Goal: Communication & Community: Answer question/provide support

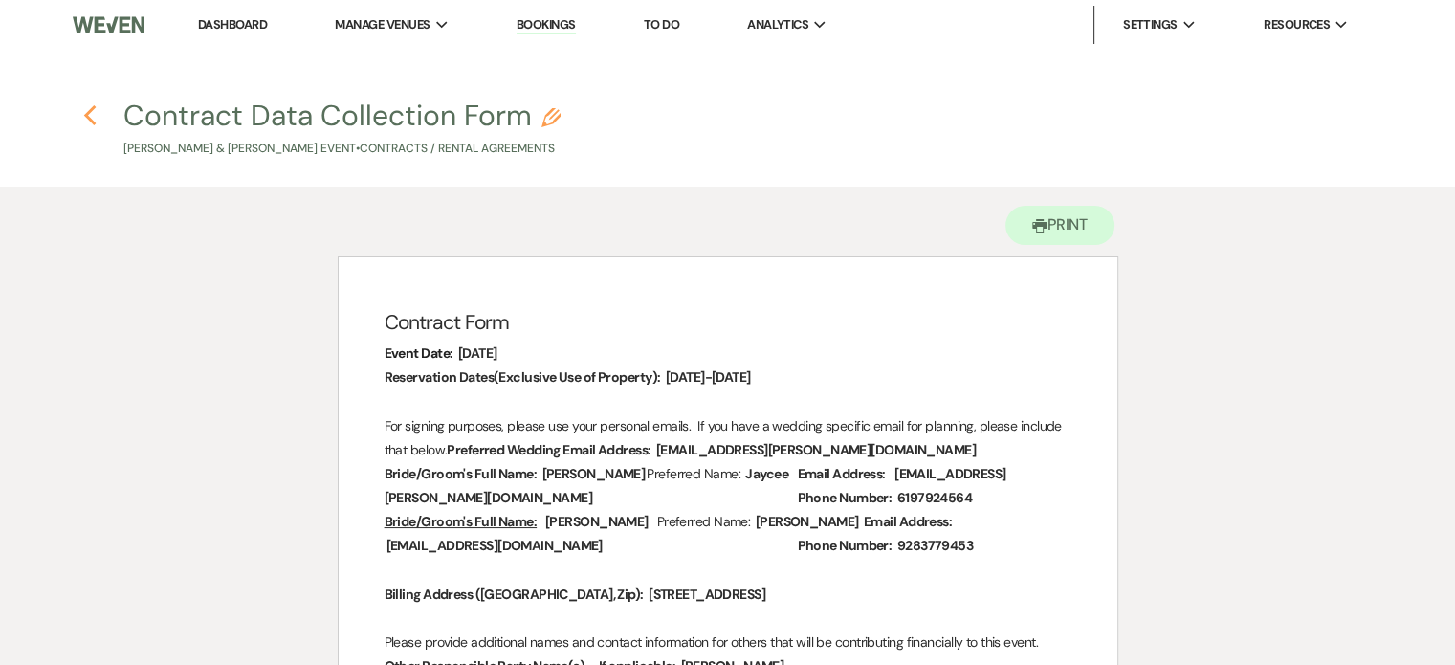
click at [86, 110] on icon "Previous" at bounding box center [90, 115] width 14 height 23
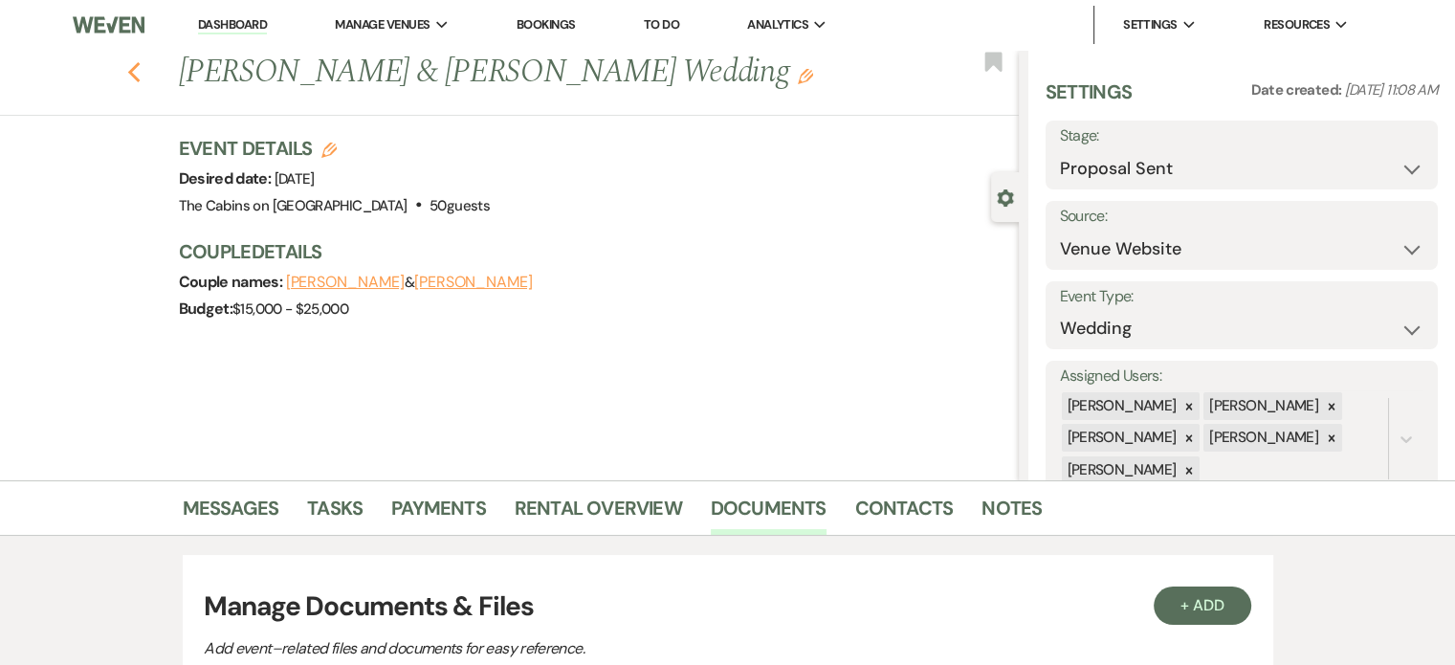
click at [142, 84] on icon "Previous" at bounding box center [134, 72] width 14 height 23
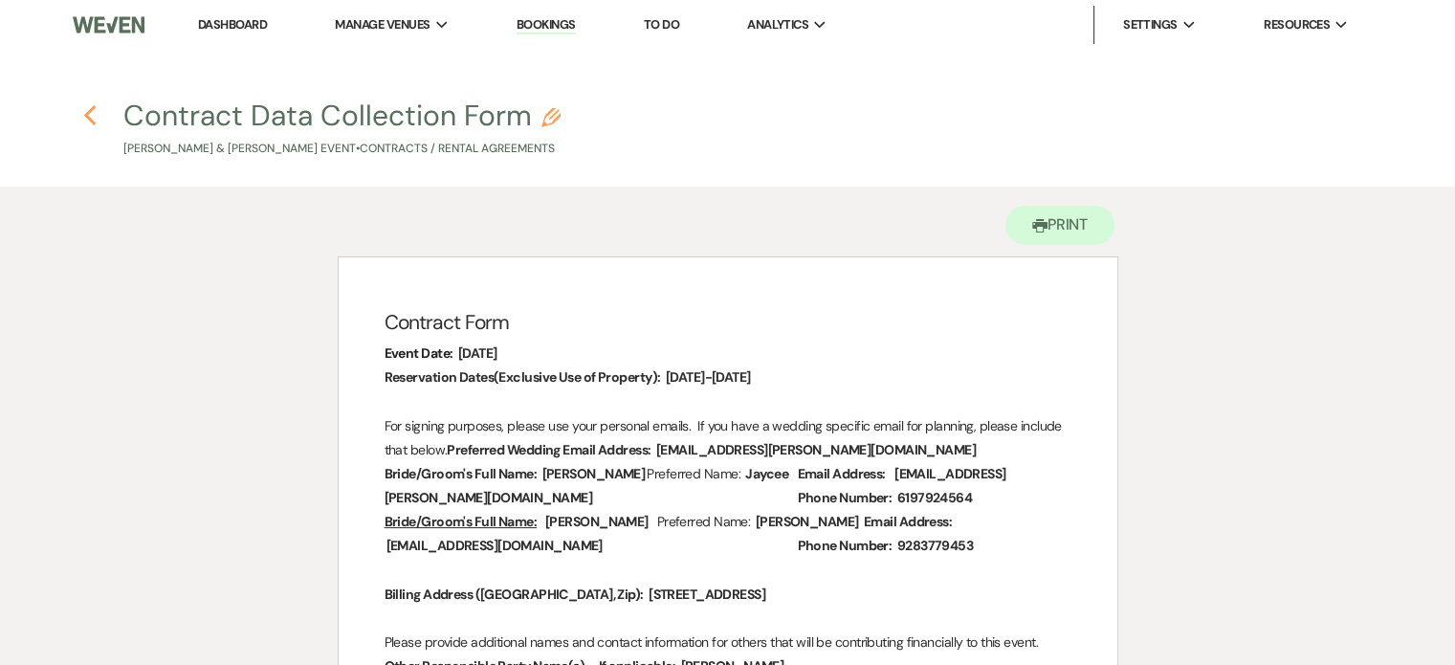
click at [84, 116] on use "button" at bounding box center [89, 115] width 12 height 21
click at [264, 29] on link "Dashboard" at bounding box center [232, 24] width 69 height 16
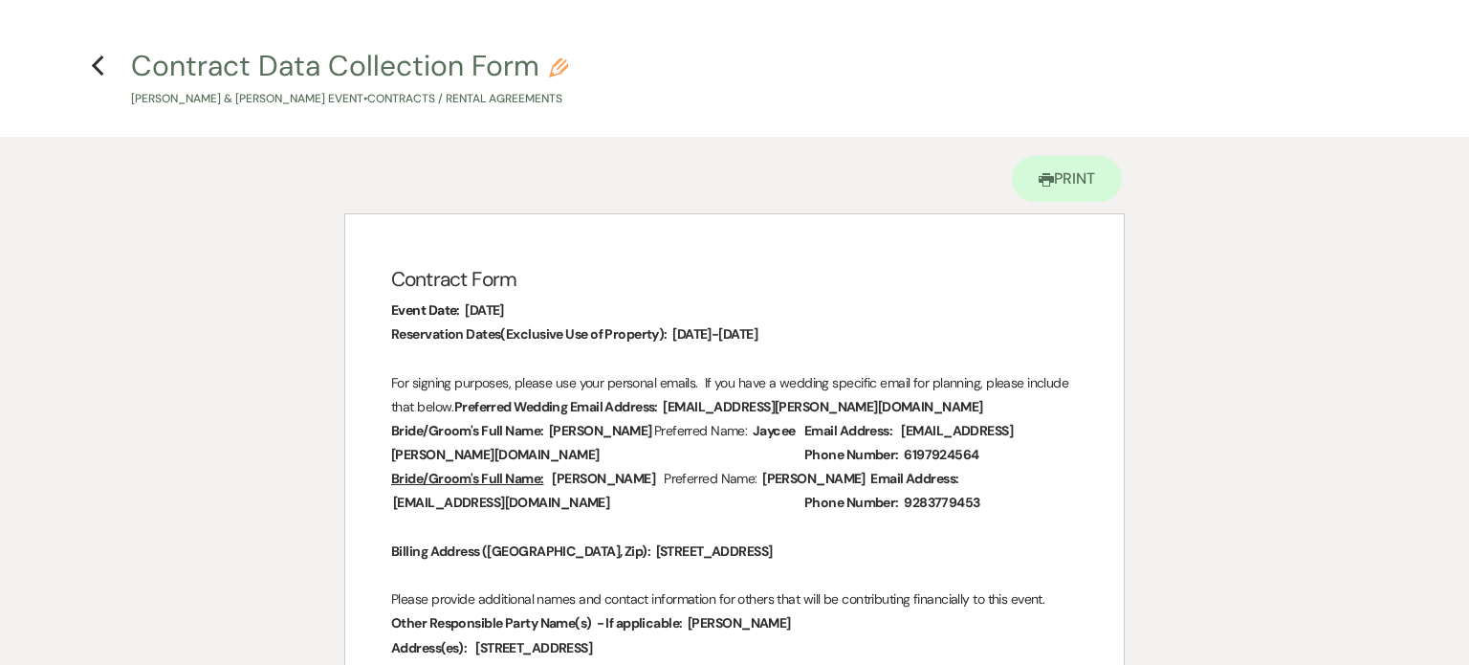
select select "6"
select select "5"
click at [94, 63] on icon "Previous" at bounding box center [98, 66] width 14 height 23
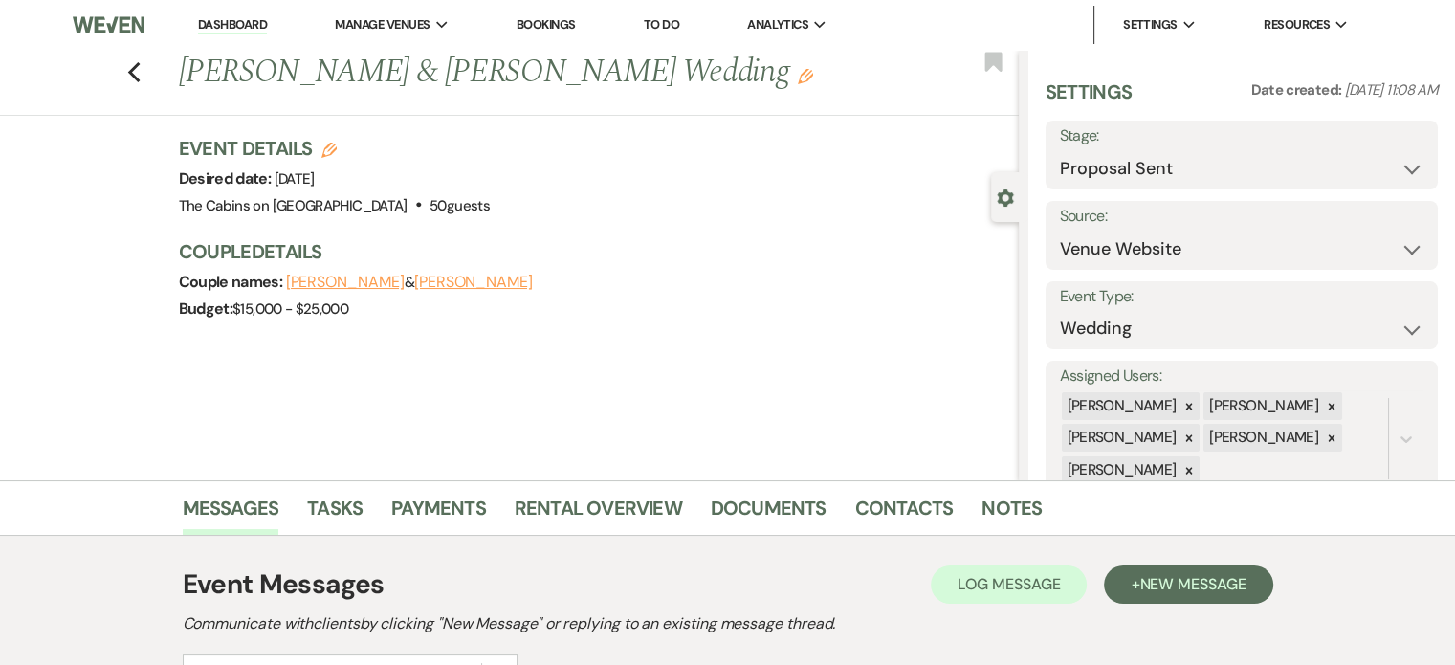
click at [204, 116] on div "Previous [PERSON_NAME] & [PERSON_NAME] Wedding Edit Bookmark" at bounding box center [504, 83] width 1028 height 66
click at [140, 83] on use "button" at bounding box center [133, 72] width 12 height 21
select select "6"
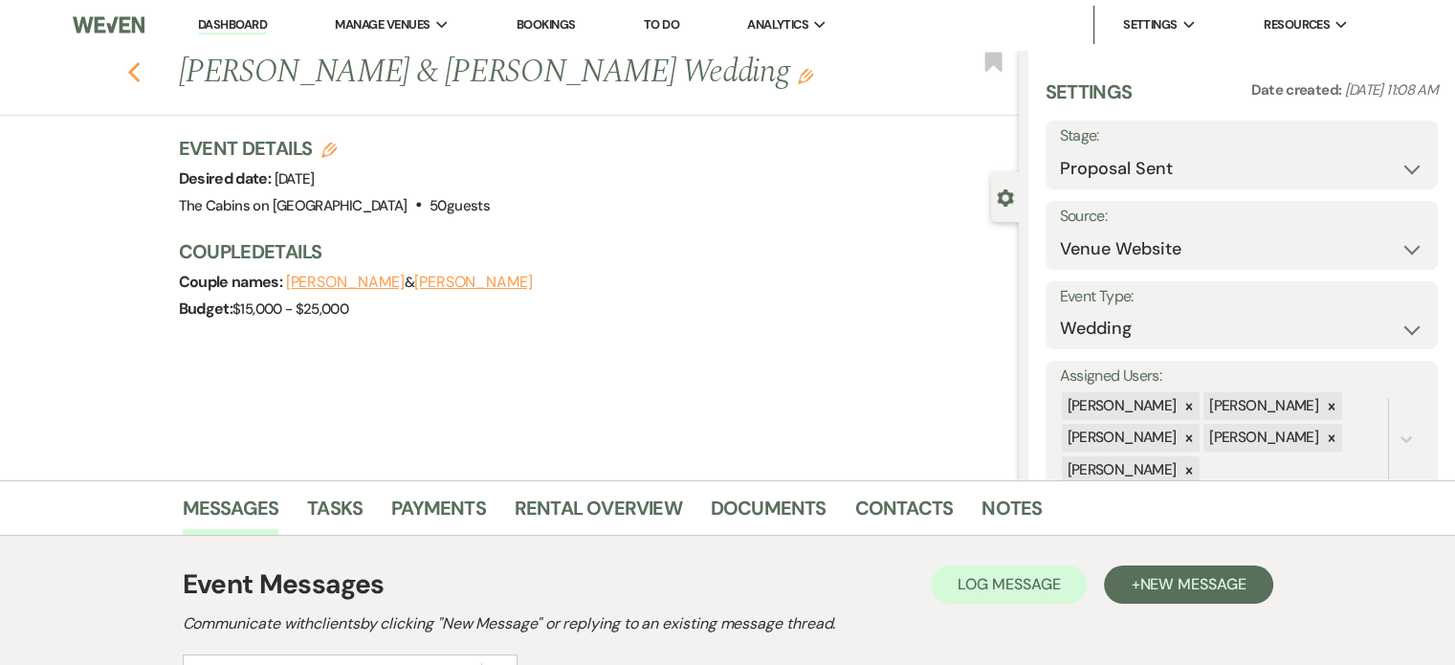
select select "6"
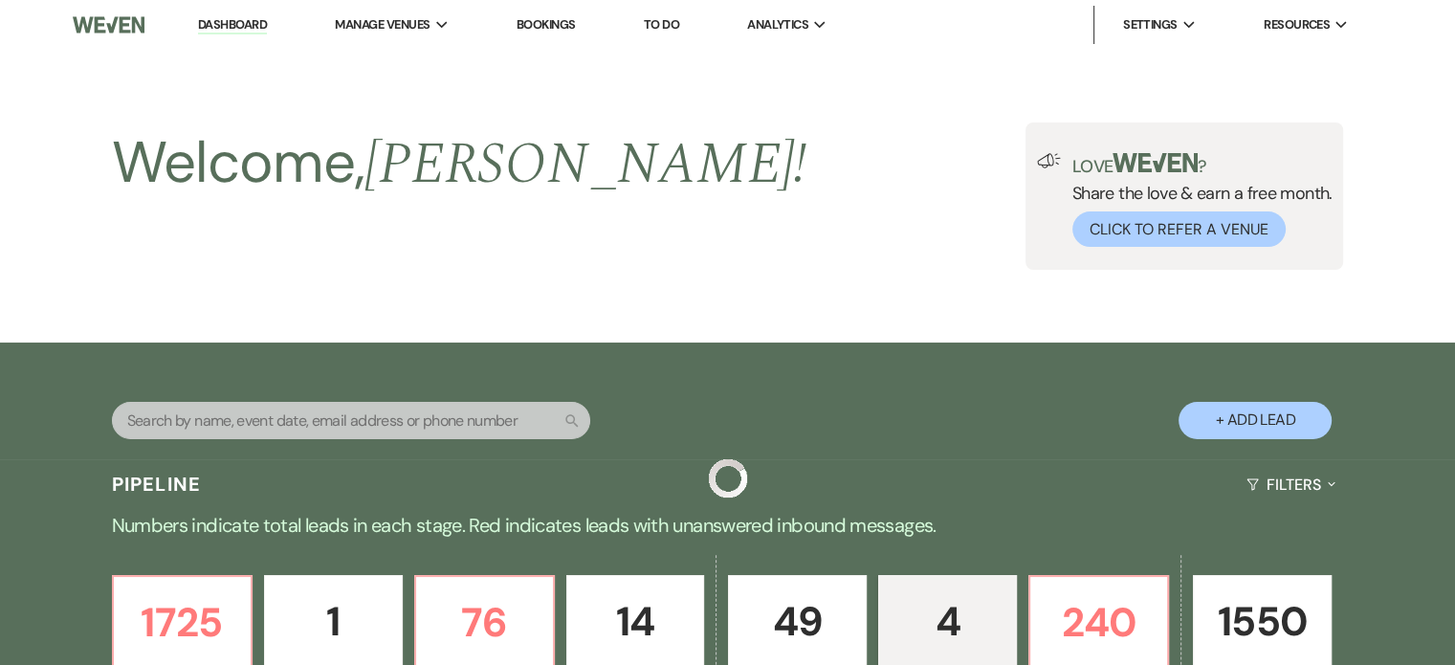
scroll to position [861, 0]
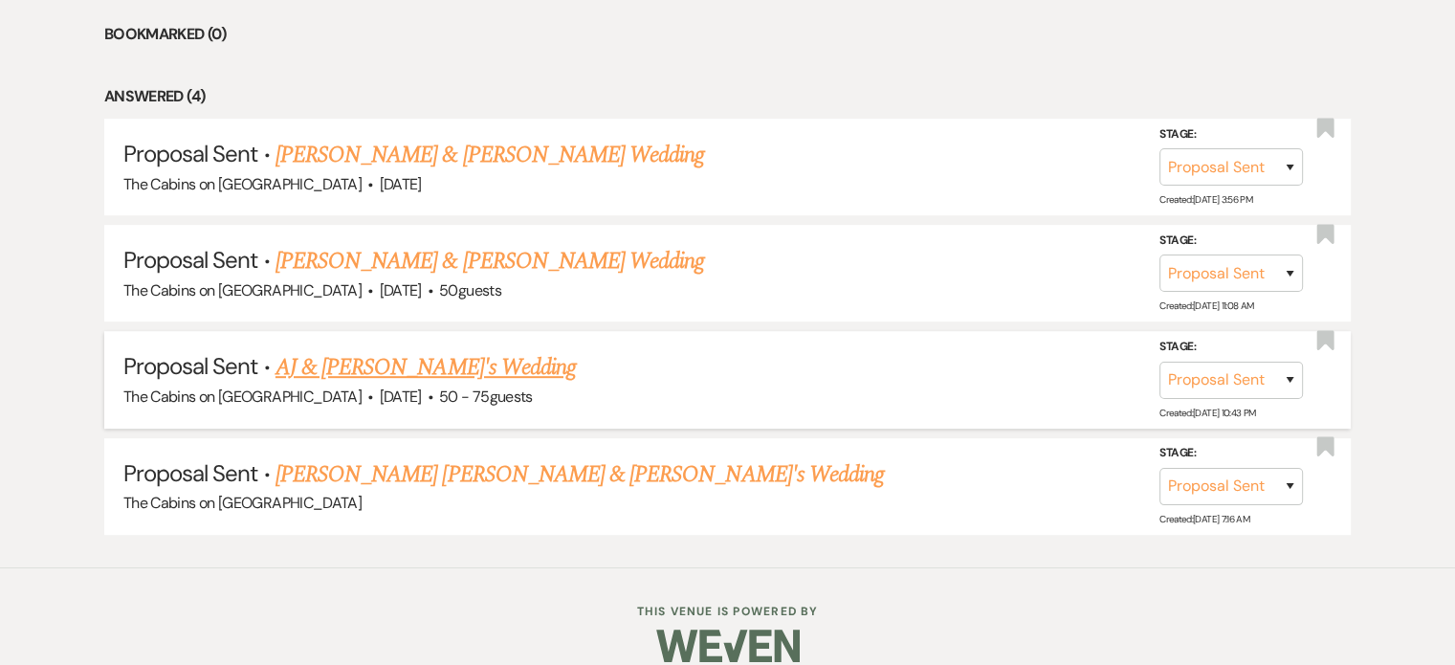
click at [403, 384] on link "AJ & [PERSON_NAME]'s Wedding" at bounding box center [425, 367] width 300 height 34
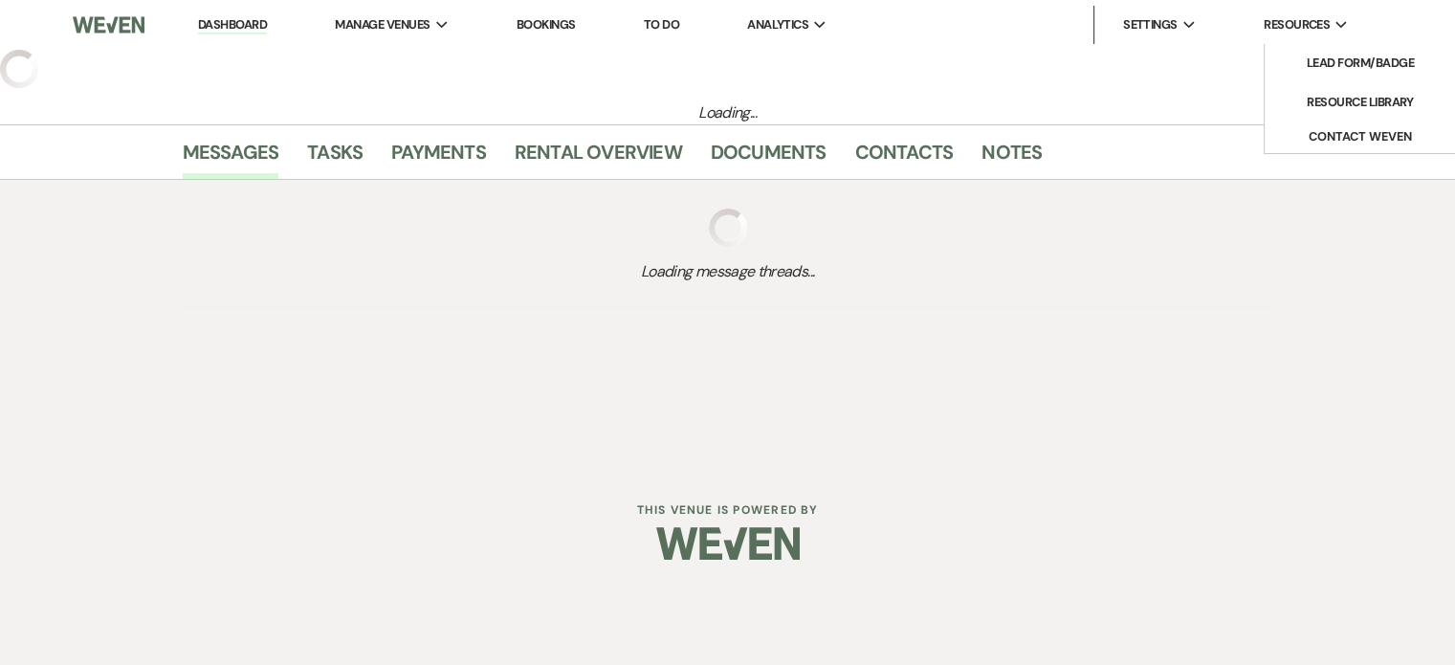
select select "6"
select select "5"
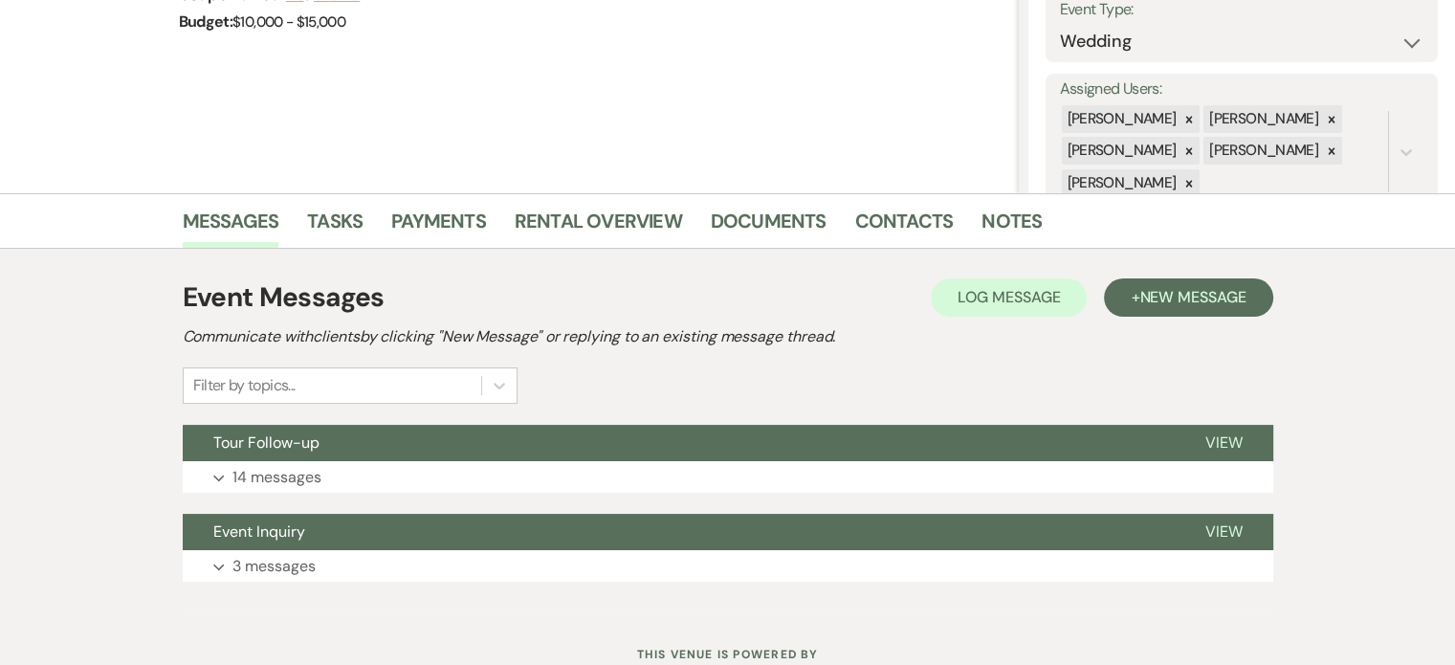
scroll to position [422, 0]
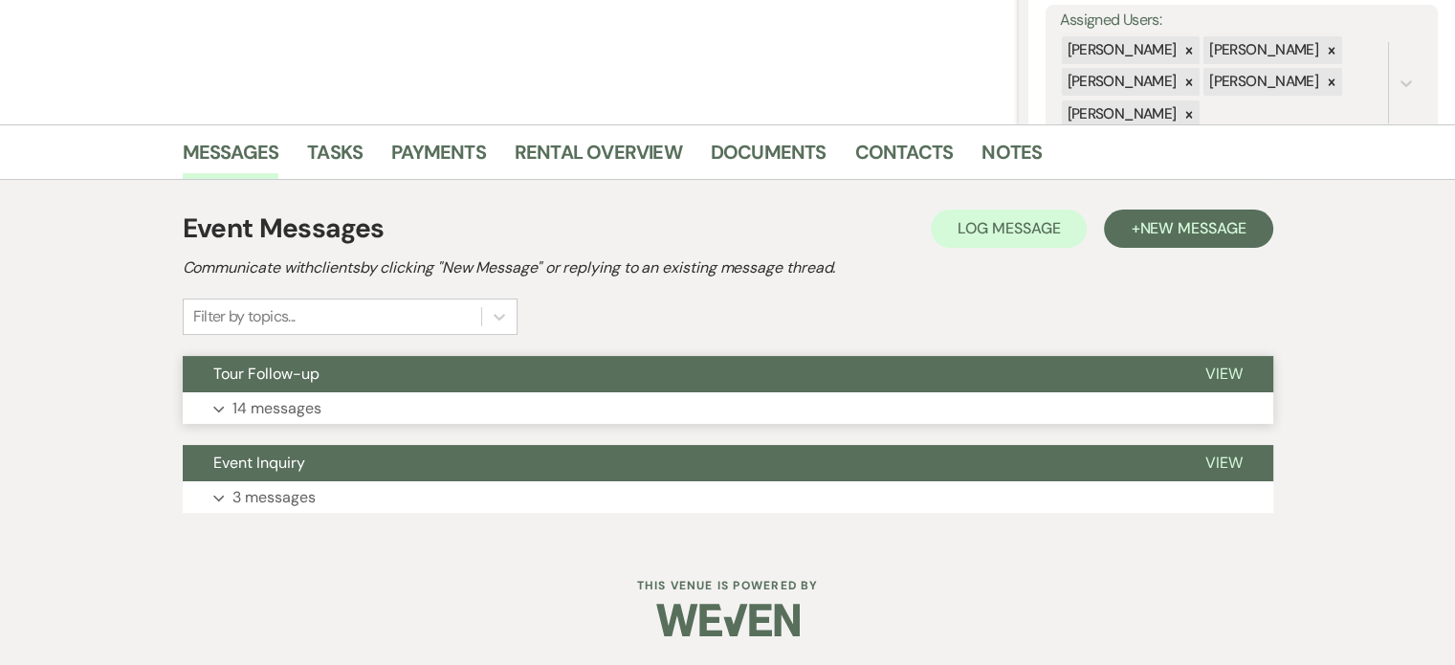
click at [321, 396] on p "14 messages" at bounding box center [276, 408] width 89 height 25
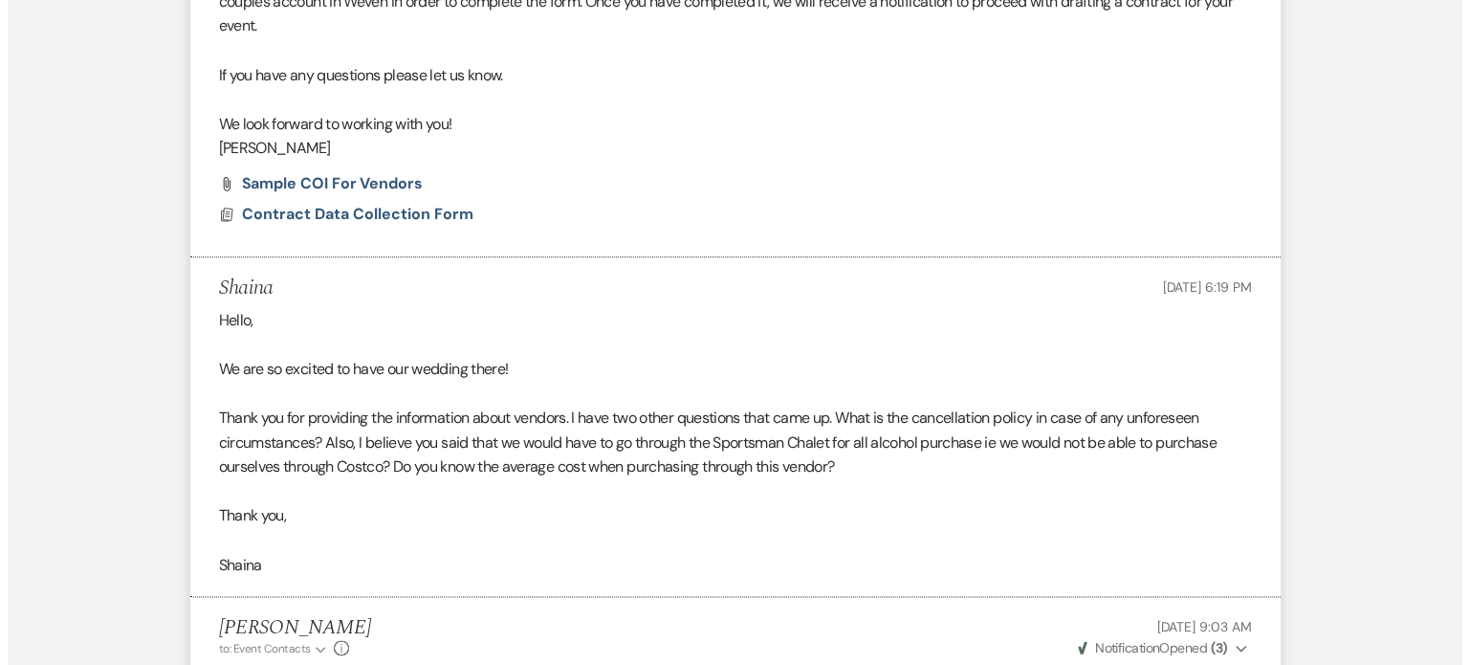
scroll to position [2432, 0]
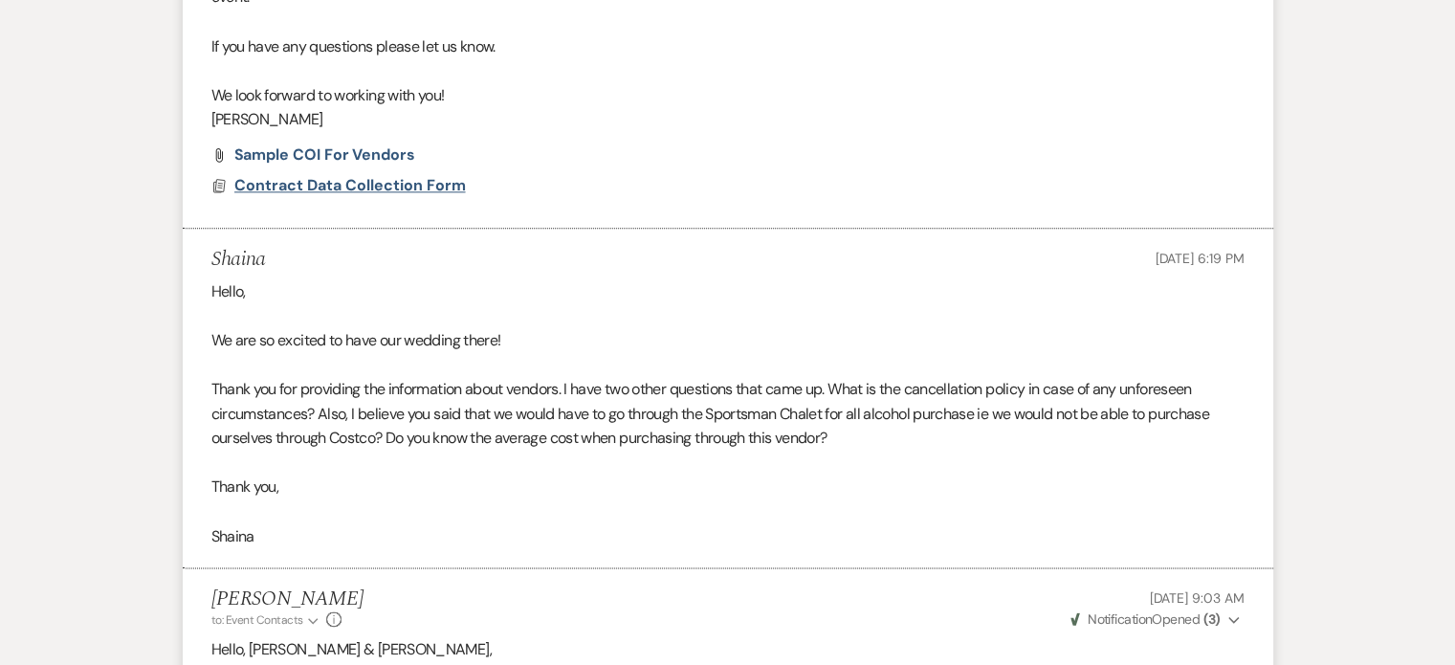
click at [453, 195] on span "Contract Data Collection Form" at bounding box center [349, 185] width 231 height 20
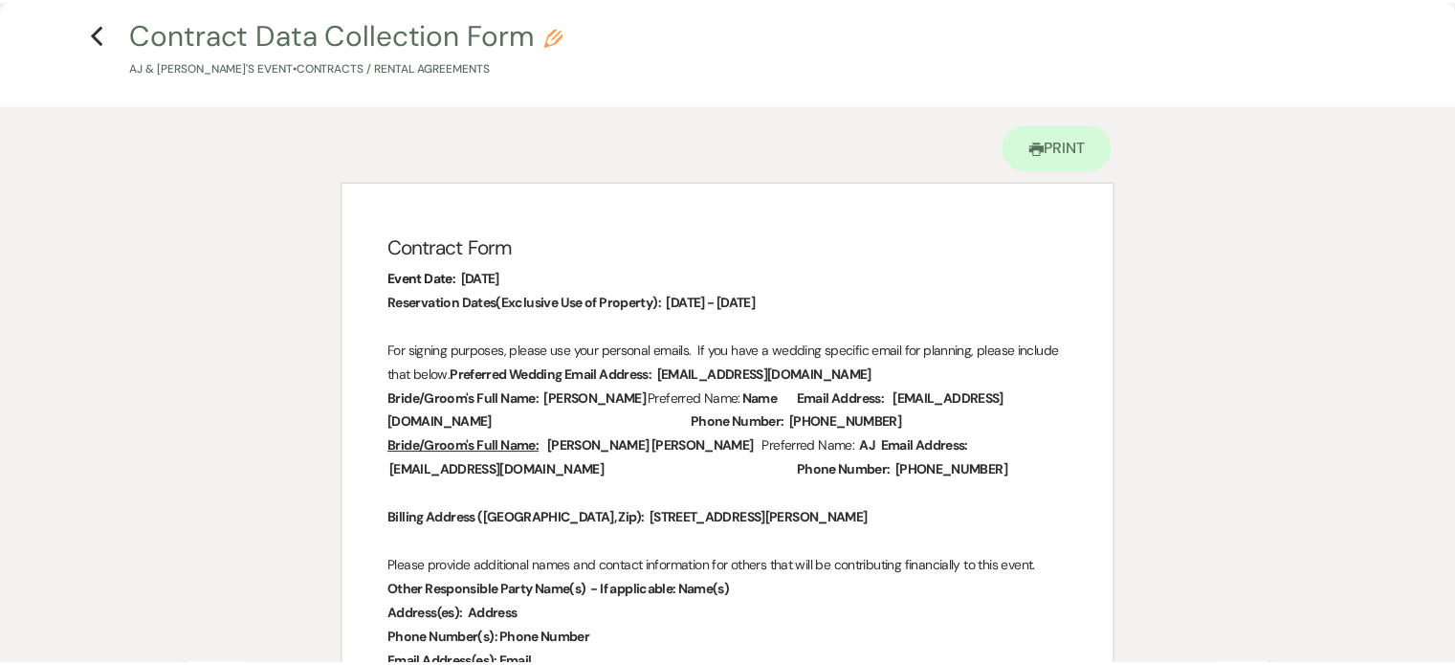
scroll to position [0, 0]
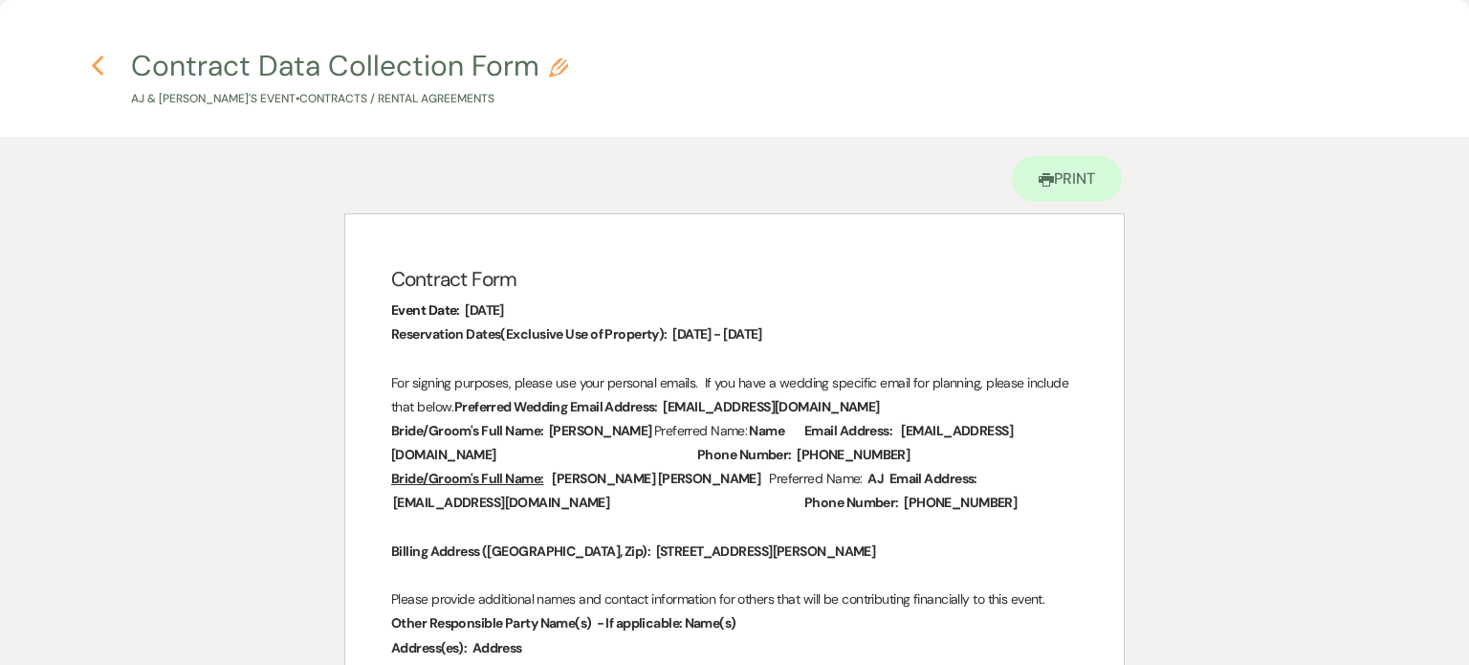
click at [100, 63] on icon "Previous" at bounding box center [98, 66] width 14 height 23
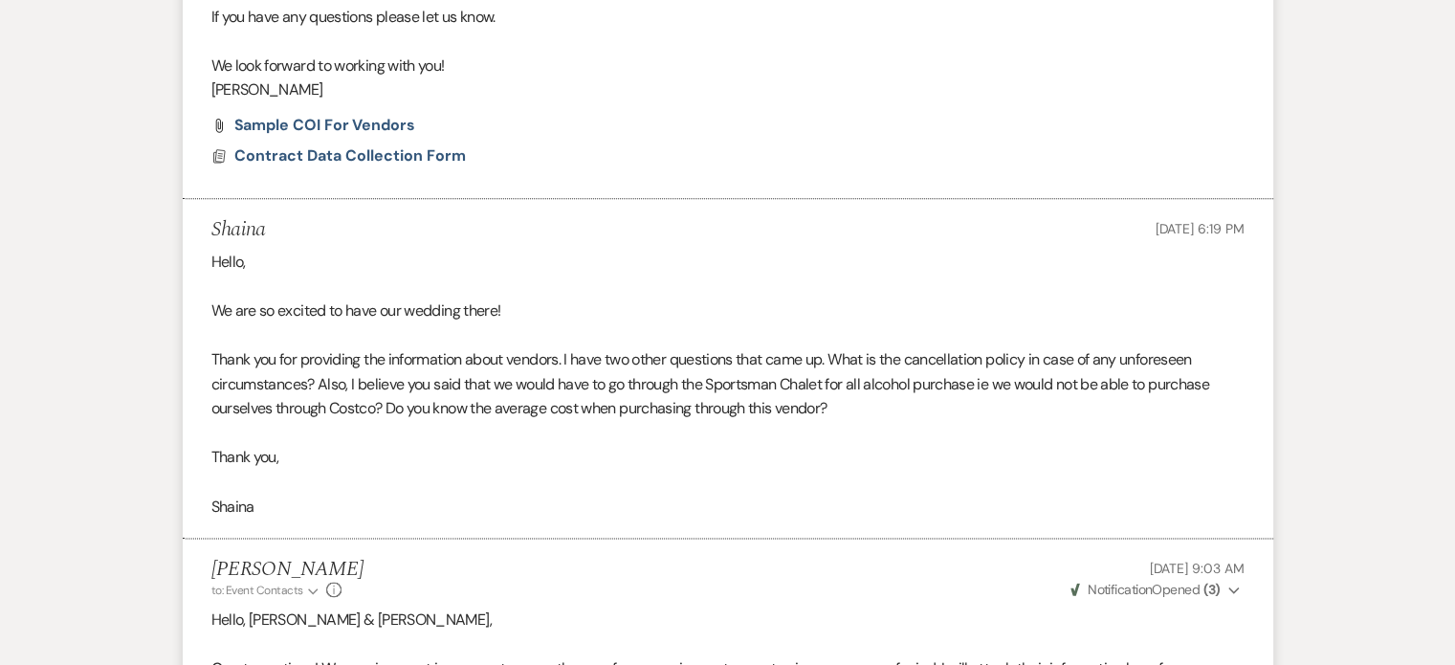
scroll to position [2328, 0]
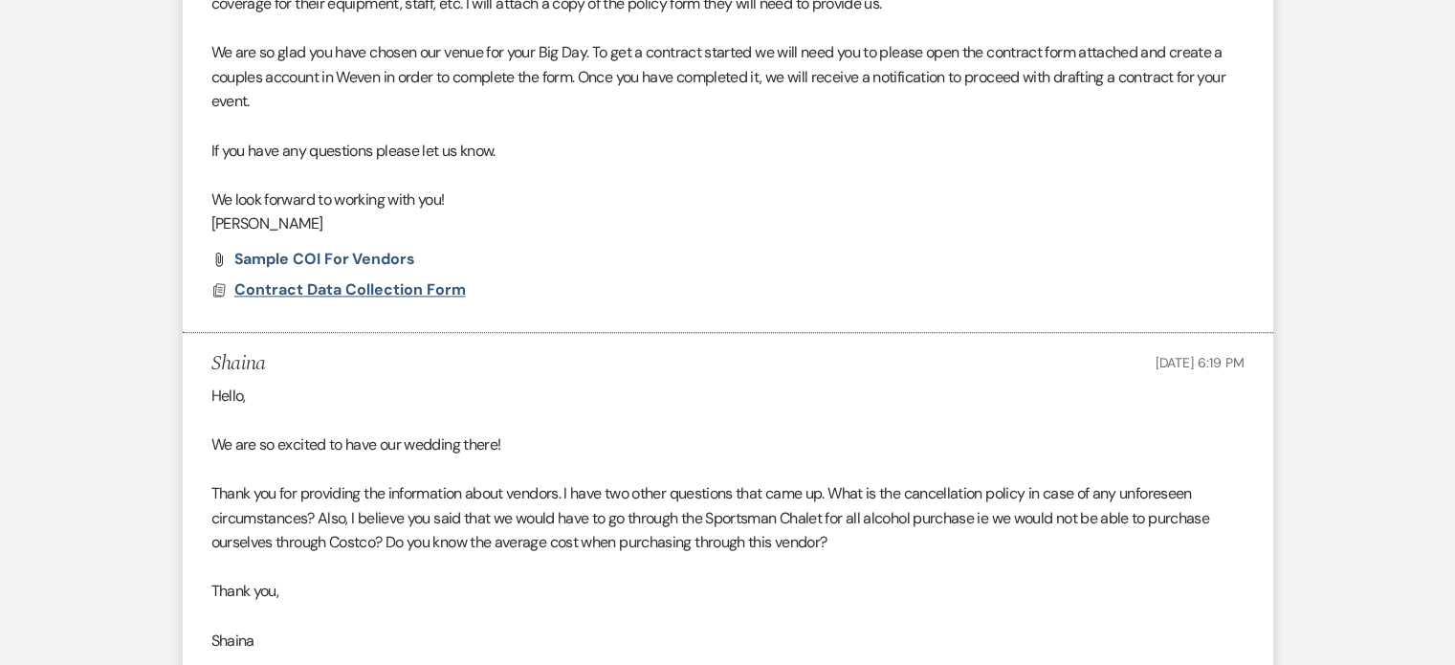
click at [404, 299] on span "Contract Data Collection Form" at bounding box center [349, 289] width 231 height 20
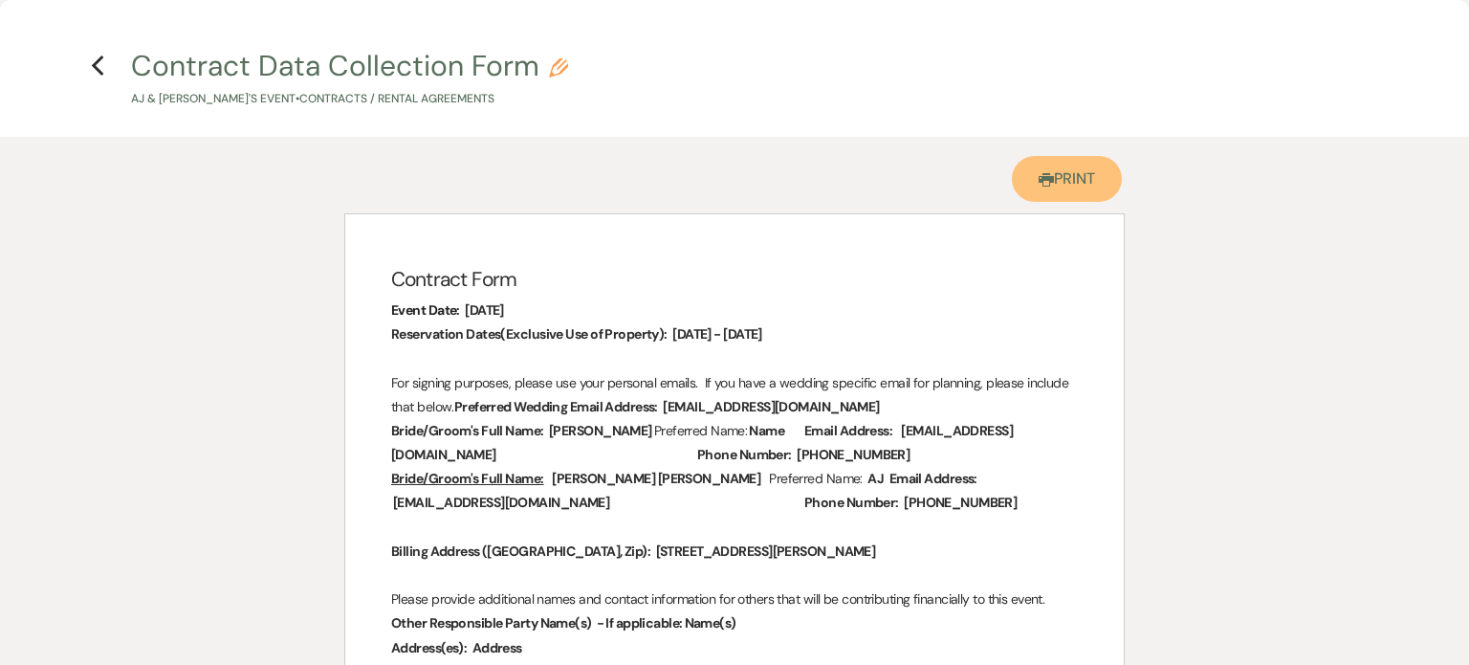
click at [1056, 202] on link "Printer Print" at bounding box center [1067, 179] width 110 height 46
click at [97, 64] on use "button" at bounding box center [98, 65] width 12 height 21
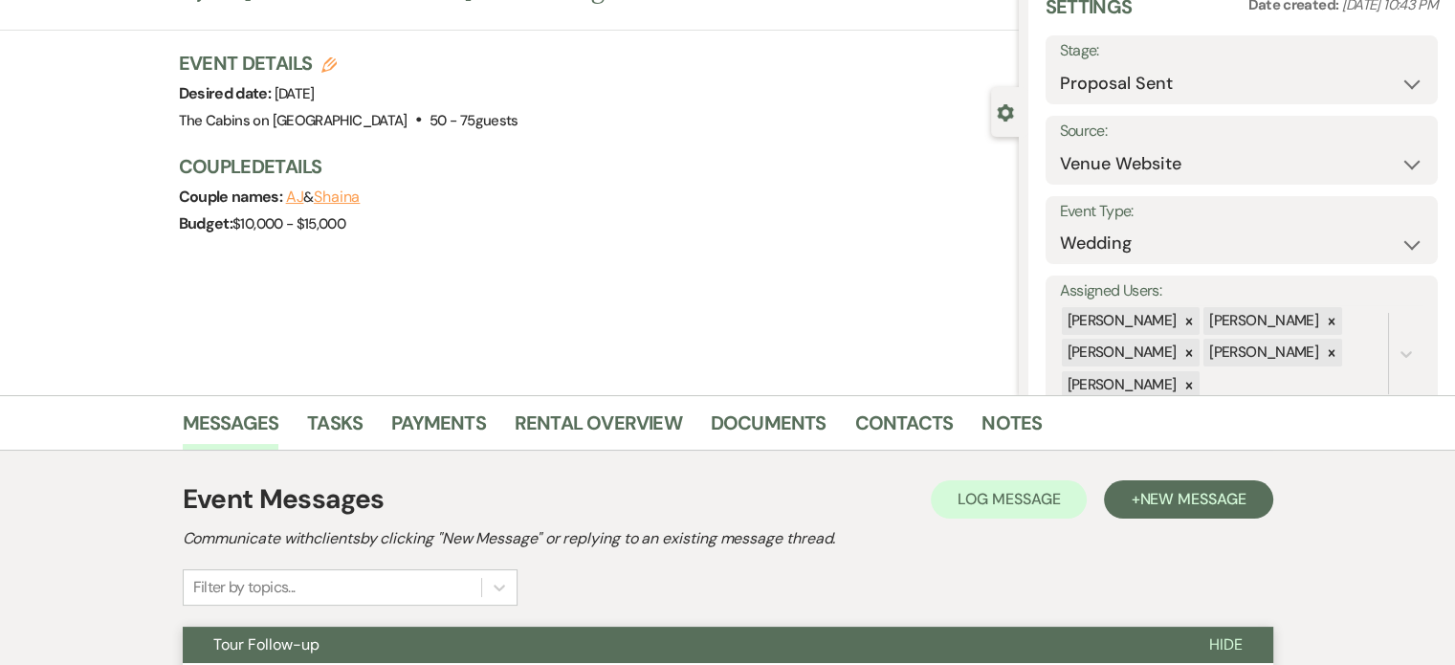
scroll to position [0, 0]
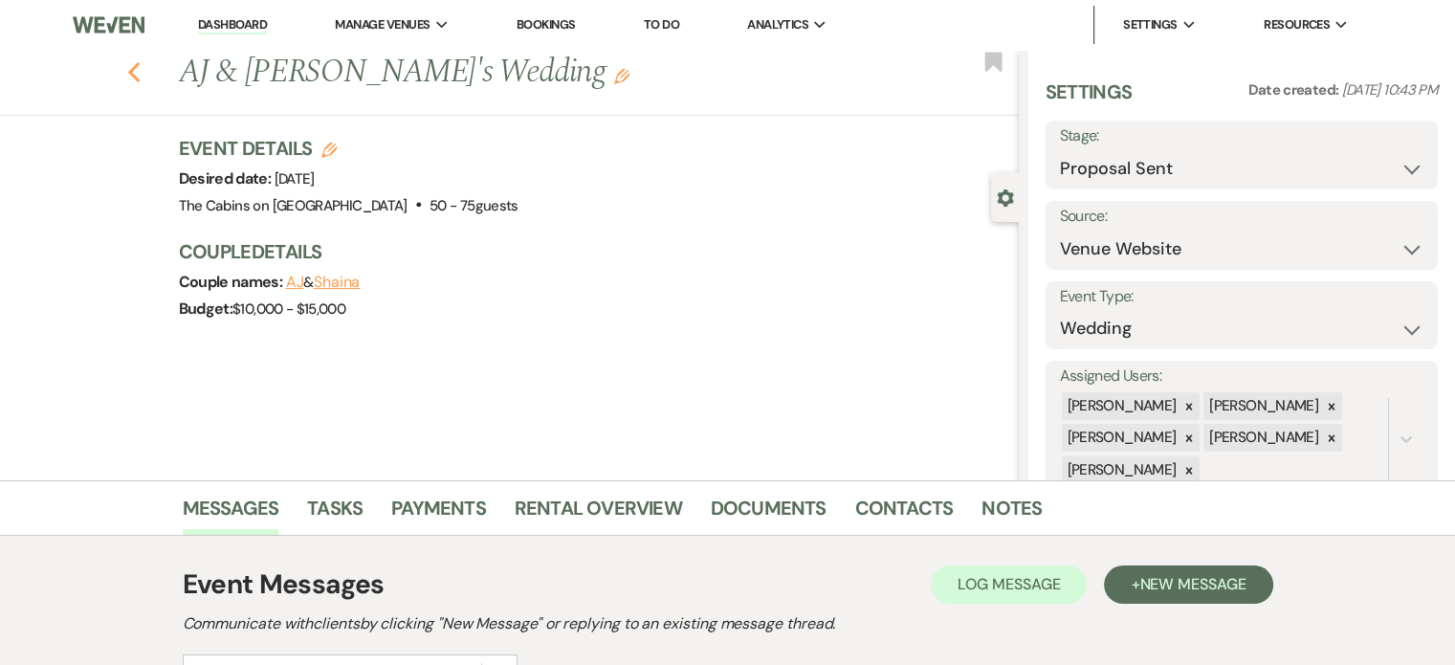
click at [142, 81] on icon "Previous" at bounding box center [134, 72] width 14 height 23
select select "6"
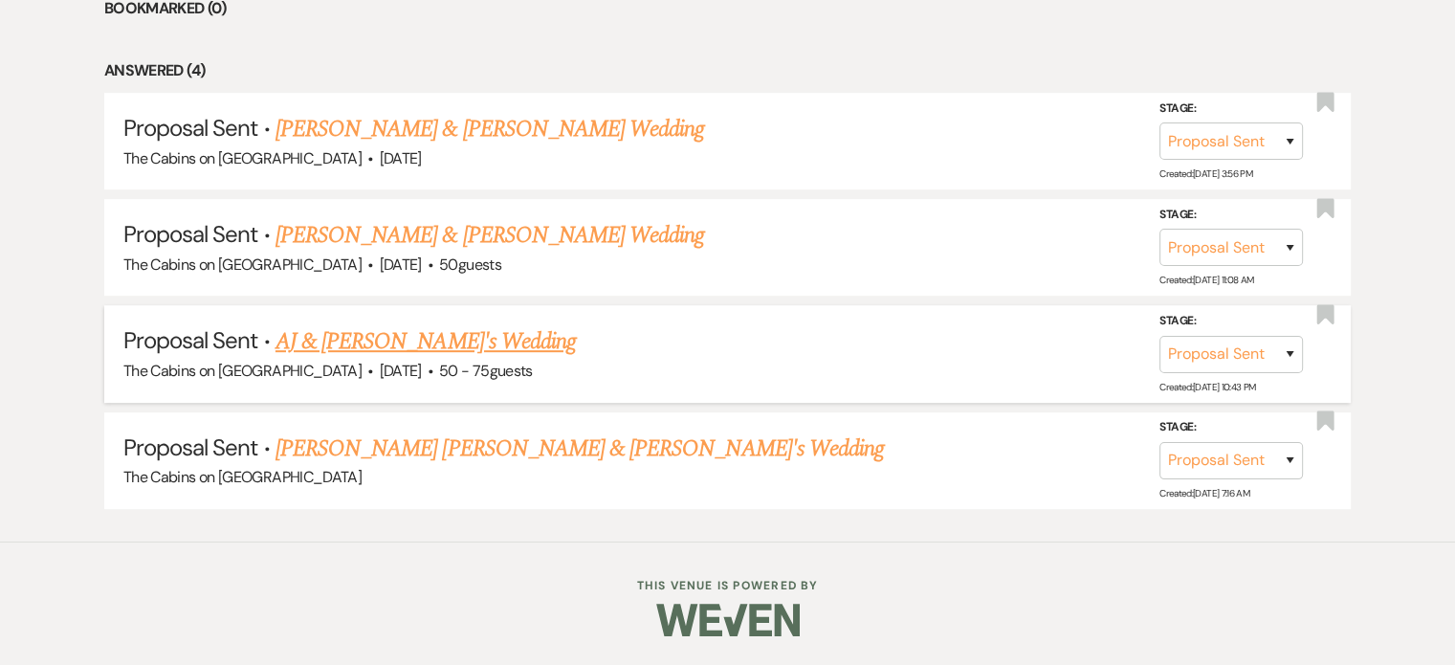
scroll to position [956, 0]
click at [437, 466] on link "[PERSON_NAME] [PERSON_NAME] & [PERSON_NAME]'s Wedding" at bounding box center [579, 448] width 608 height 34
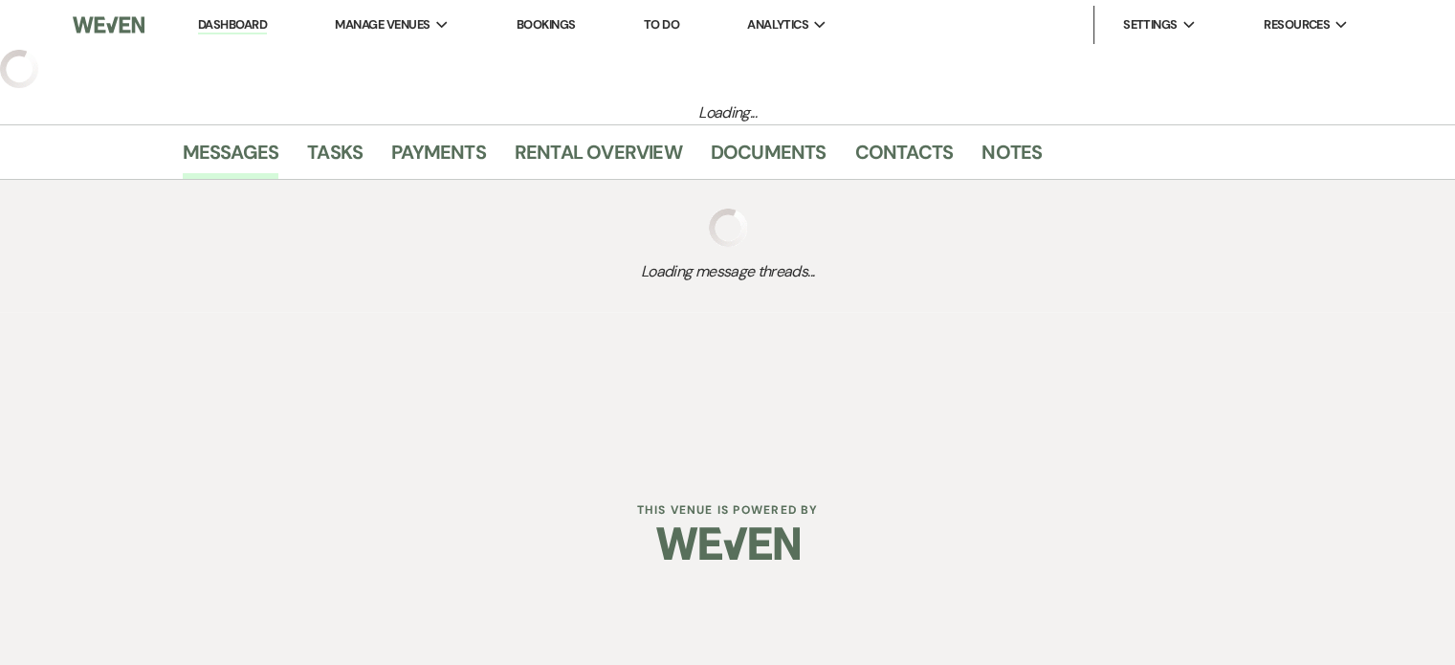
select select "6"
select select "19"
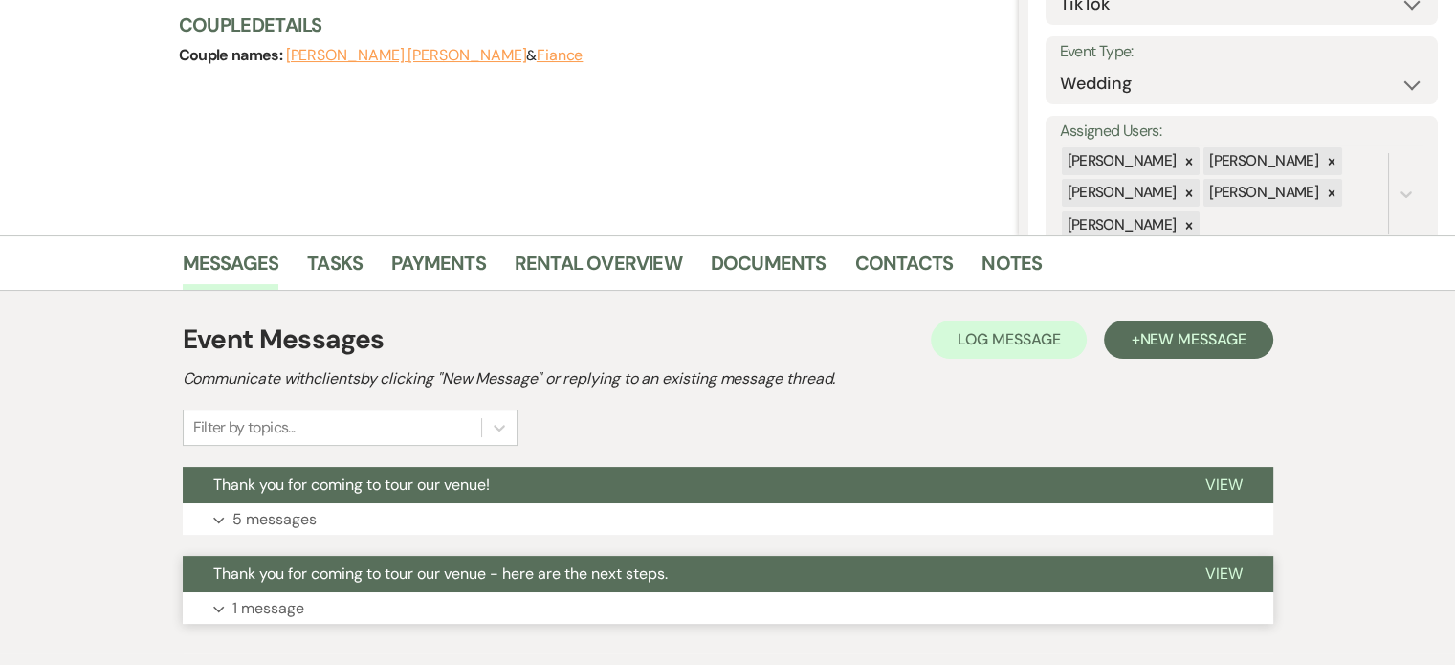
scroll to position [383, 0]
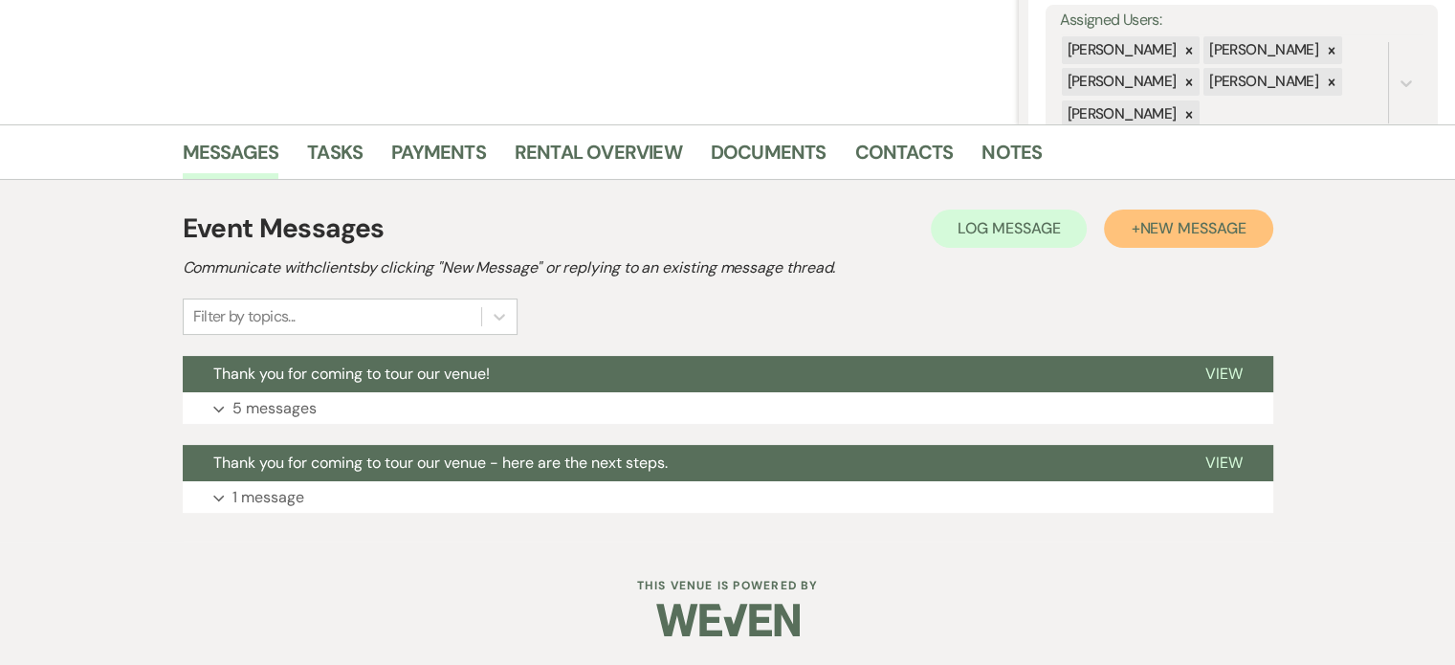
click at [1139, 218] on span "New Message" at bounding box center [1192, 228] width 106 height 20
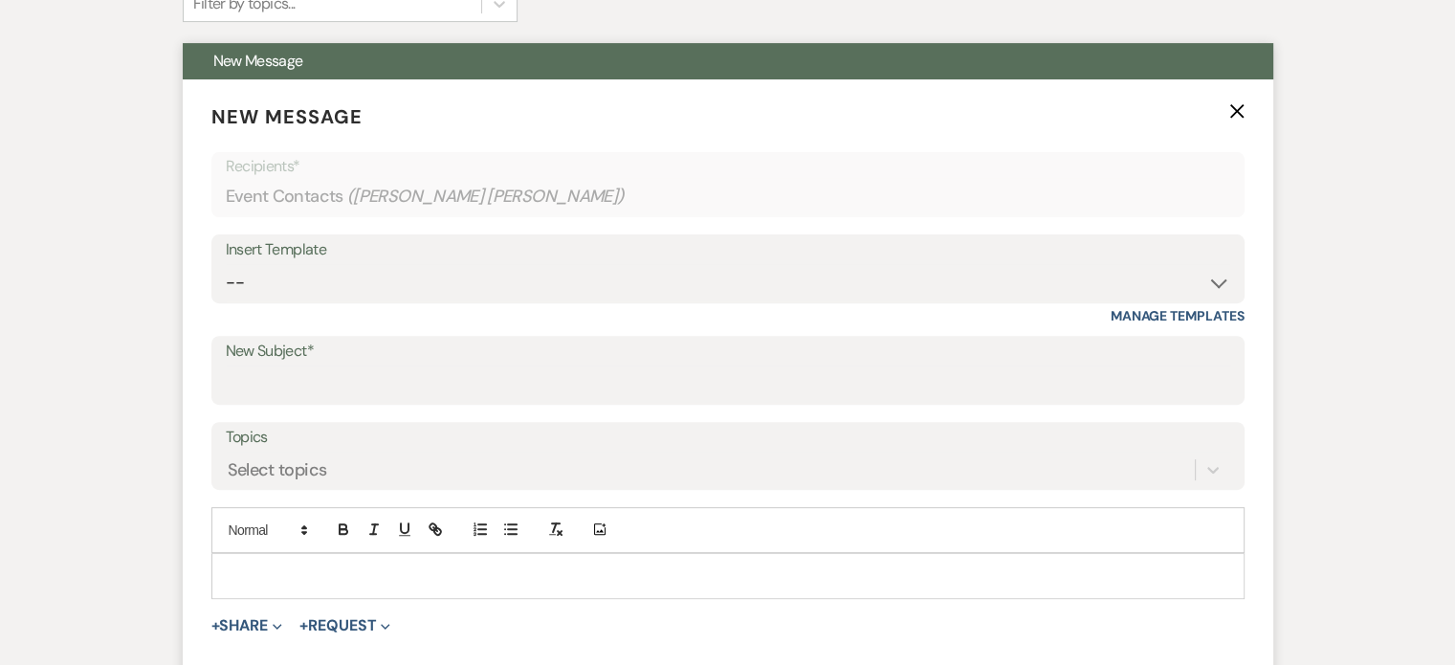
scroll to position [669, 0]
click at [315, 402] on input "New Subject*" at bounding box center [728, 382] width 1004 height 37
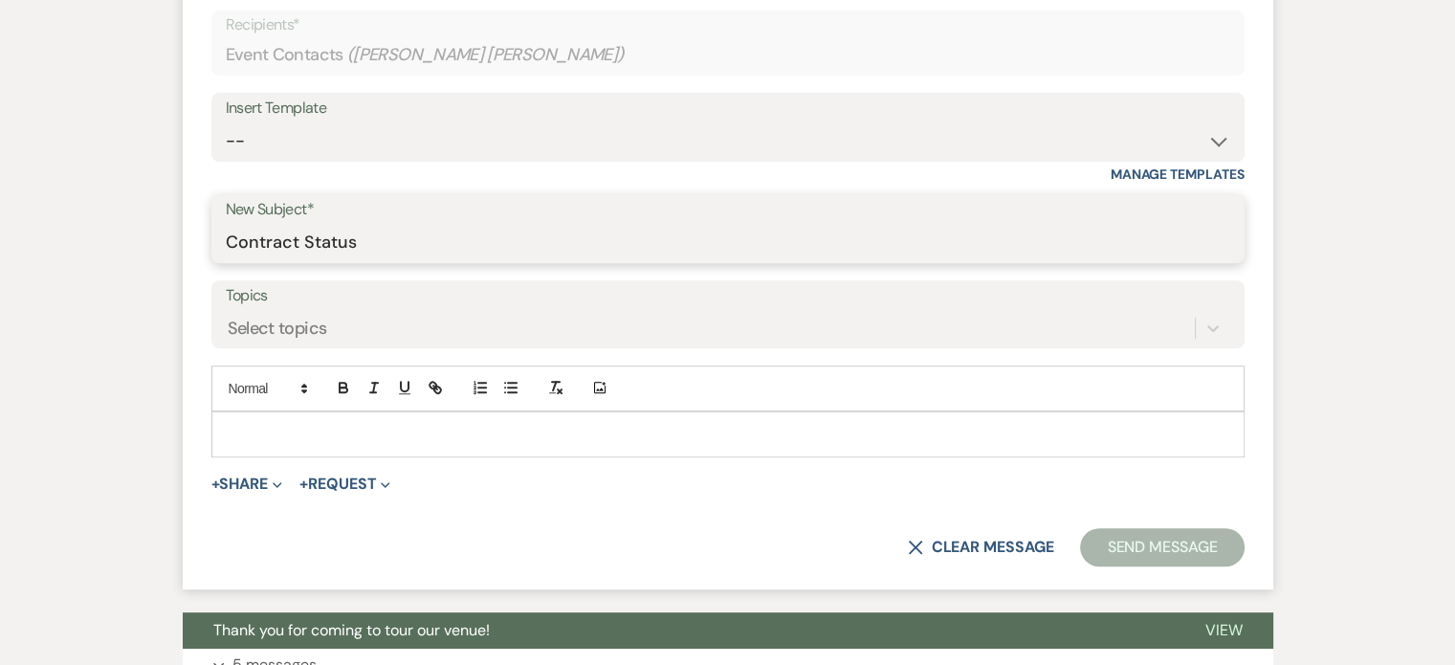
scroll to position [1052, 0]
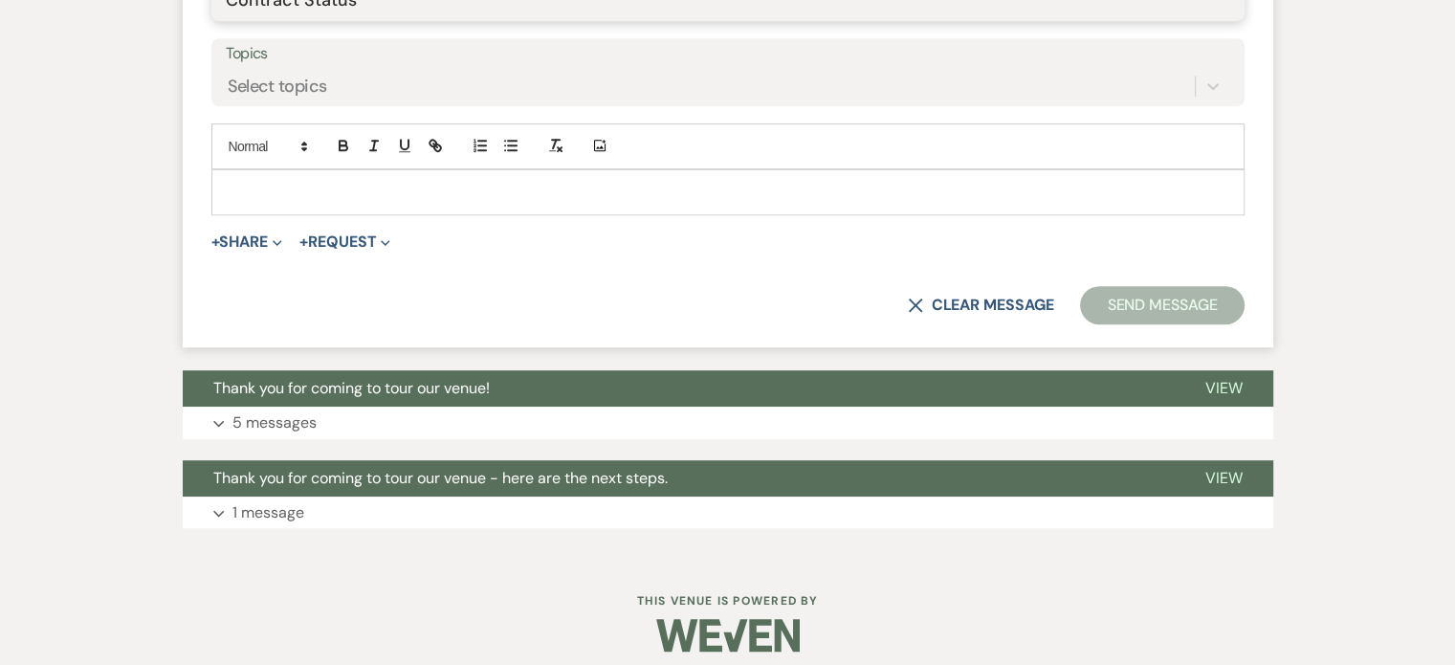
type input "Contract Status"
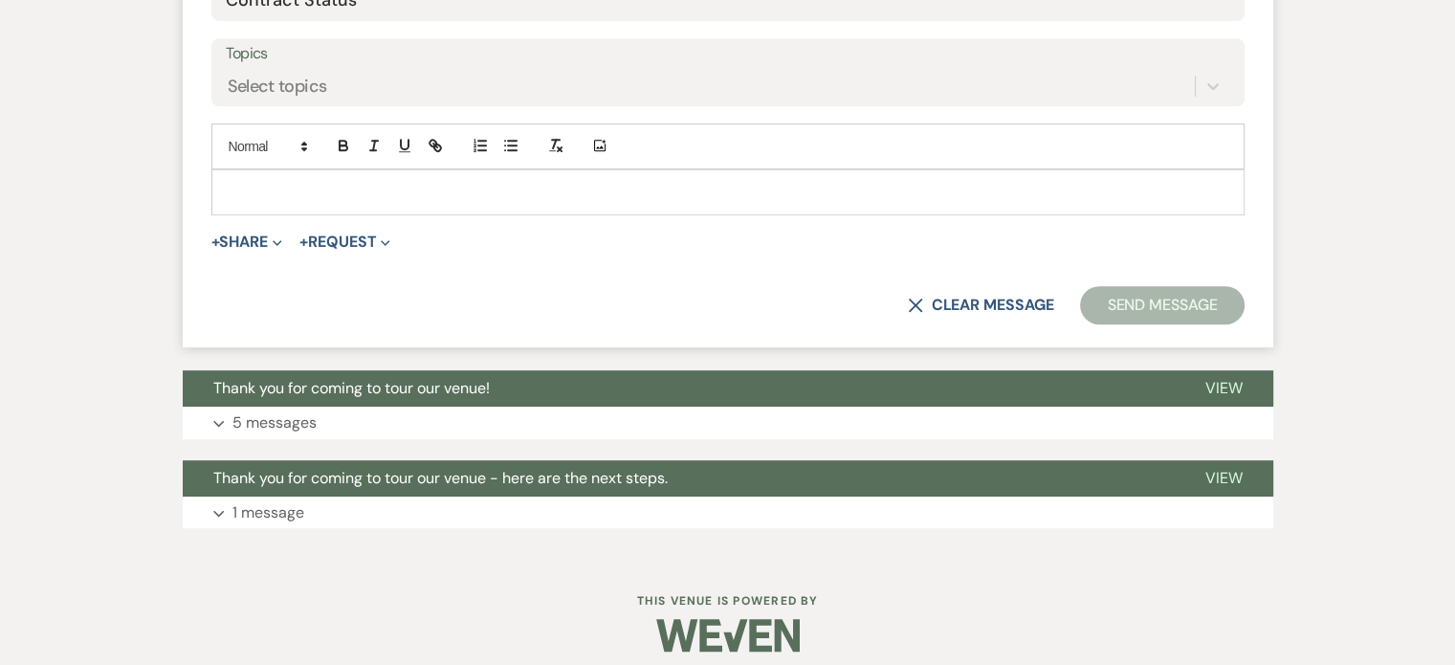
click at [347, 203] on p at bounding box center [728, 192] width 1002 height 21
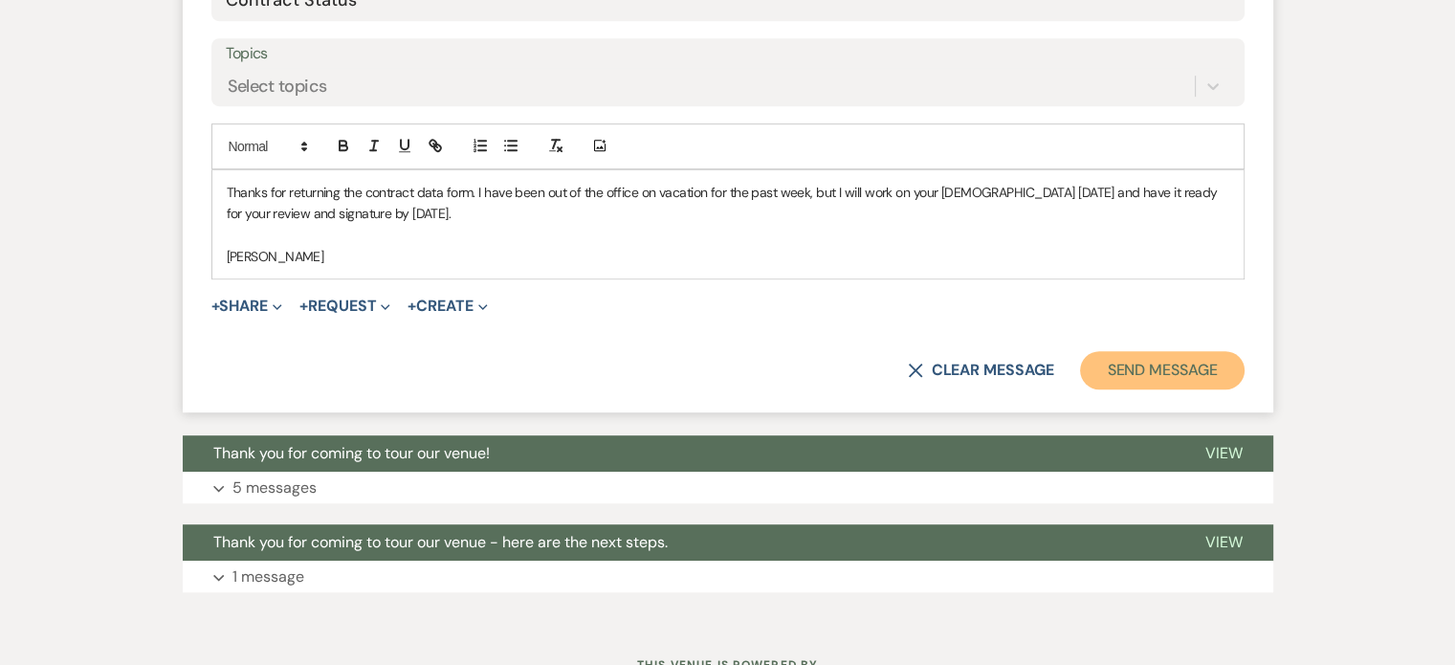
click at [1085, 389] on button "Send Message" at bounding box center [1162, 370] width 164 height 38
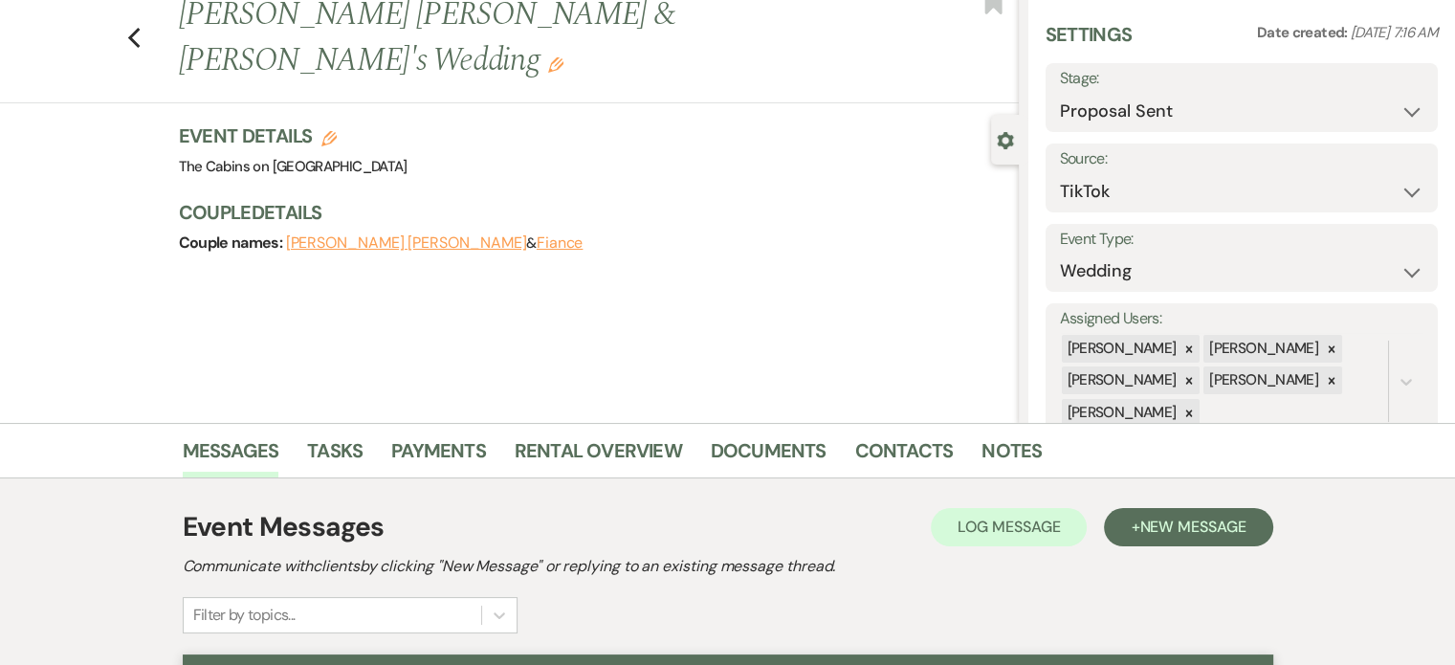
scroll to position [0, 0]
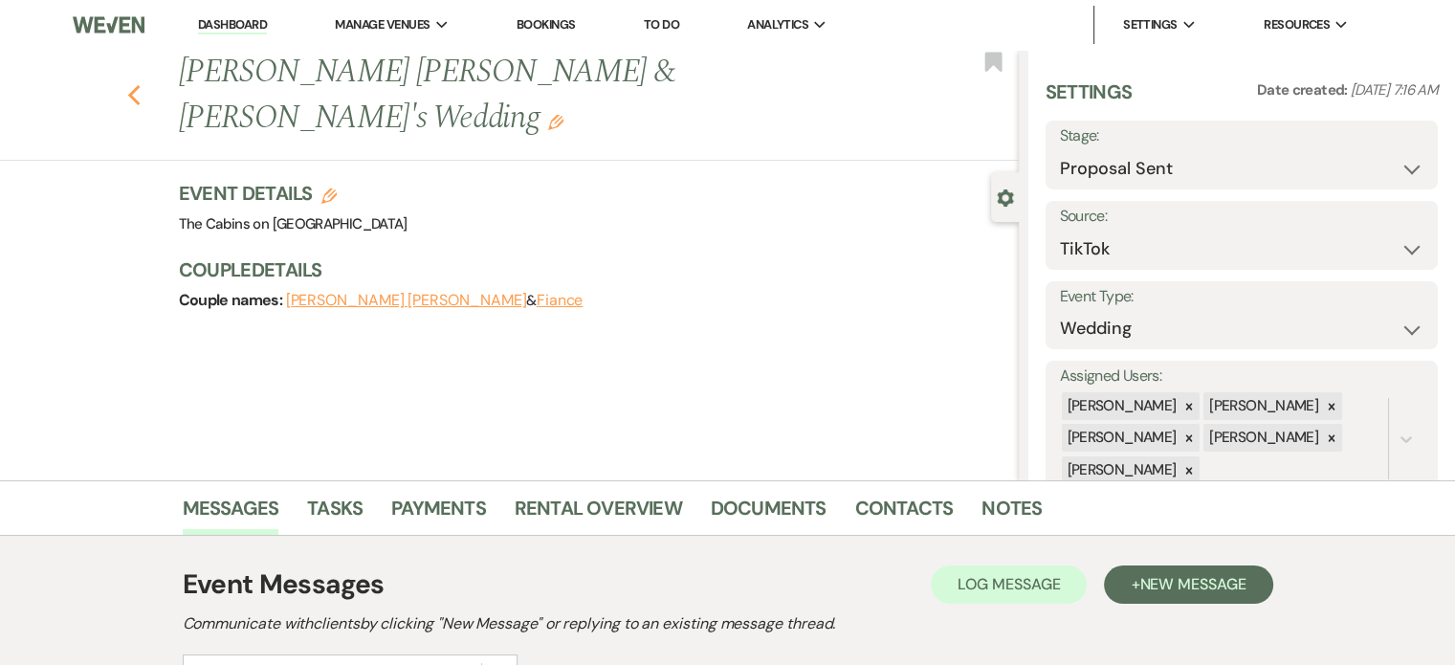
click at [142, 84] on icon "Previous" at bounding box center [134, 95] width 14 height 23
select select "6"
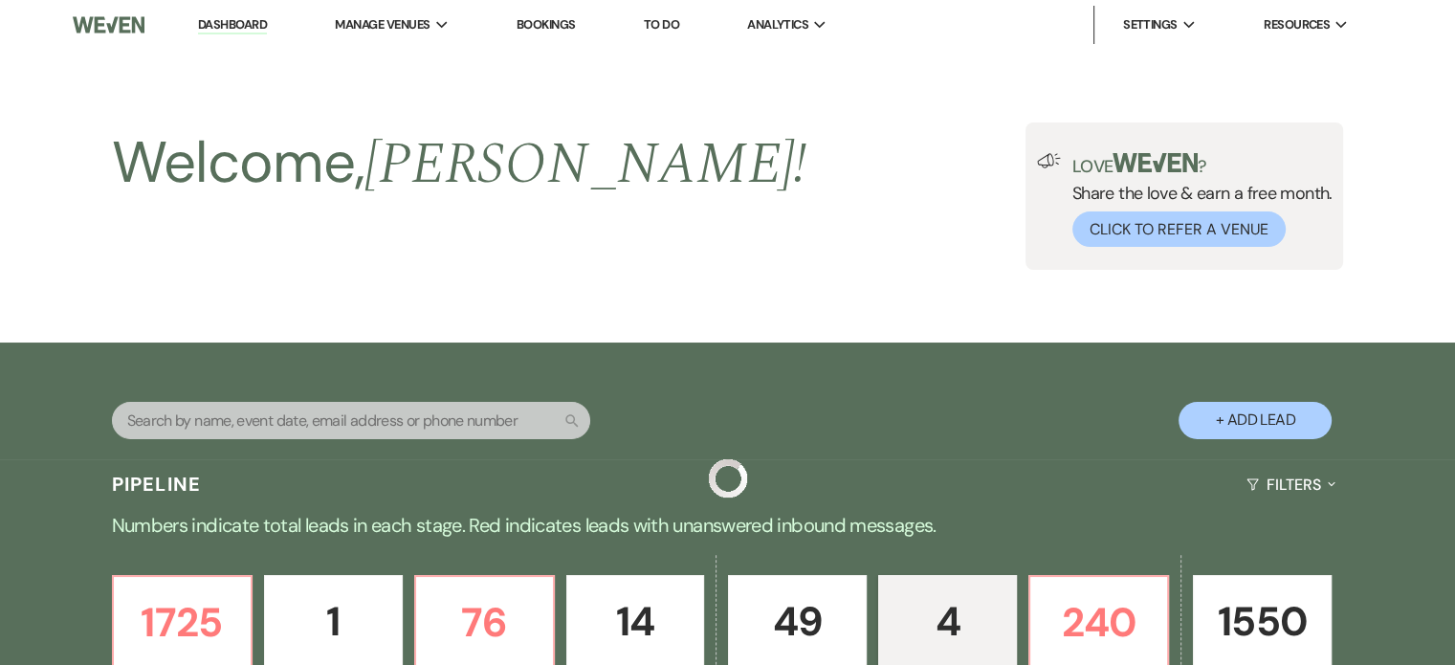
scroll to position [956, 0]
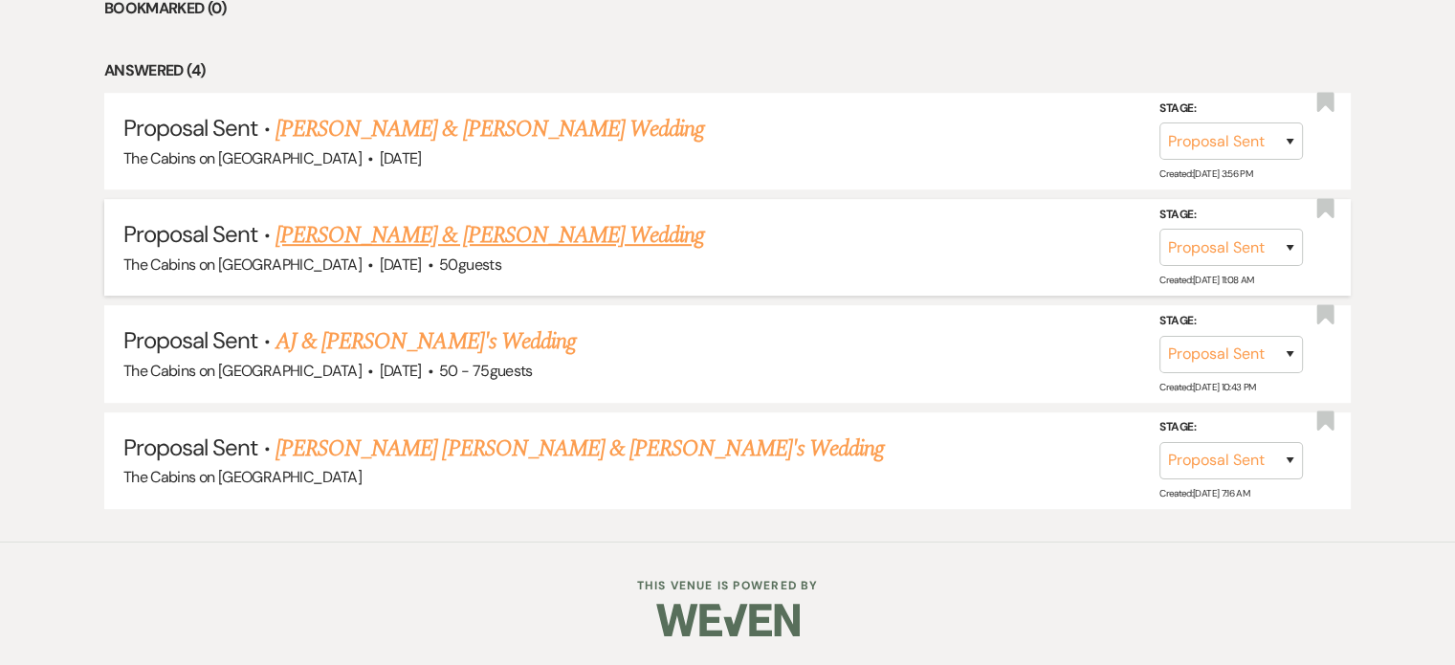
click at [528, 245] on link "[PERSON_NAME] & [PERSON_NAME] Wedding" at bounding box center [489, 235] width 428 height 34
select select "6"
select select "5"
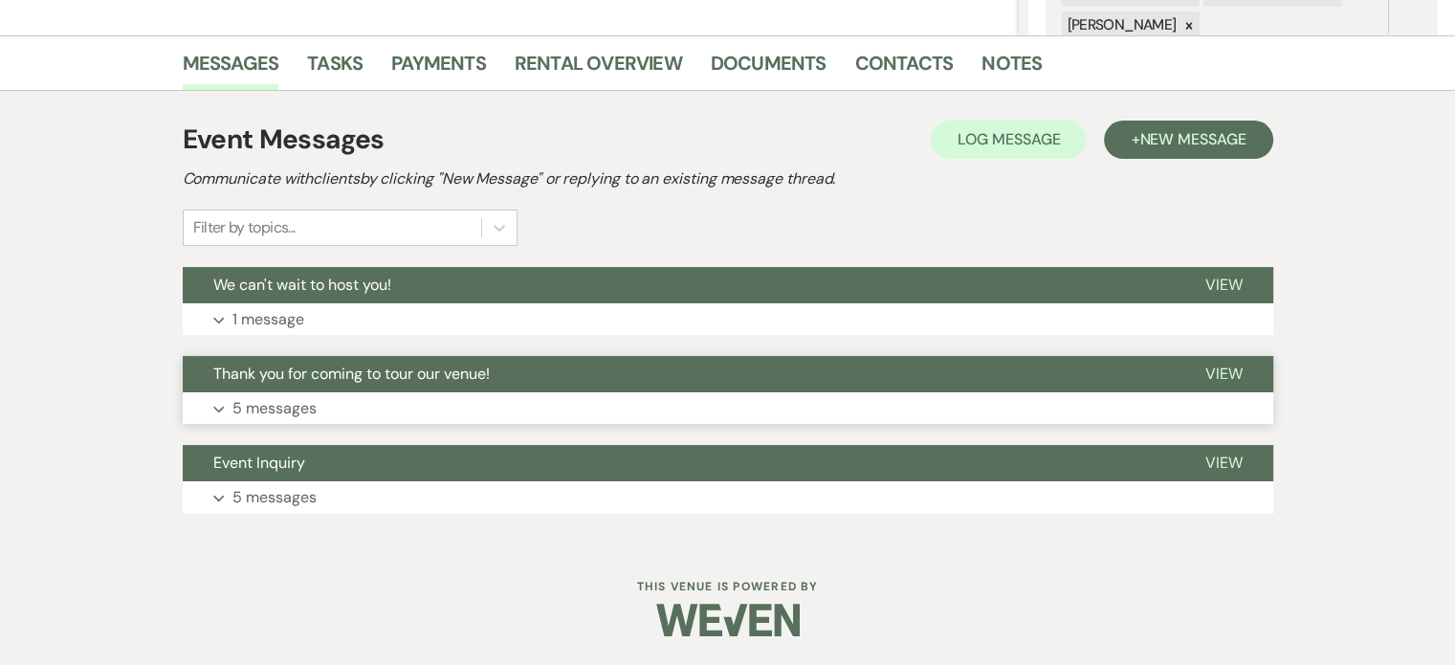
scroll to position [534, 0]
click at [304, 307] on p "1 message" at bounding box center [268, 319] width 72 height 25
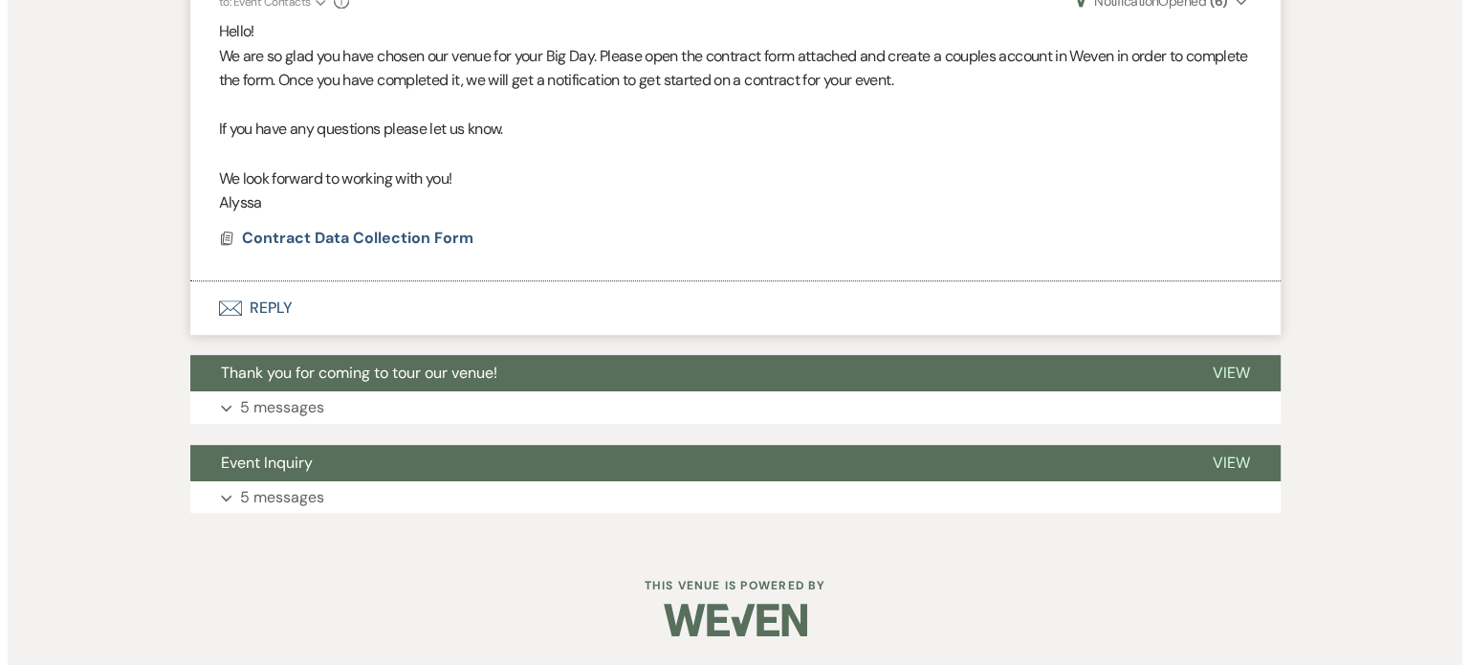
scroll to position [821, 0]
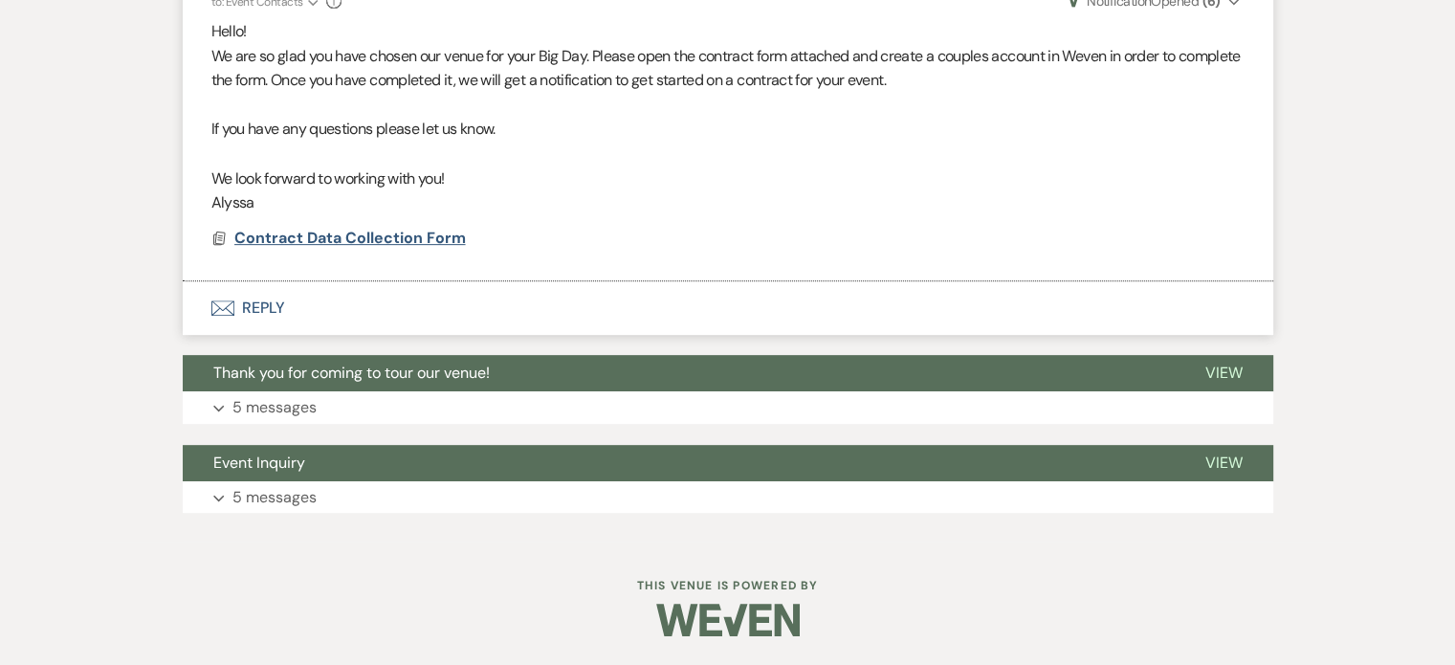
click at [415, 248] on span "Contract Data Collection Form" at bounding box center [349, 238] width 231 height 20
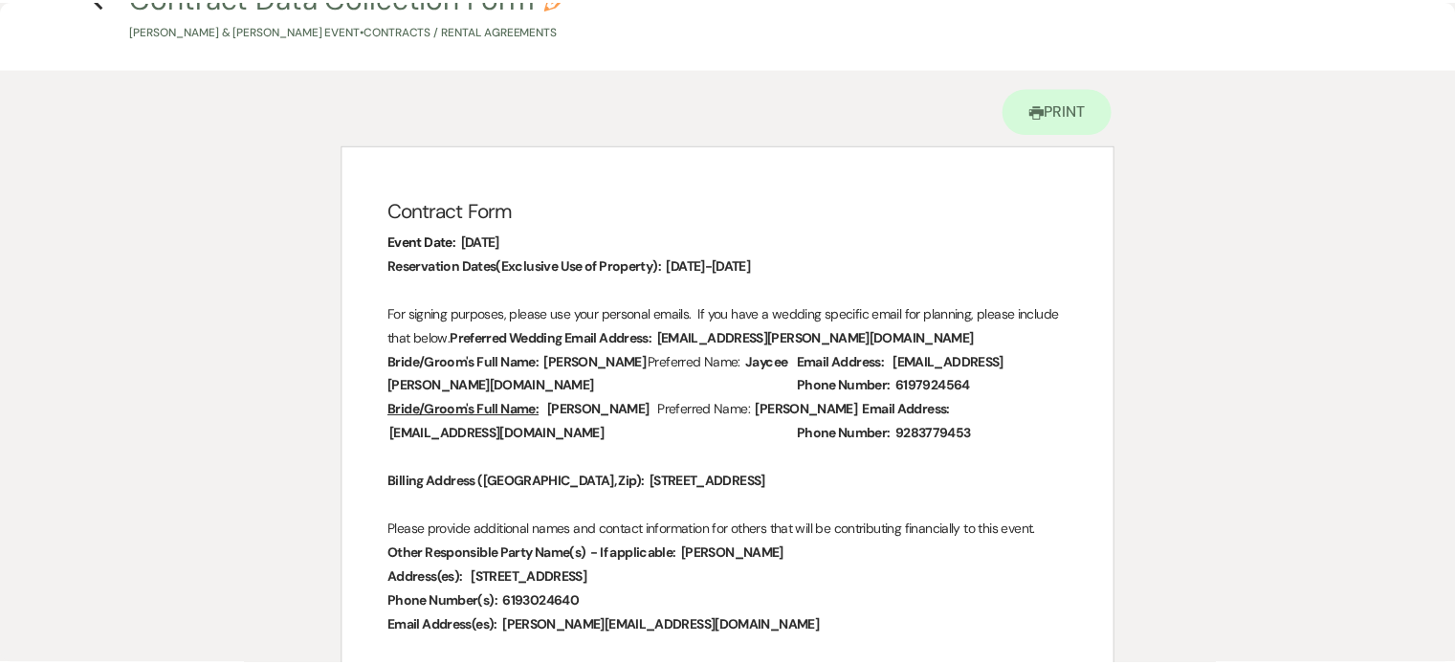
scroll to position [0, 0]
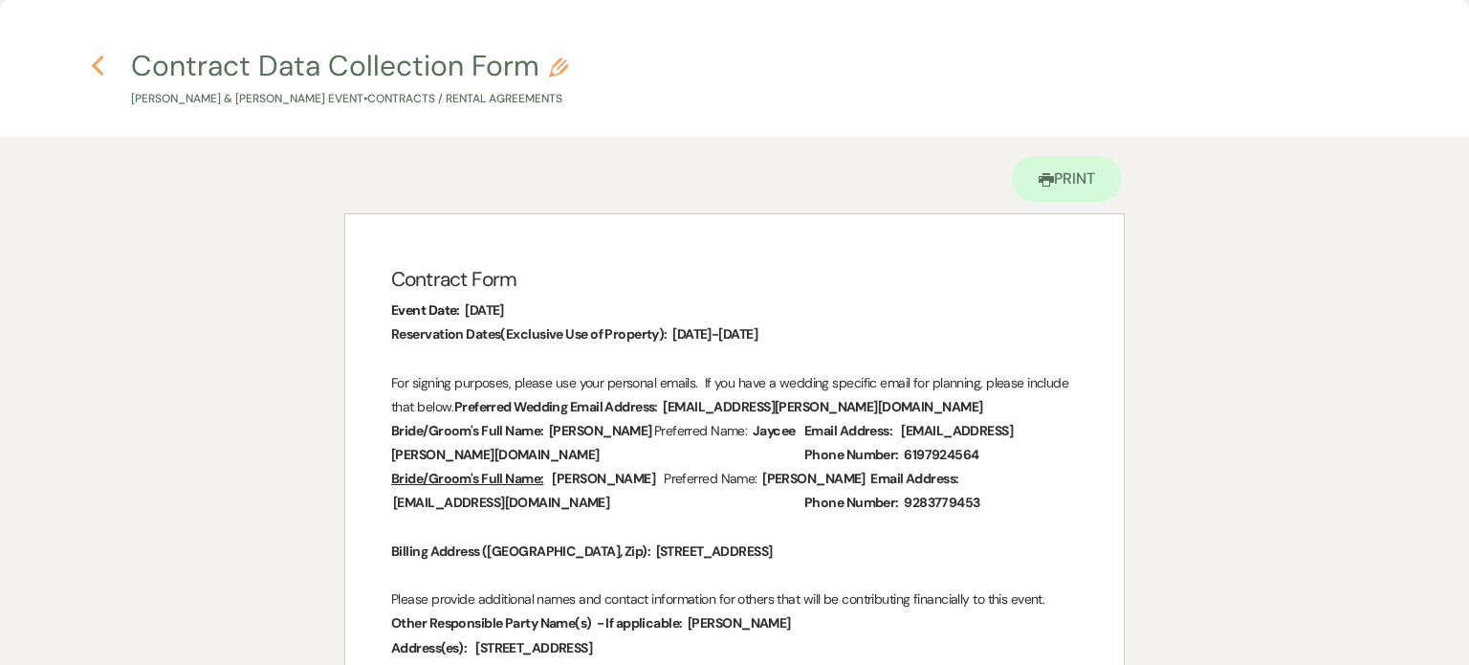
click at [97, 68] on use "button" at bounding box center [98, 65] width 12 height 21
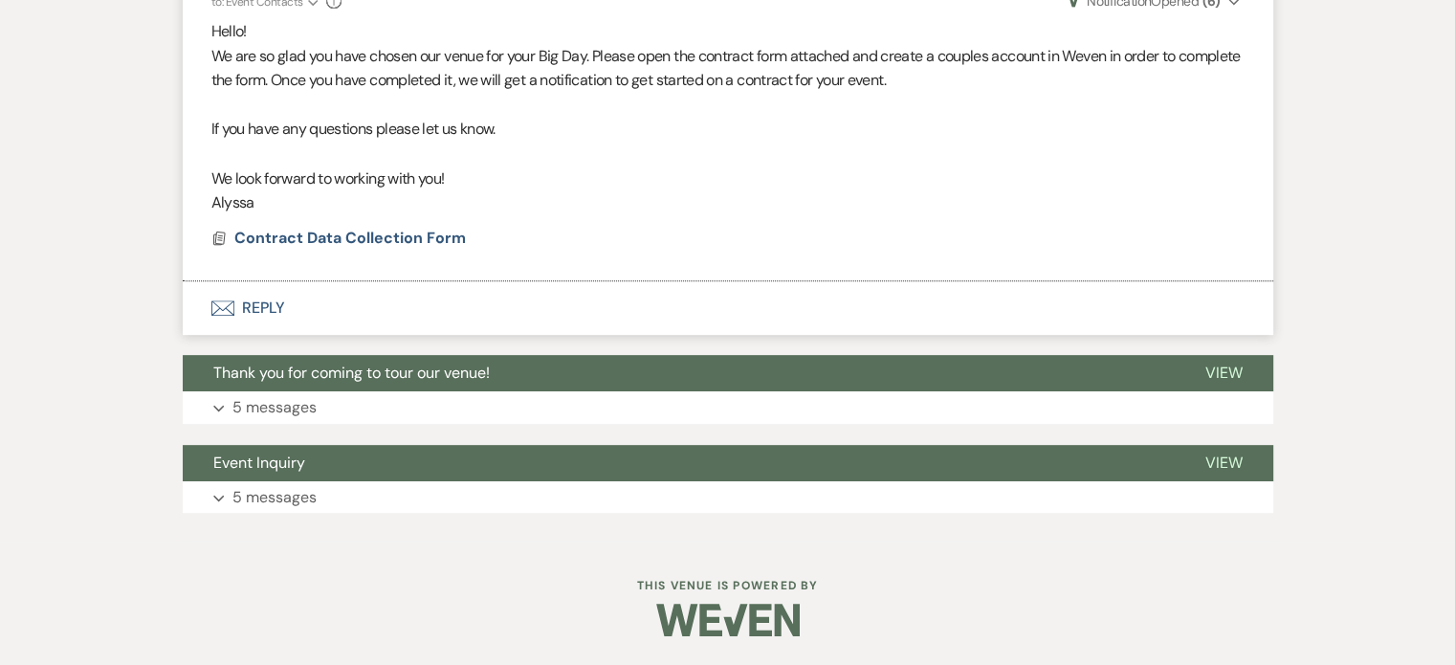
click at [347, 335] on button "Envelope Reply" at bounding box center [728, 308] width 1090 height 54
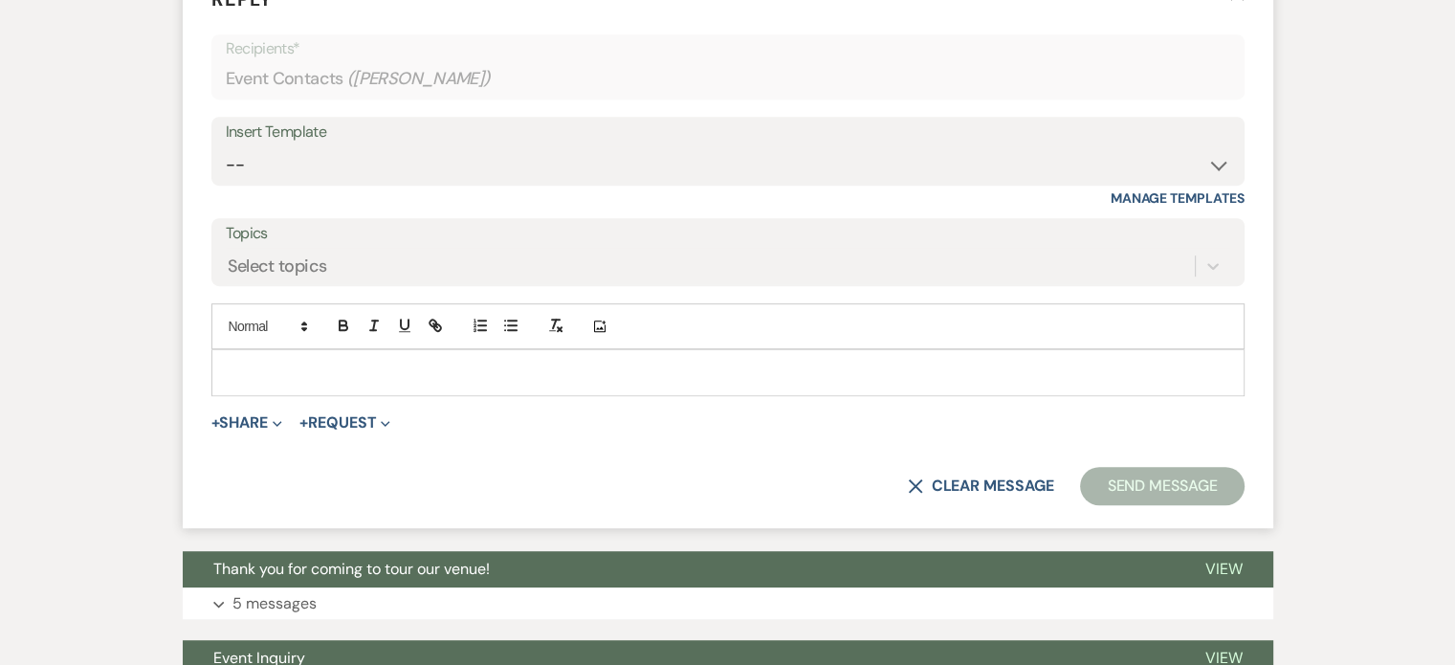
scroll to position [1127, 0]
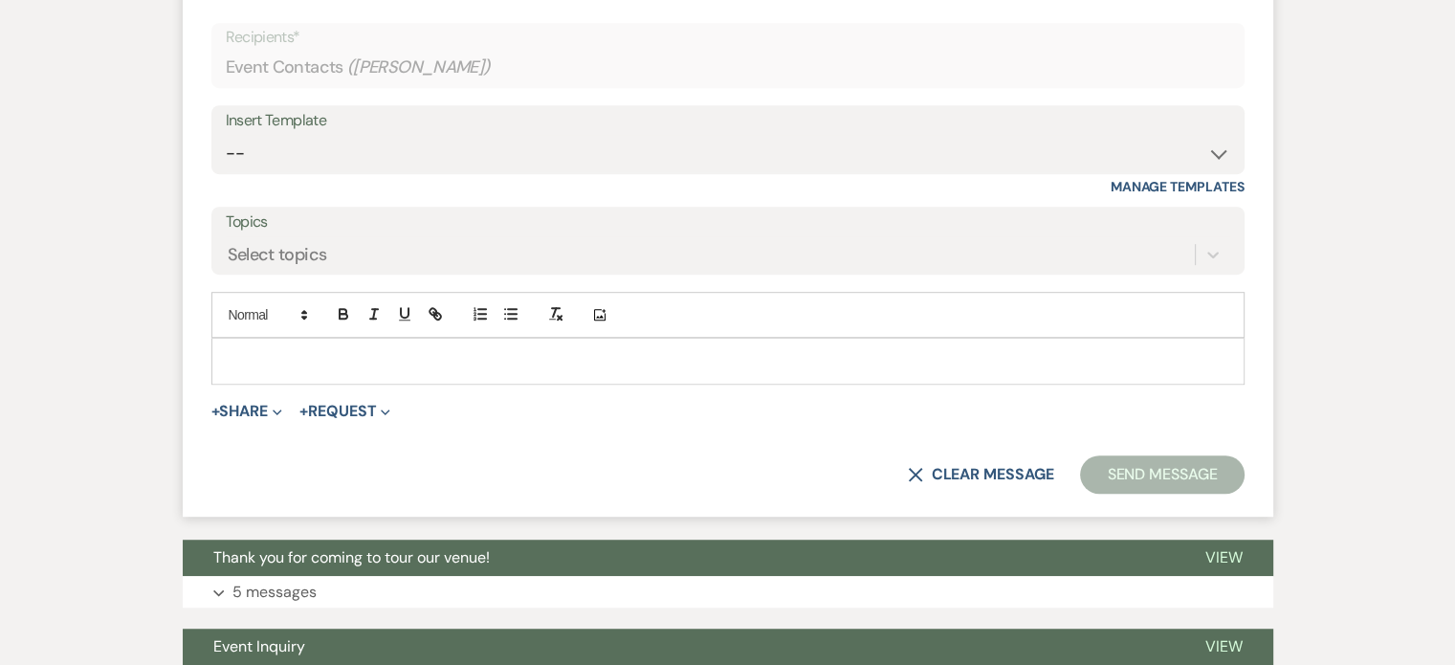
click at [337, 383] on div at bounding box center [727, 361] width 1031 height 44
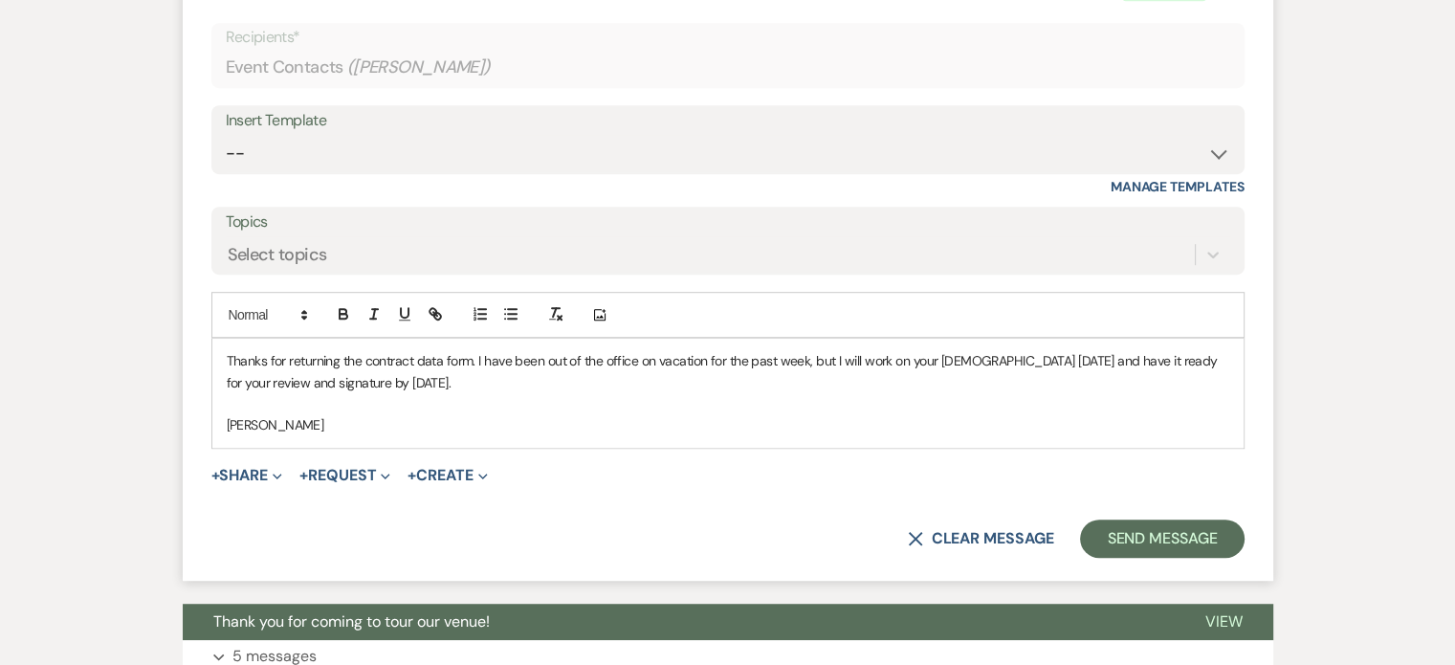
scroll to position [1414, 0]
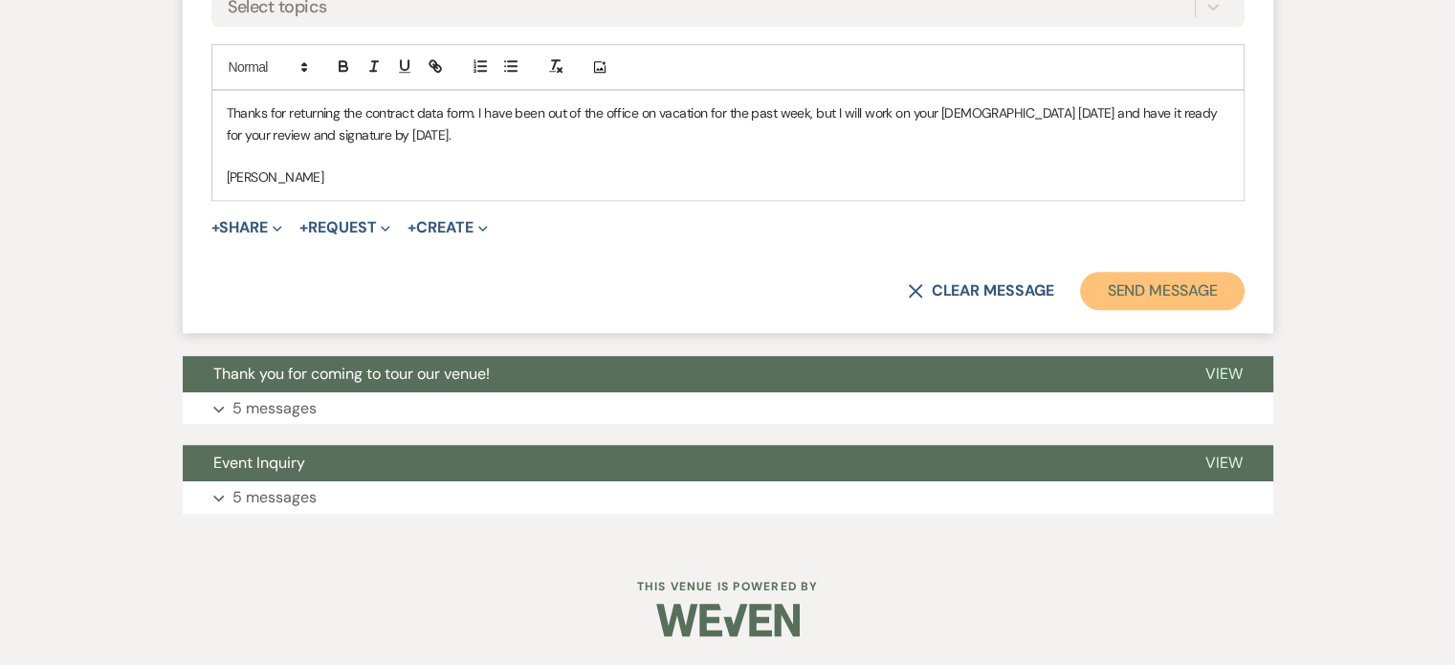
click at [1080, 310] on button "Send Message" at bounding box center [1162, 291] width 164 height 38
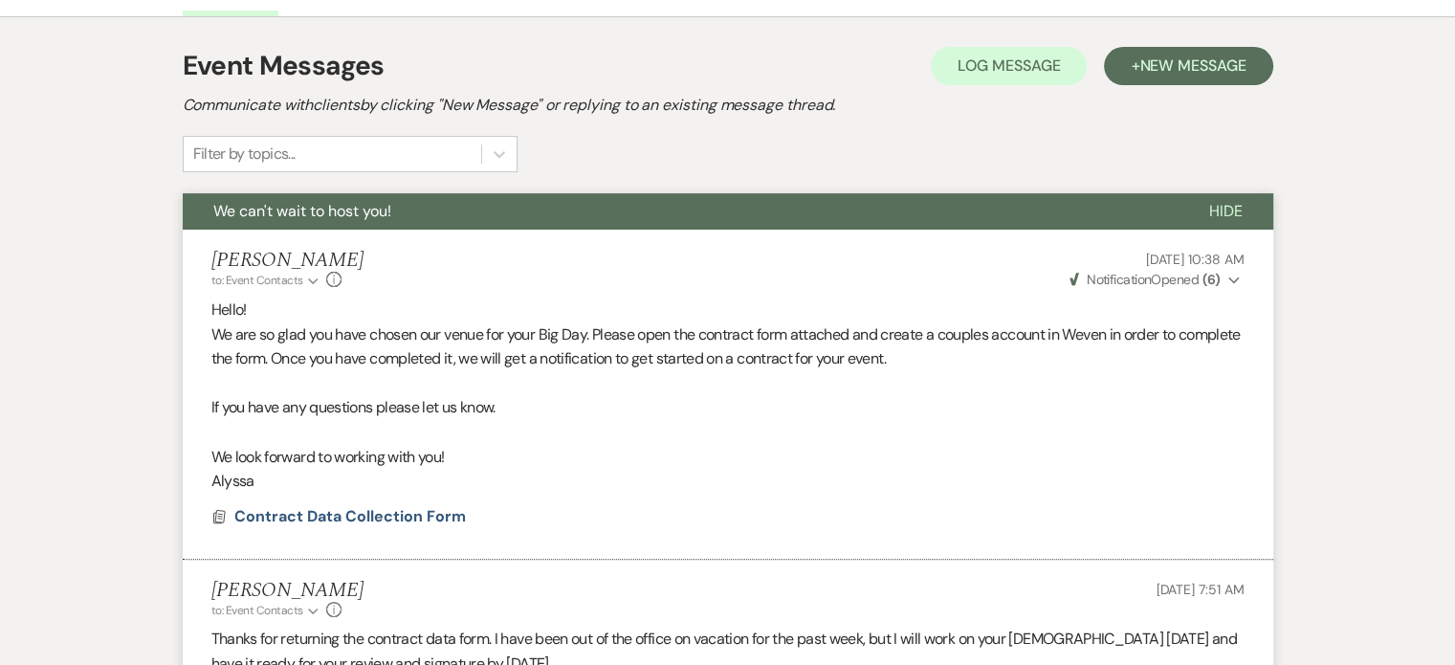
scroll to position [474, 0]
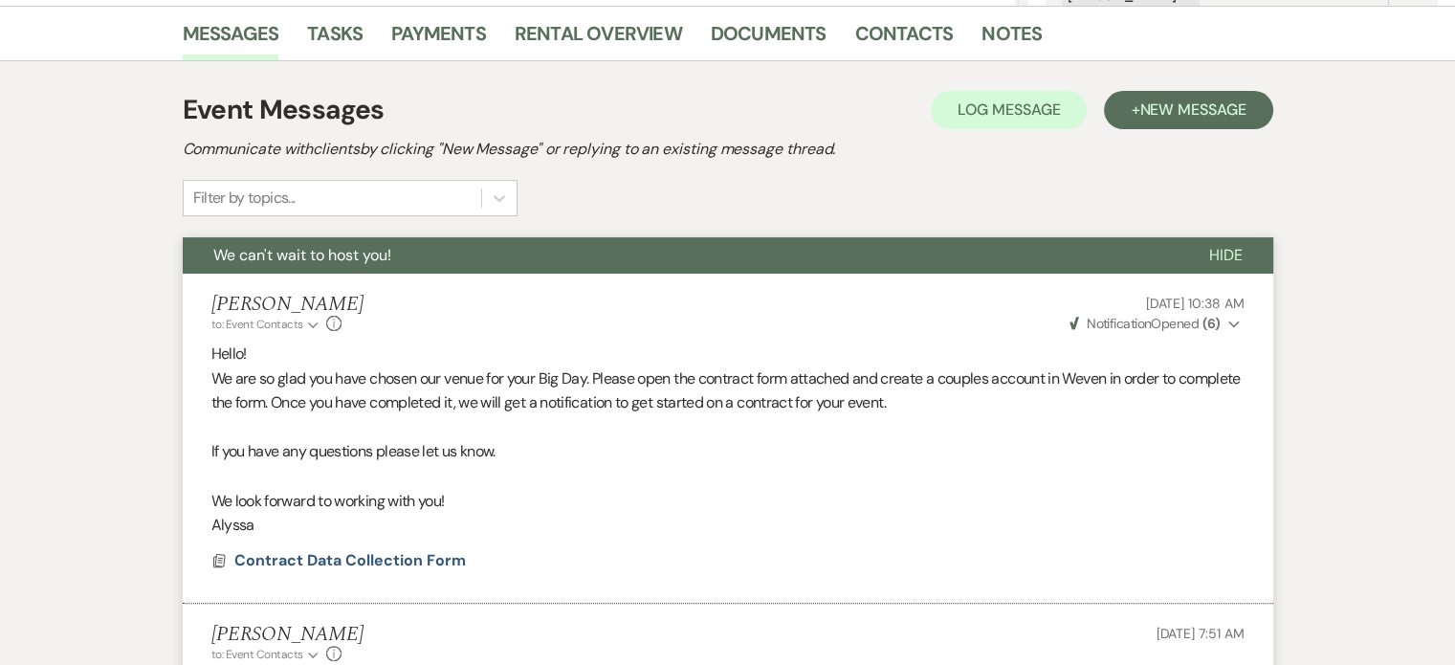
click at [1209, 265] on span "Hide" at bounding box center [1225, 255] width 33 height 20
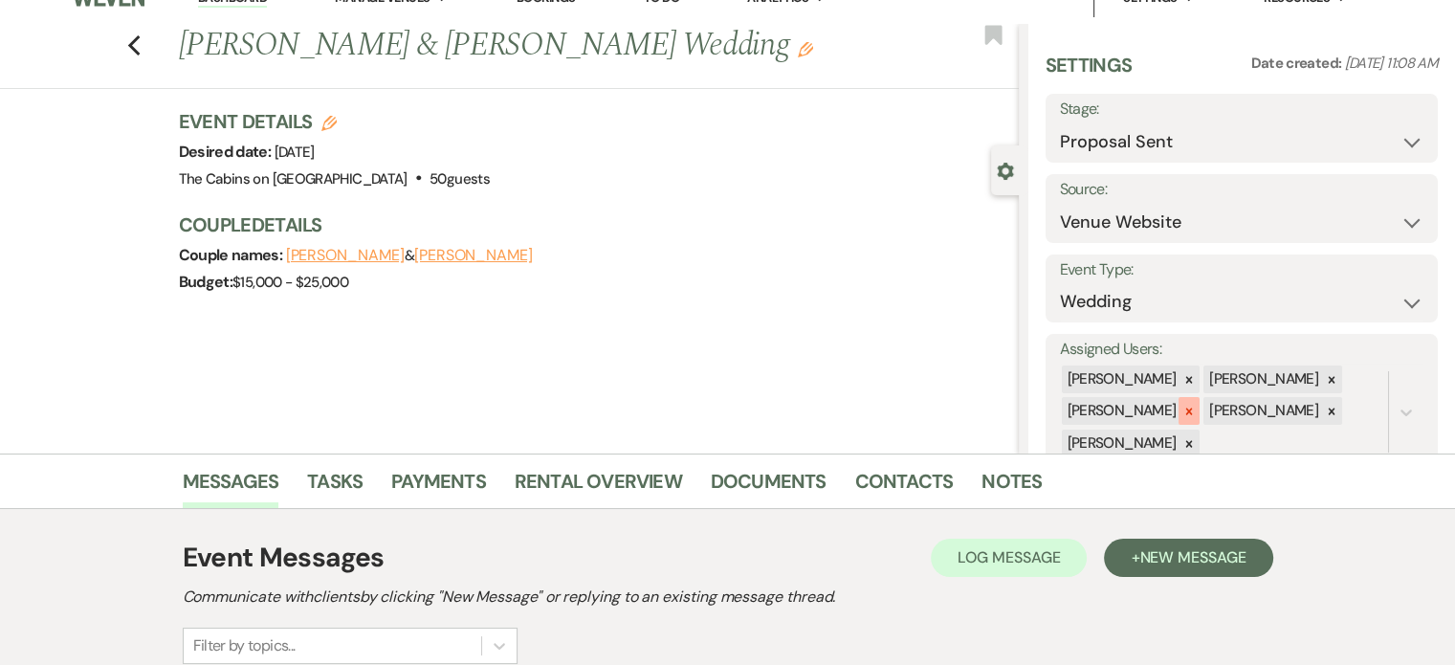
scroll to position [0, 0]
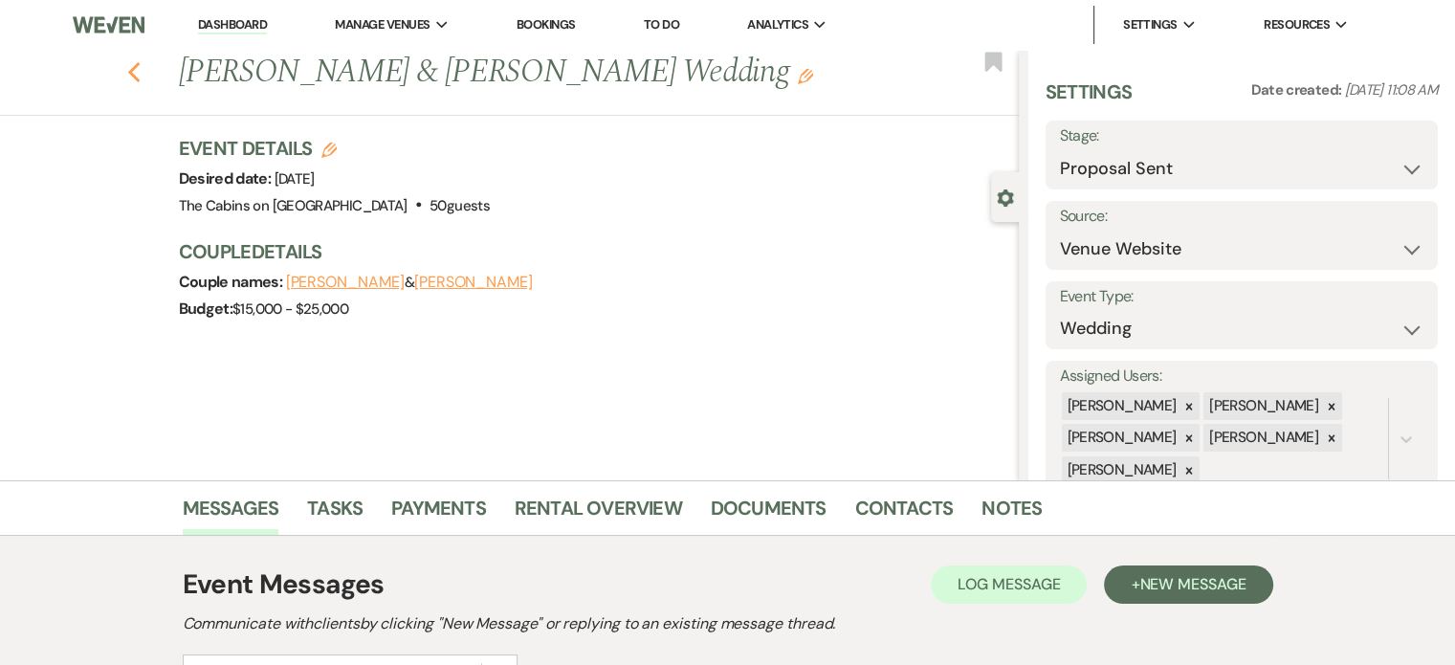
click at [142, 84] on icon "Previous" at bounding box center [134, 72] width 14 height 23
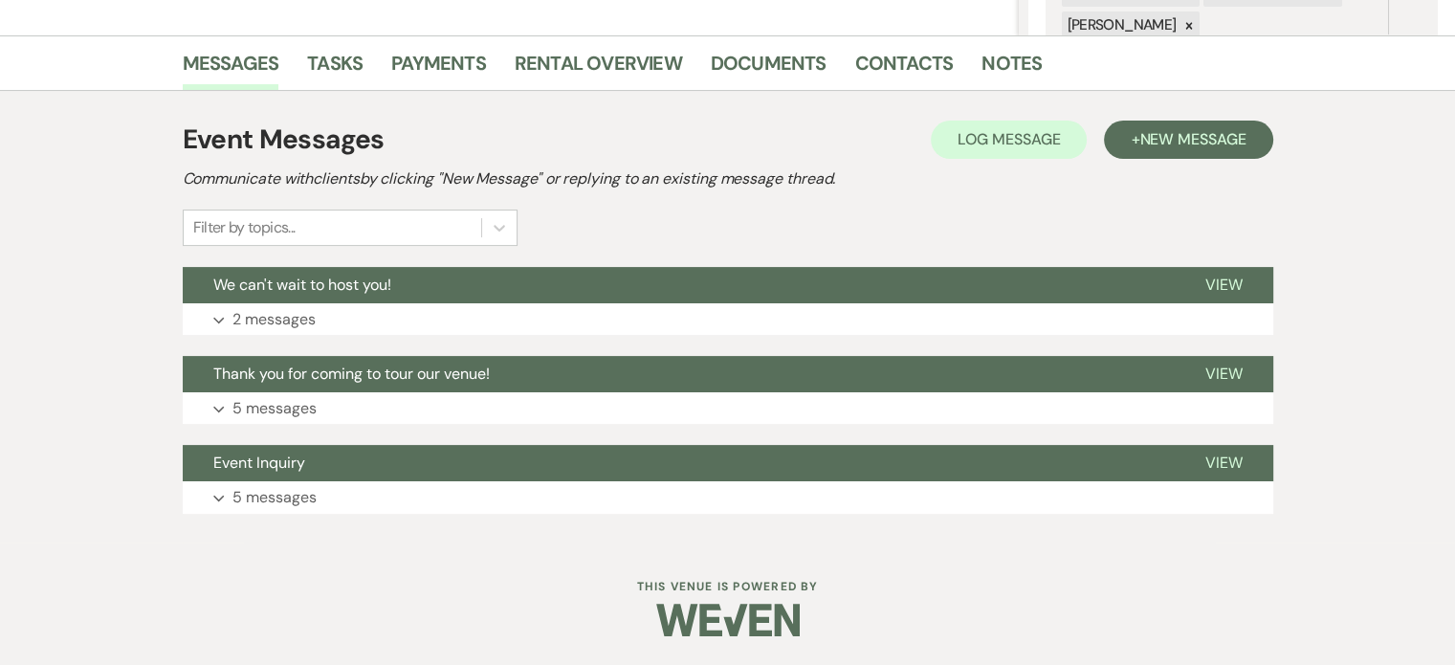
select select "6"
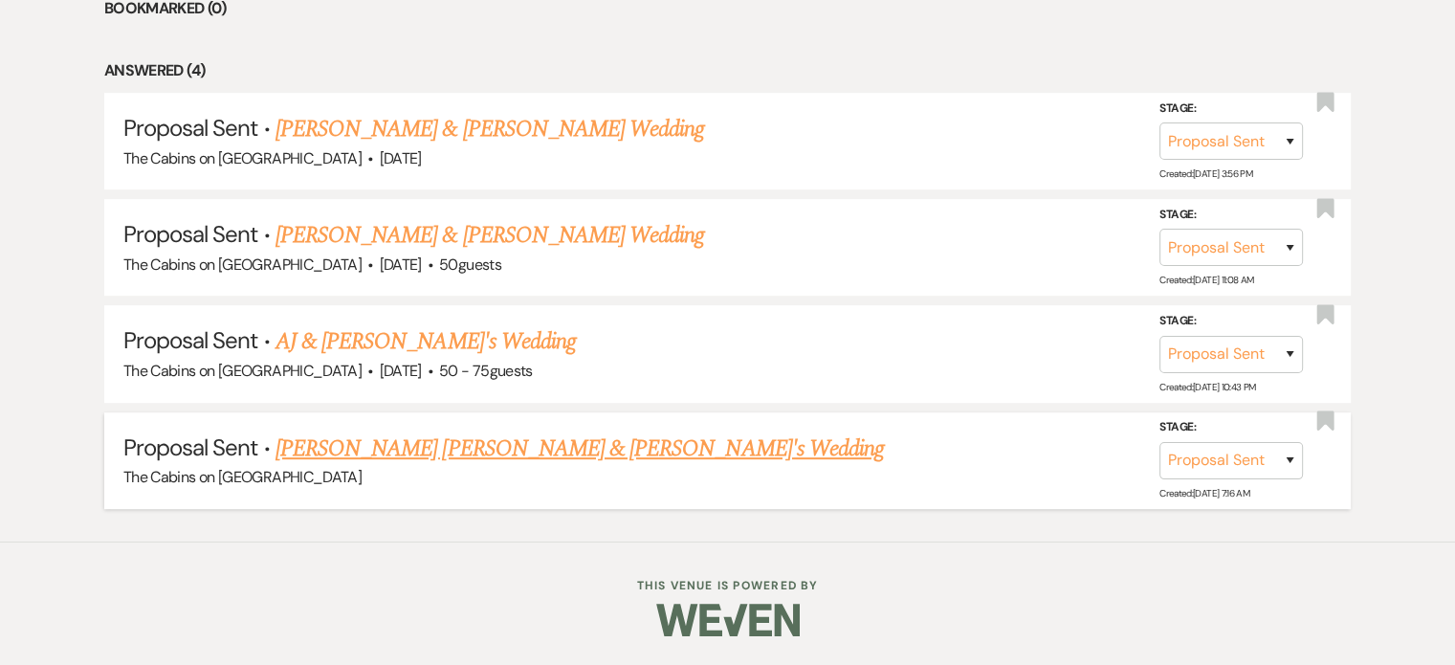
scroll to position [986, 0]
click at [408, 223] on link "[PERSON_NAME] & [PERSON_NAME] Wedding" at bounding box center [489, 235] width 428 height 34
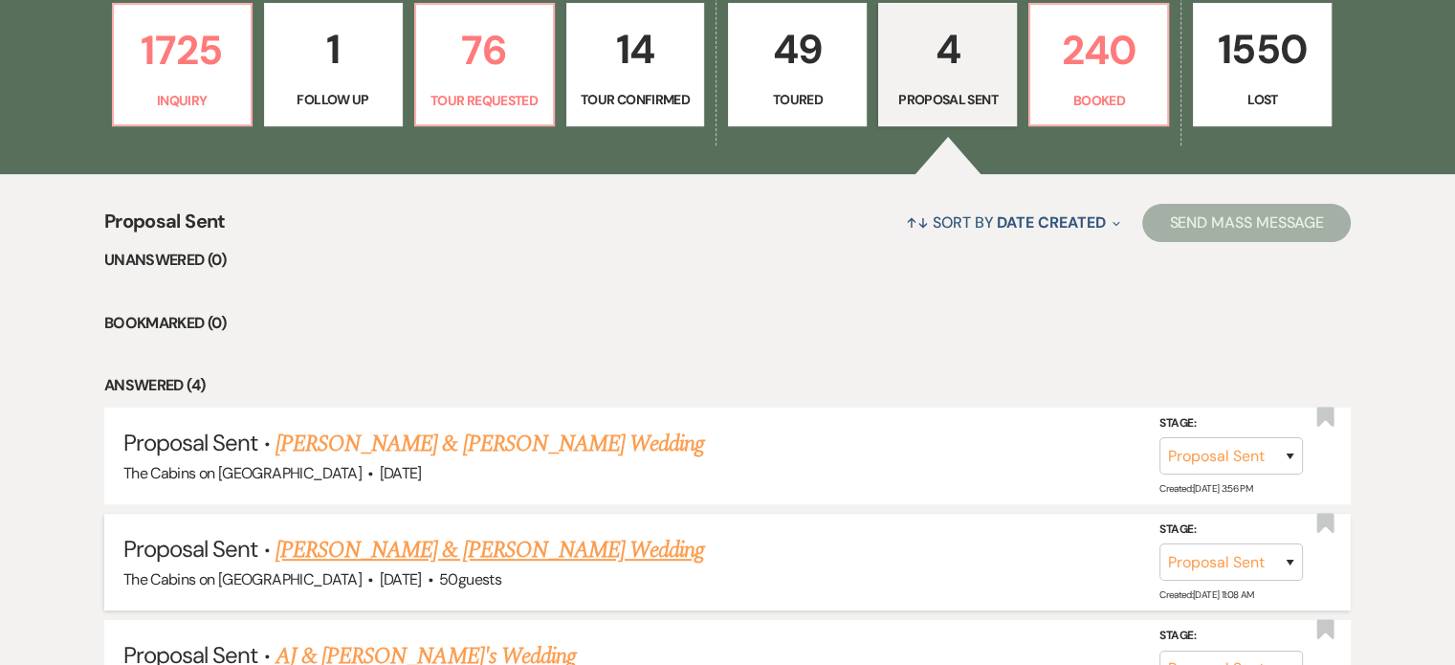
select select "6"
select select "5"
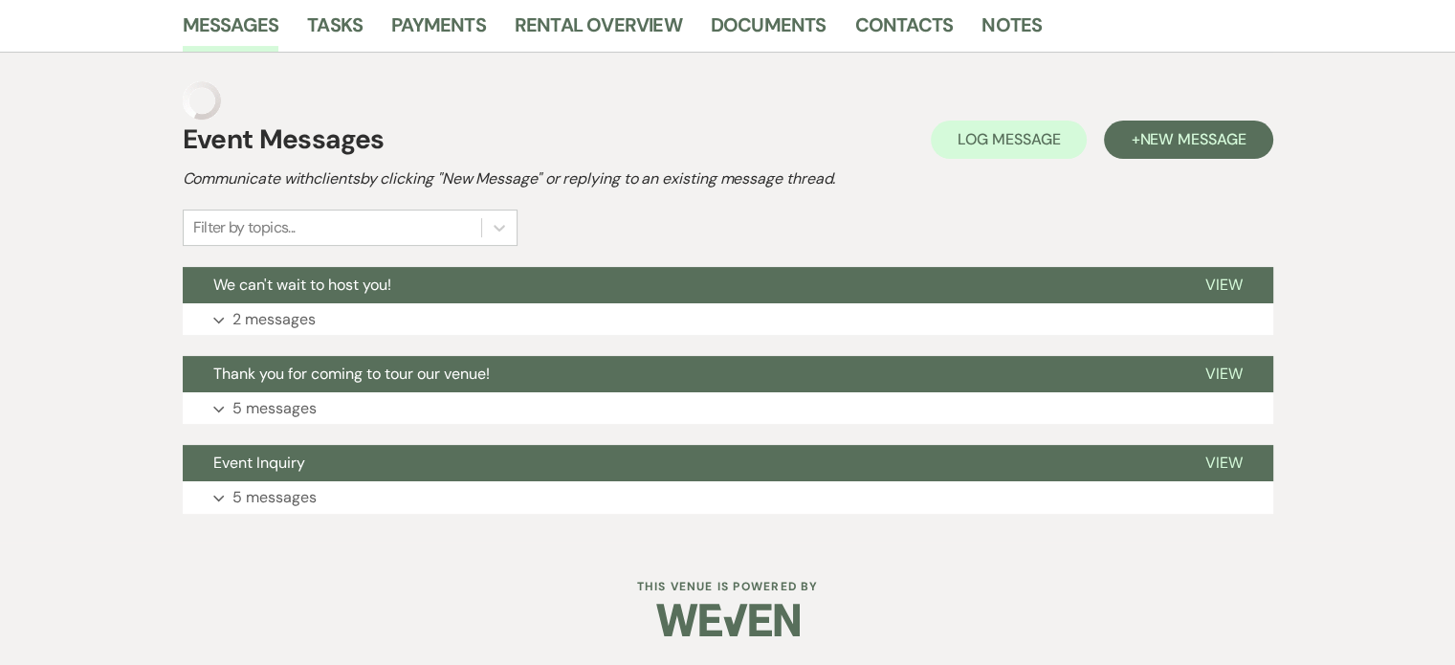
scroll to position [534, 0]
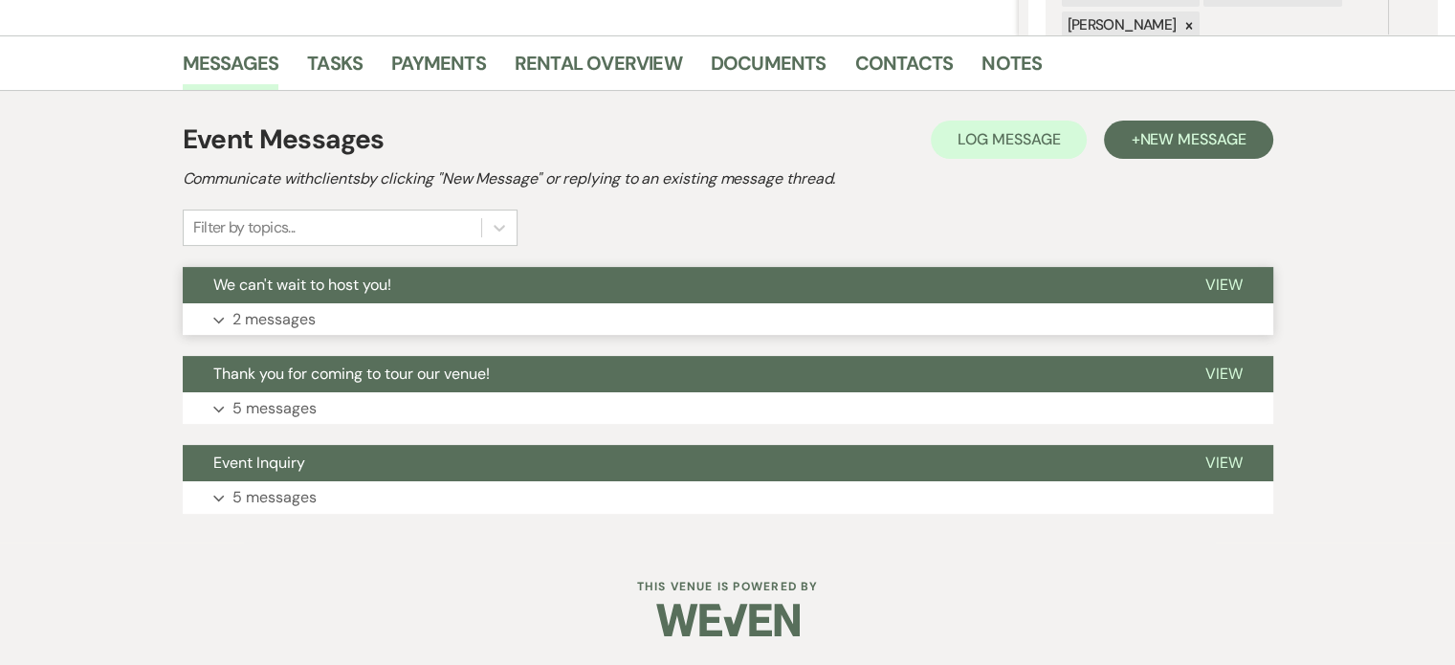
click at [316, 307] on p "2 messages" at bounding box center [273, 319] width 83 height 25
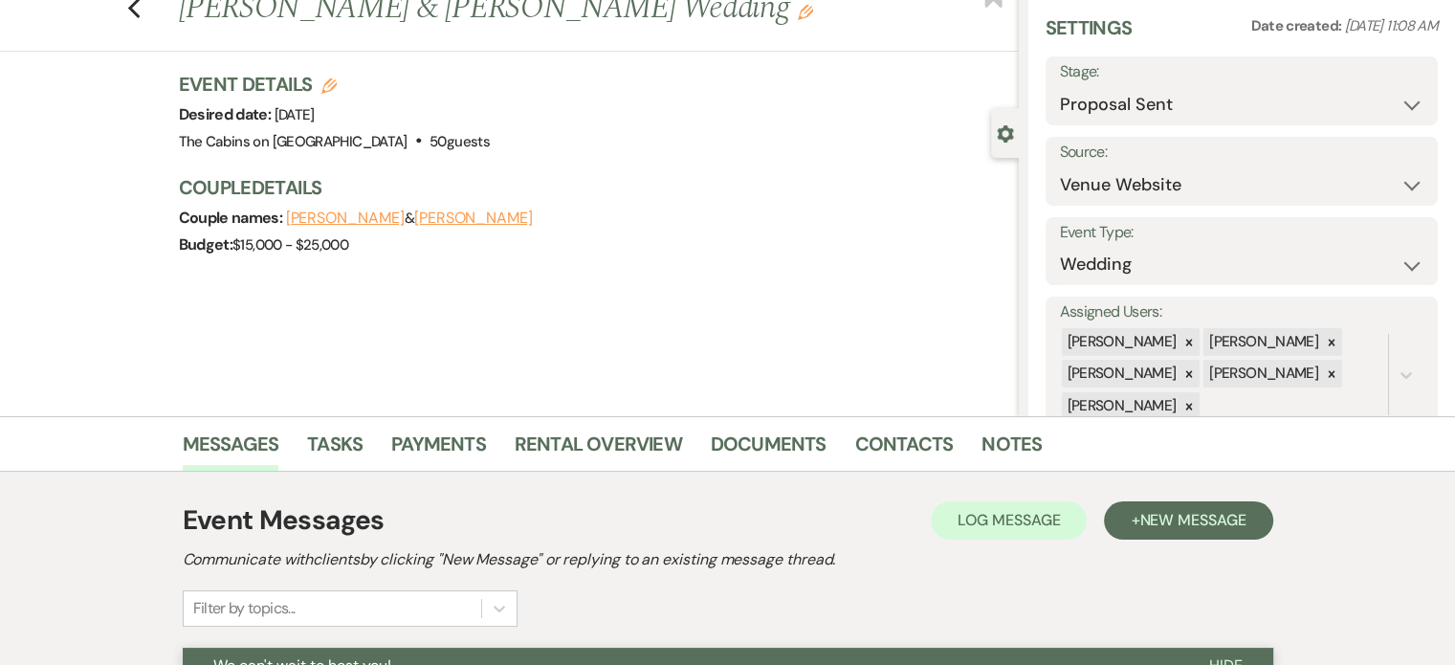
scroll to position [0, 0]
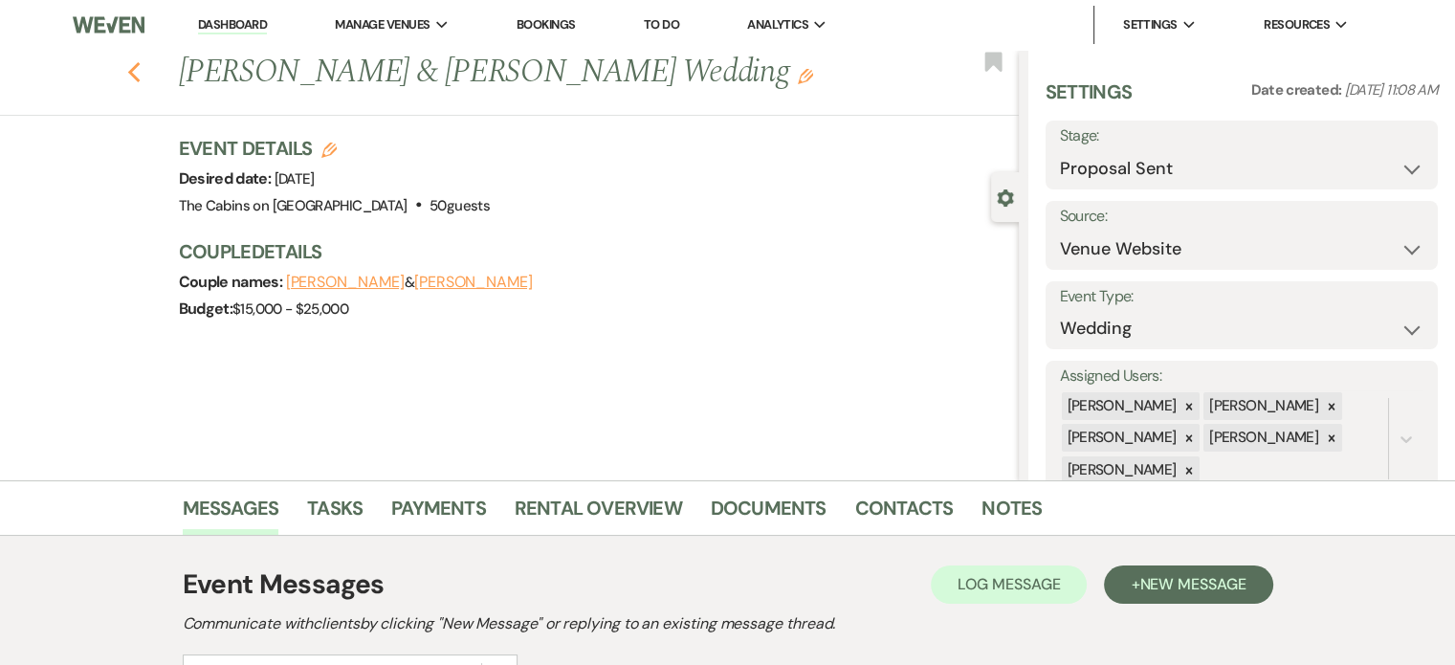
click at [142, 84] on icon "Previous" at bounding box center [134, 72] width 14 height 23
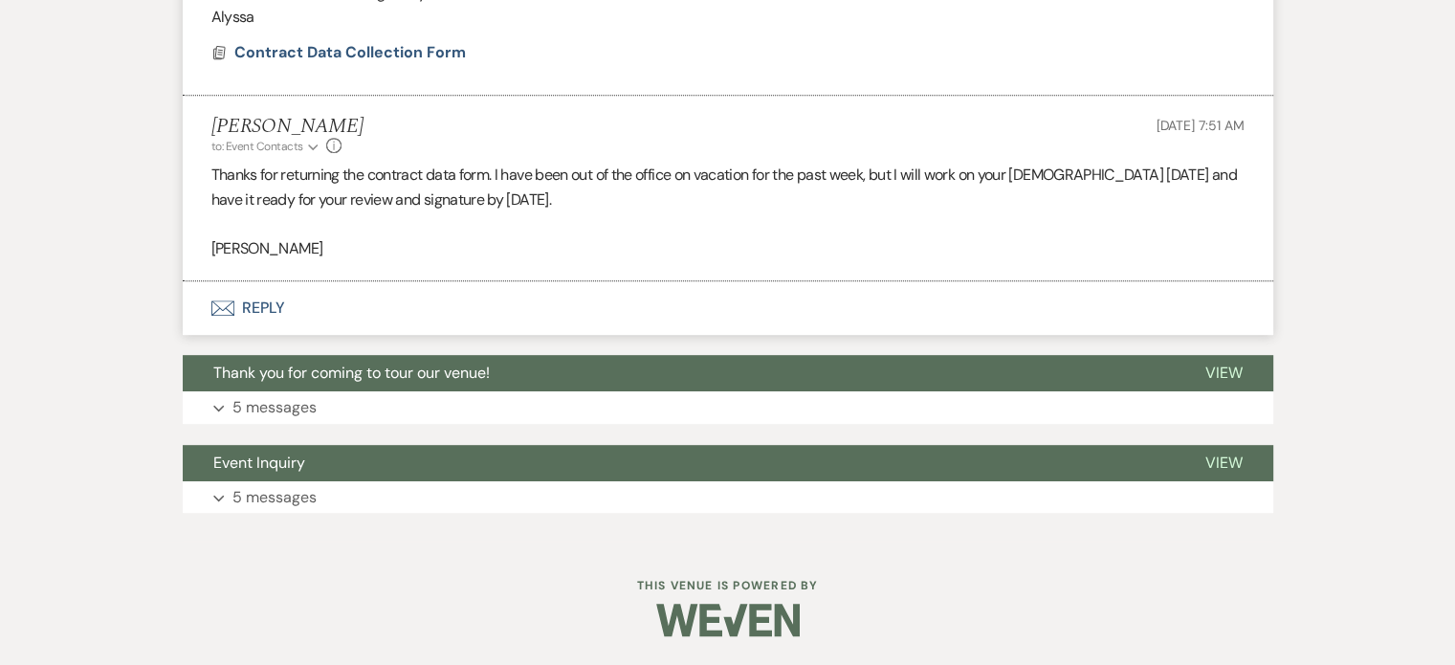
select select "6"
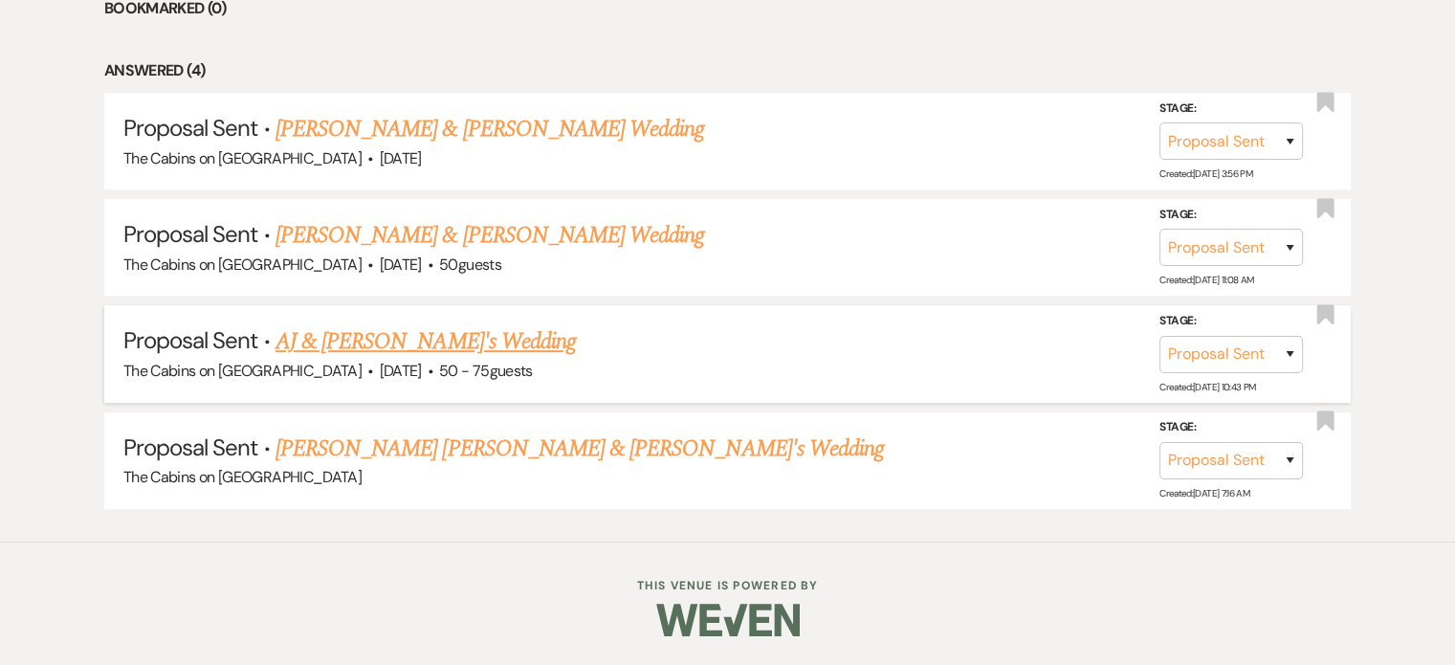
click at [390, 327] on link "AJ & [PERSON_NAME]'s Wedding" at bounding box center [425, 341] width 300 height 34
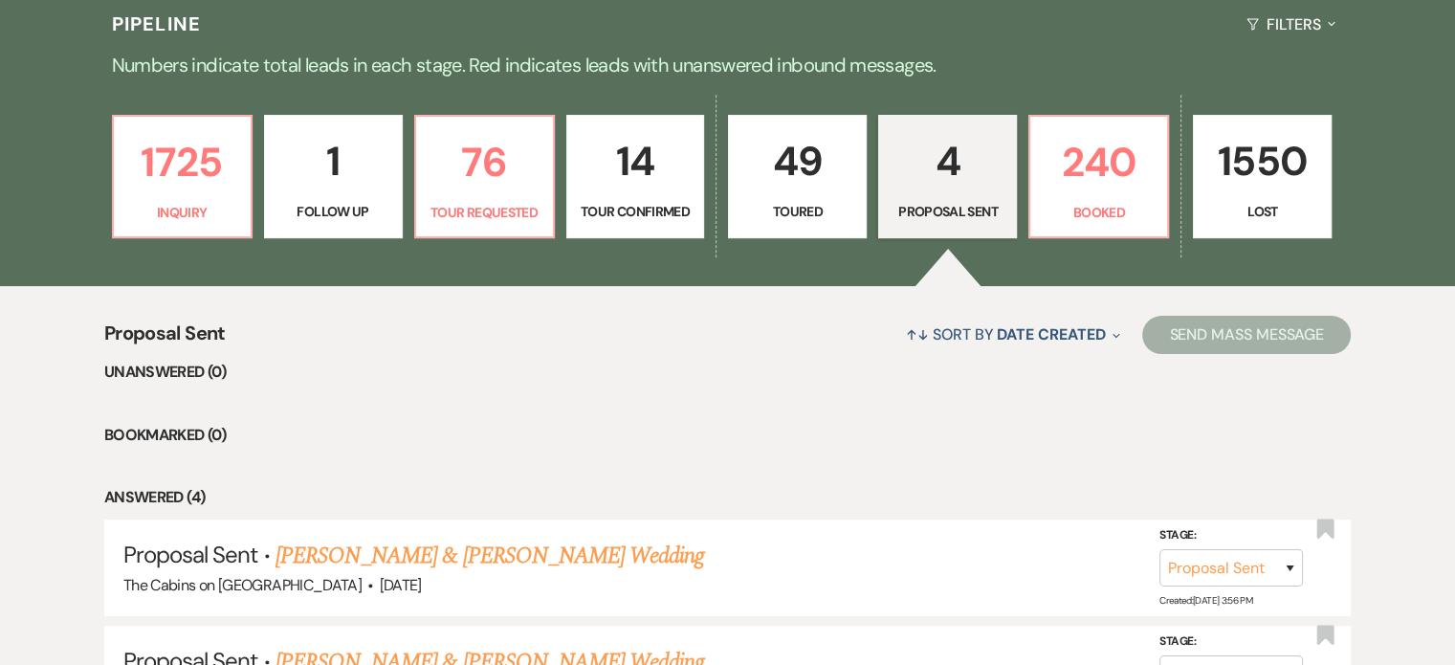
select select "6"
select select "5"
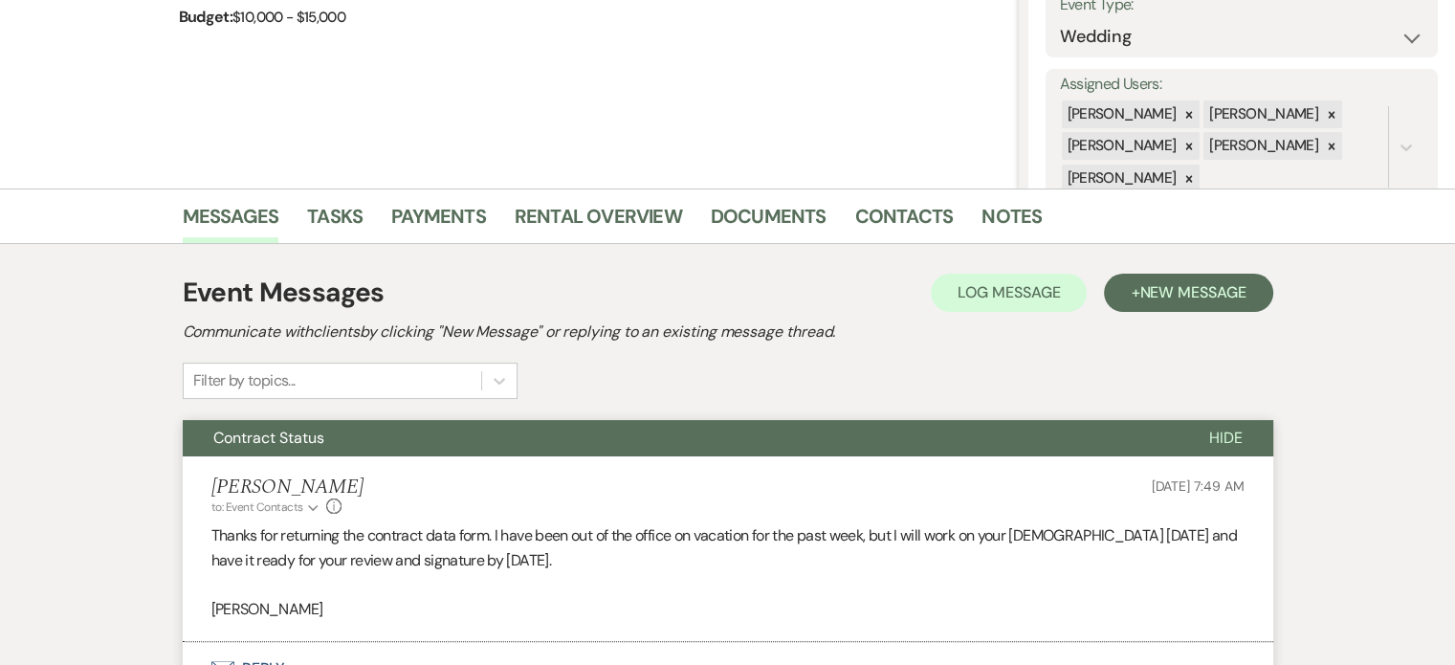
scroll to position [18, 0]
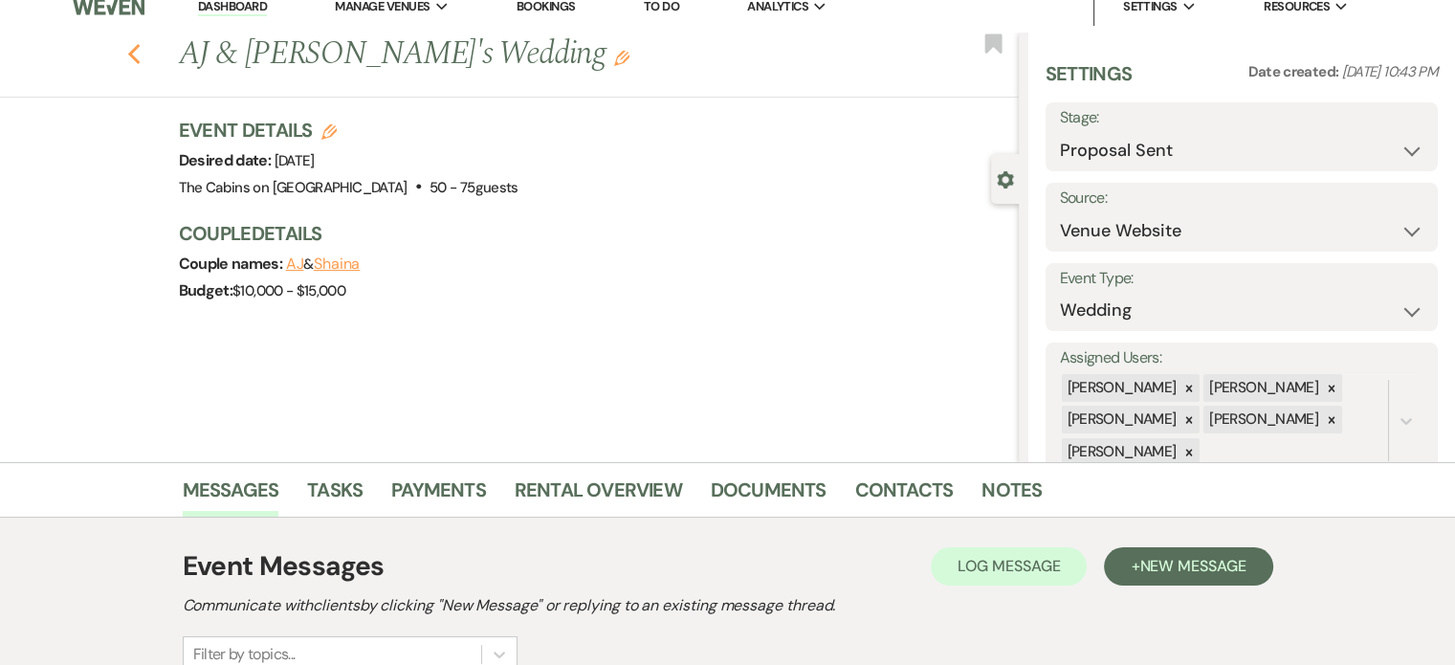
click at [142, 53] on icon "Previous" at bounding box center [134, 54] width 14 height 23
select select "6"
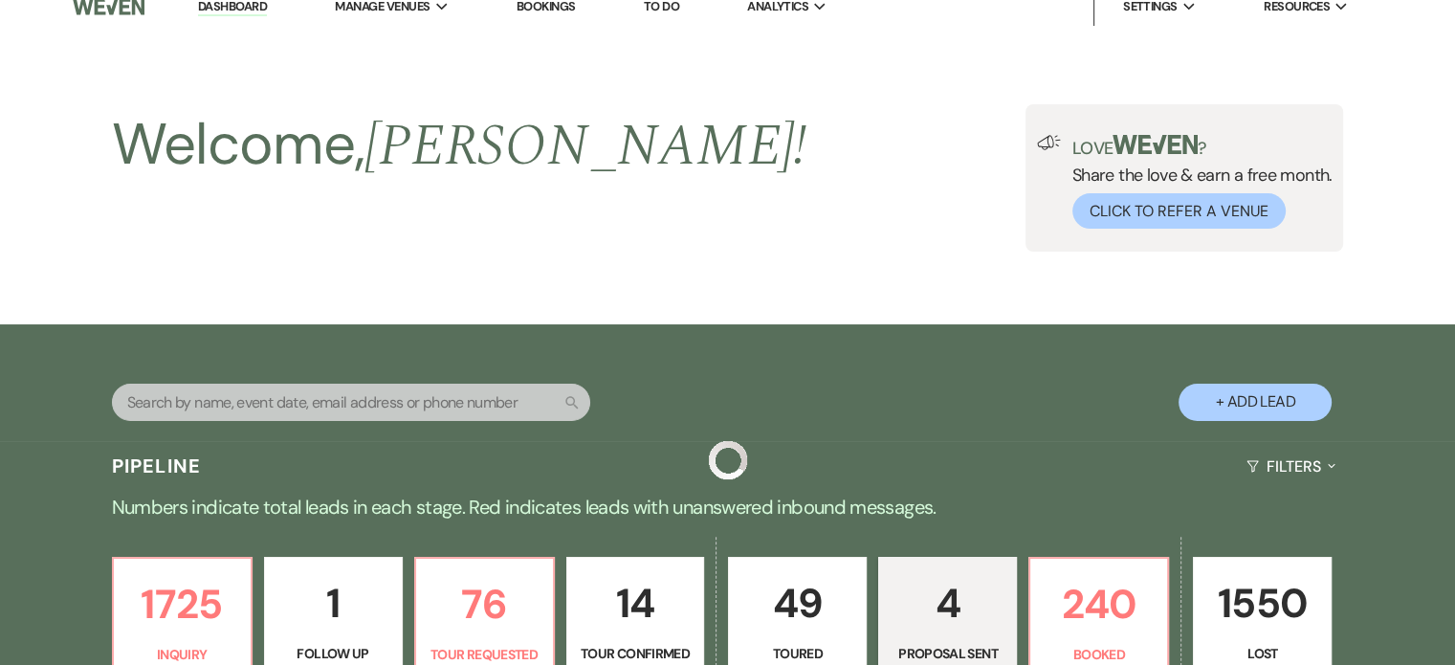
scroll to position [986, 0]
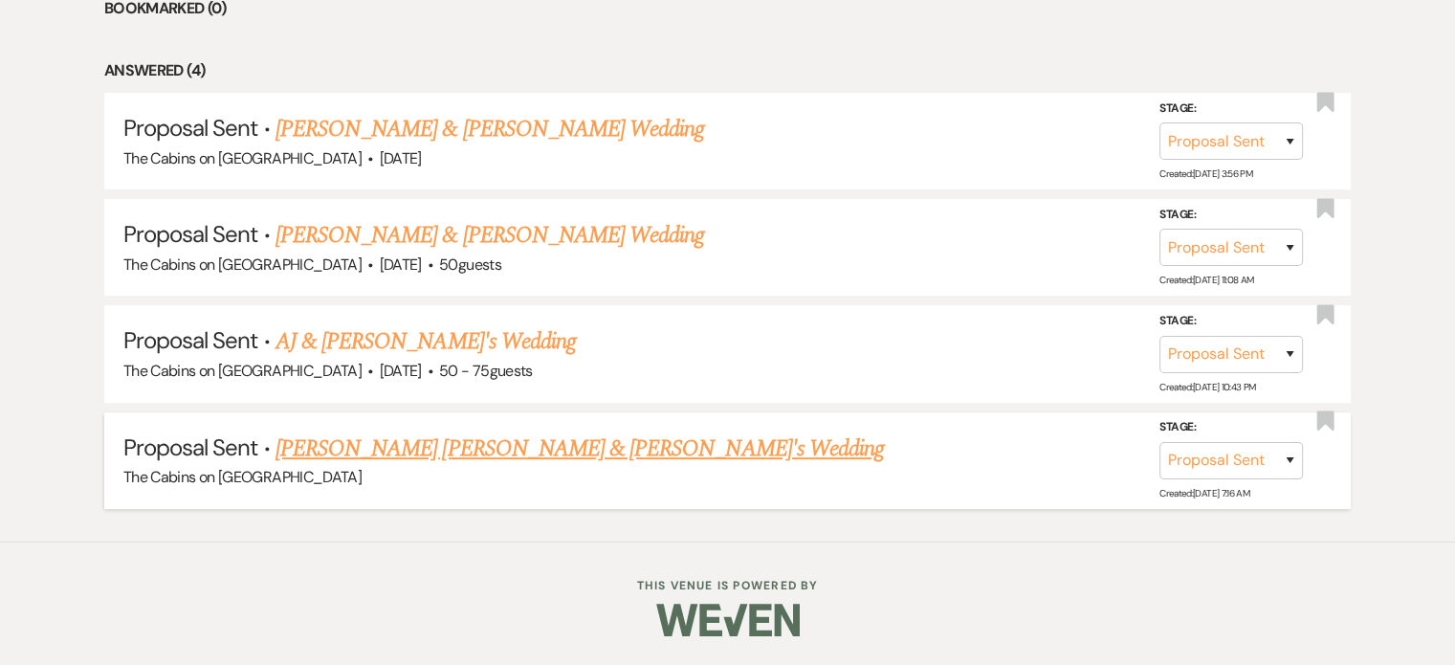
click at [398, 448] on link "[PERSON_NAME] [PERSON_NAME] & [PERSON_NAME]'s Wedding" at bounding box center [579, 448] width 608 height 34
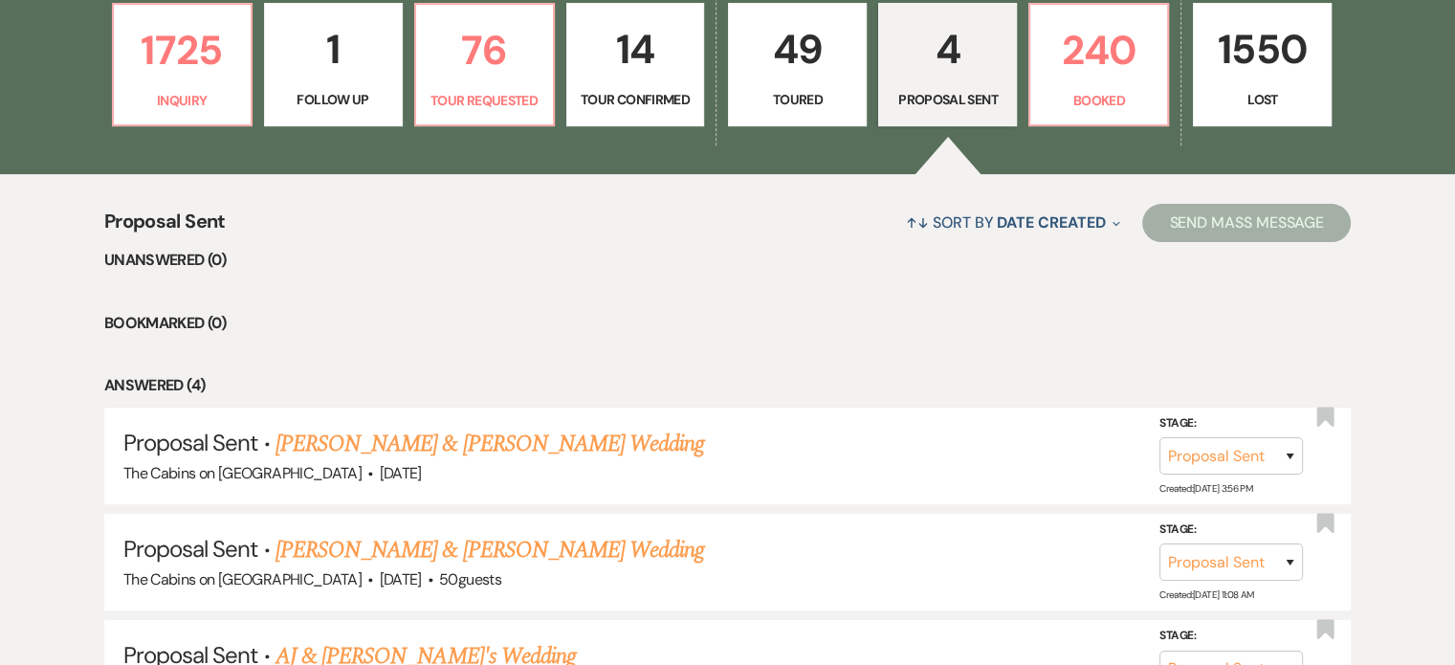
select select "6"
select select "19"
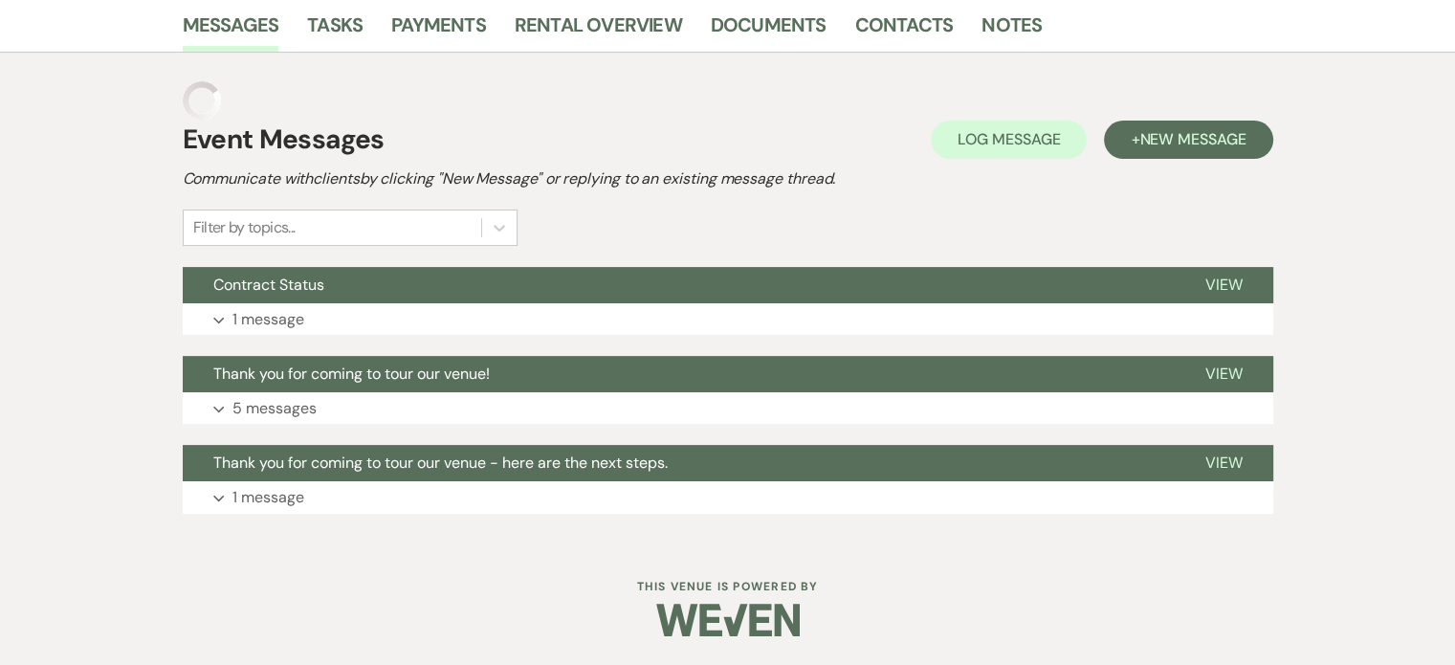
scroll to position [534, 0]
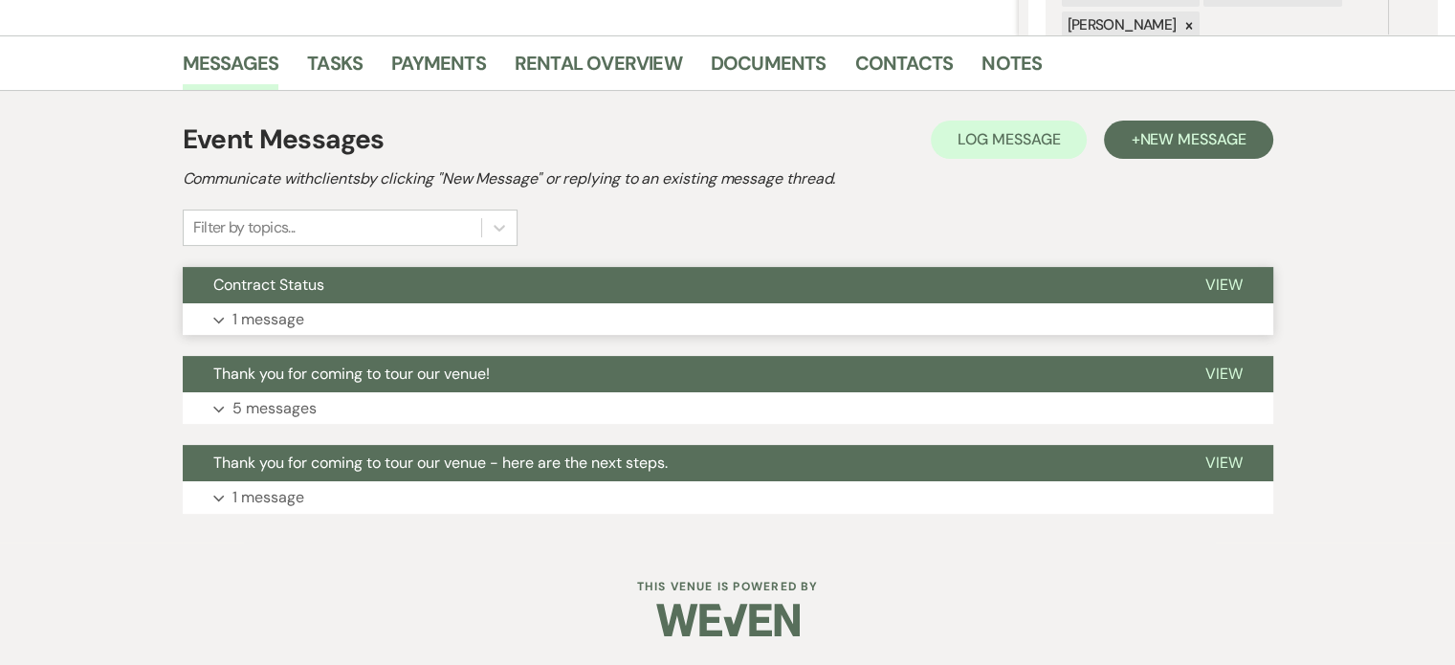
click at [304, 307] on p "1 message" at bounding box center [268, 319] width 72 height 25
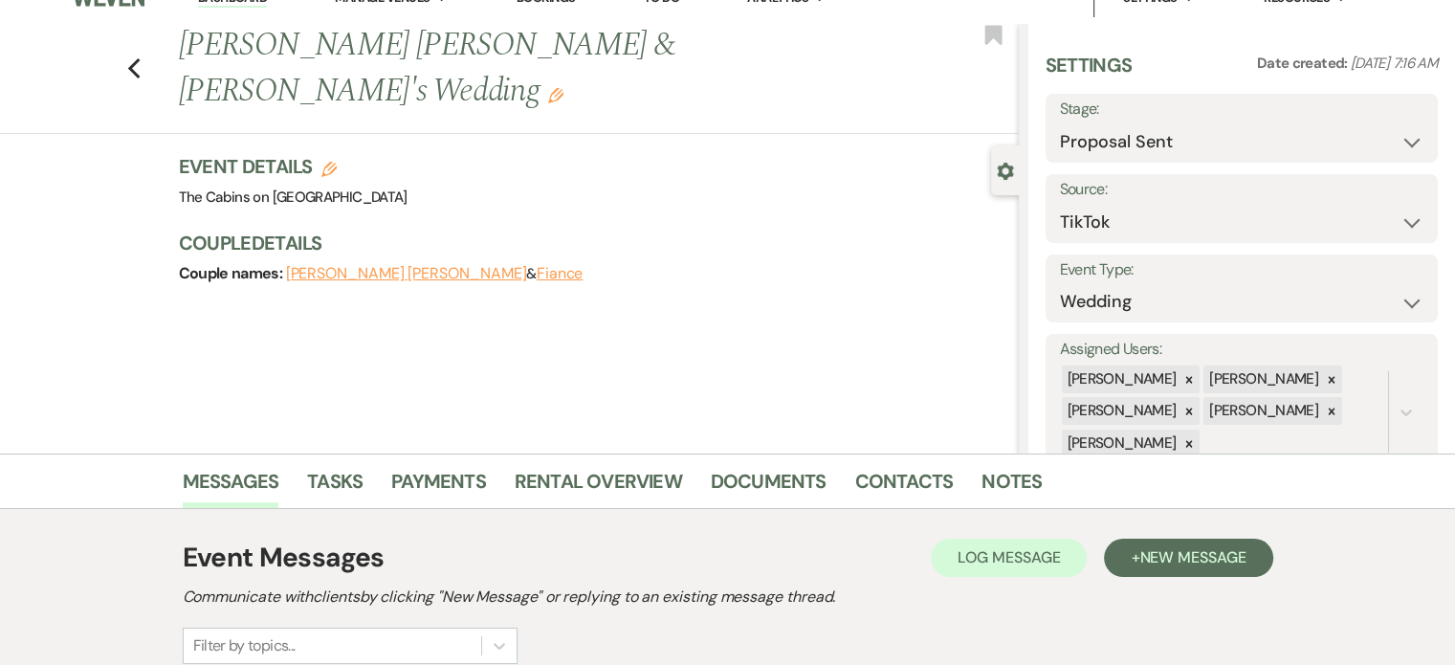
scroll to position [0, 0]
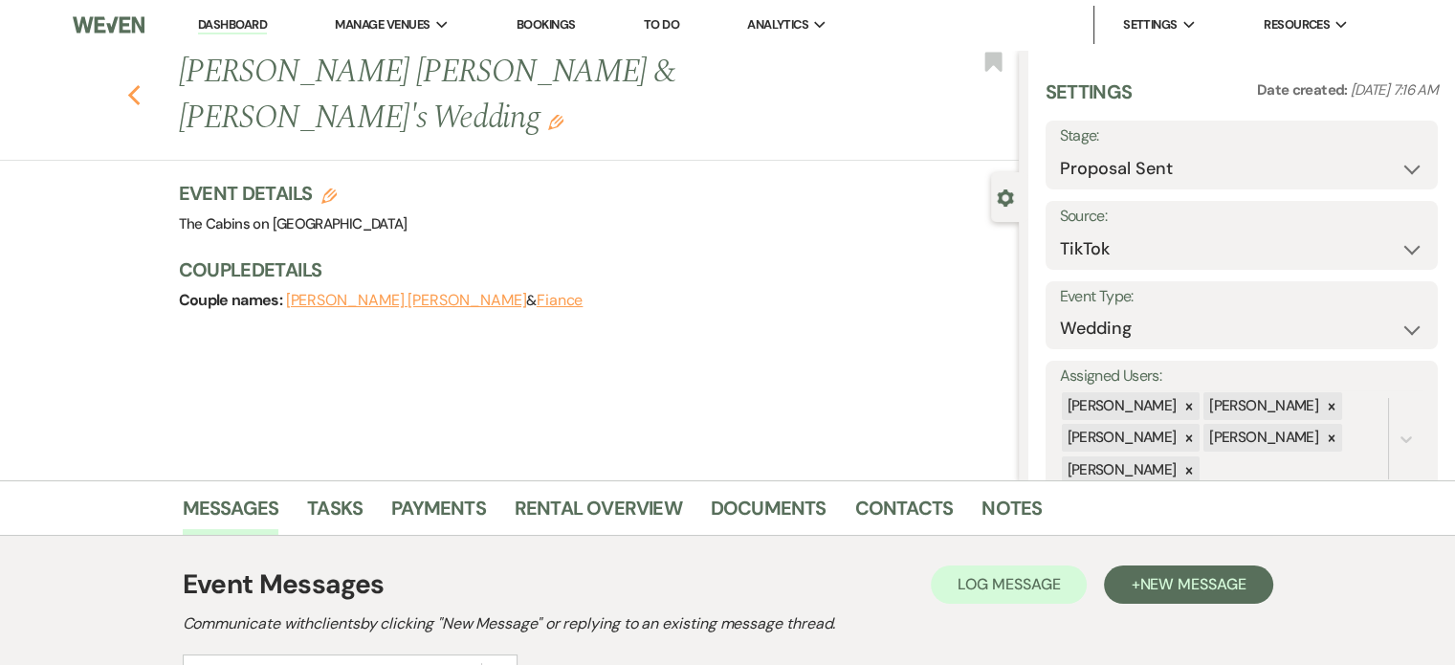
click at [142, 84] on icon "Previous" at bounding box center [134, 95] width 14 height 23
select select "6"
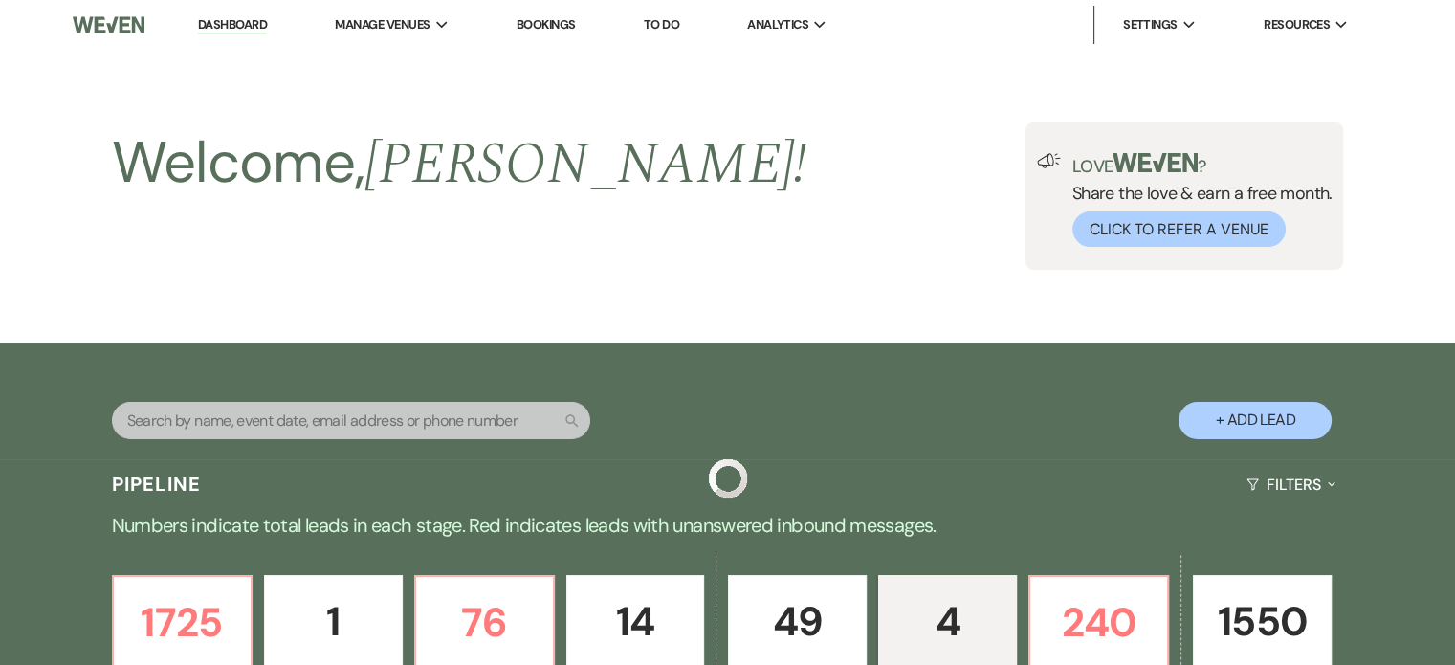
scroll to position [986, 0]
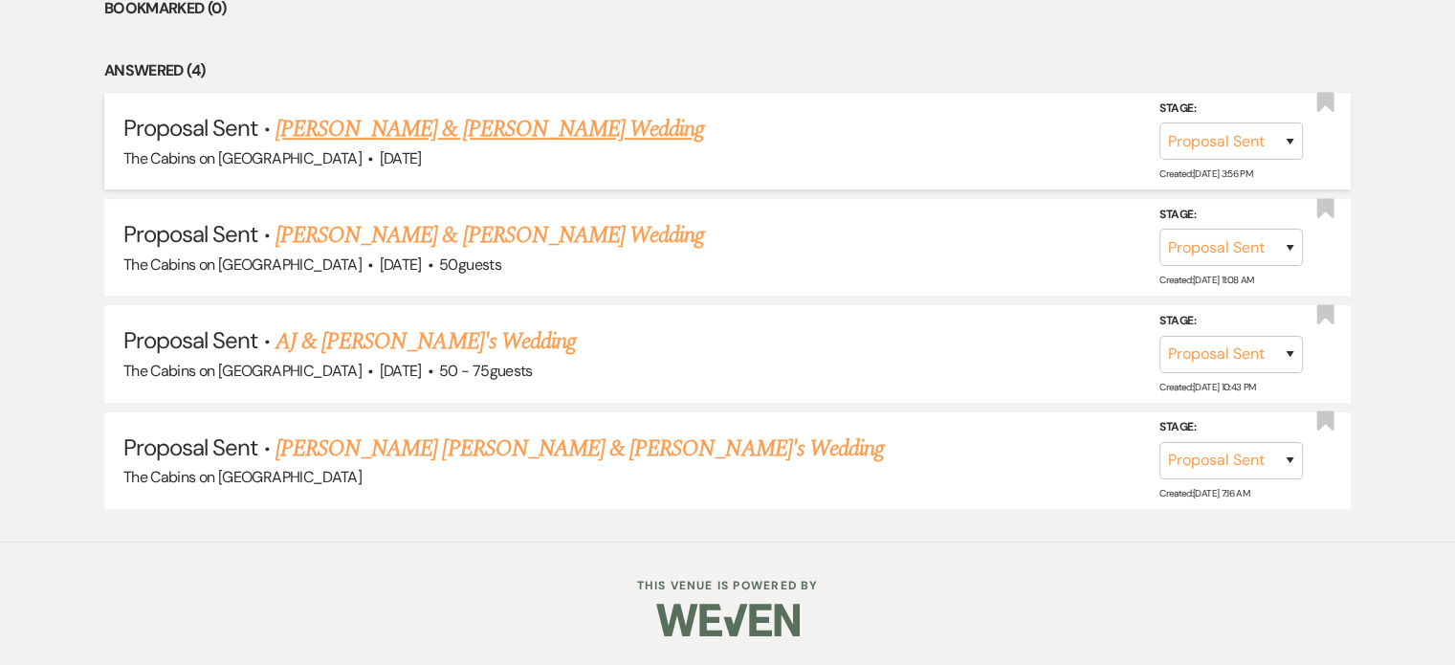
click at [463, 112] on link "[PERSON_NAME] & [PERSON_NAME] Wedding" at bounding box center [489, 129] width 428 height 34
select select "6"
select select "5"
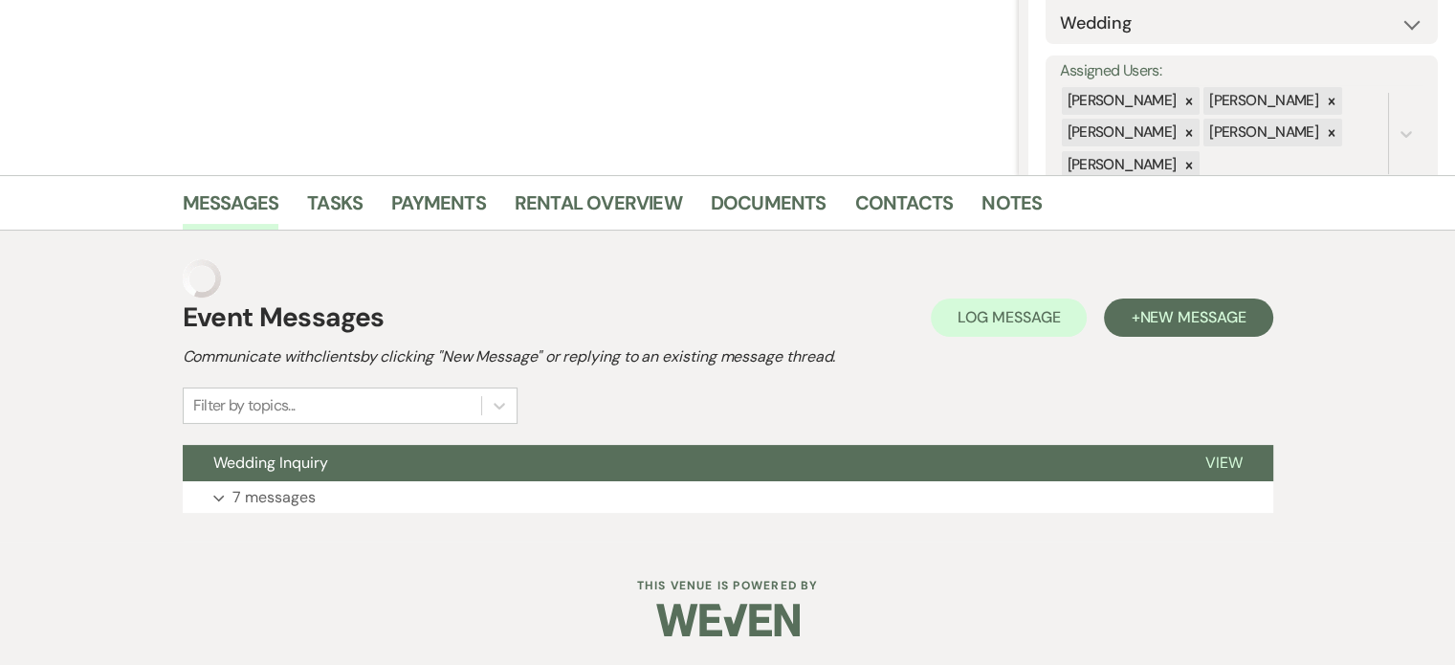
scroll to position [311, 0]
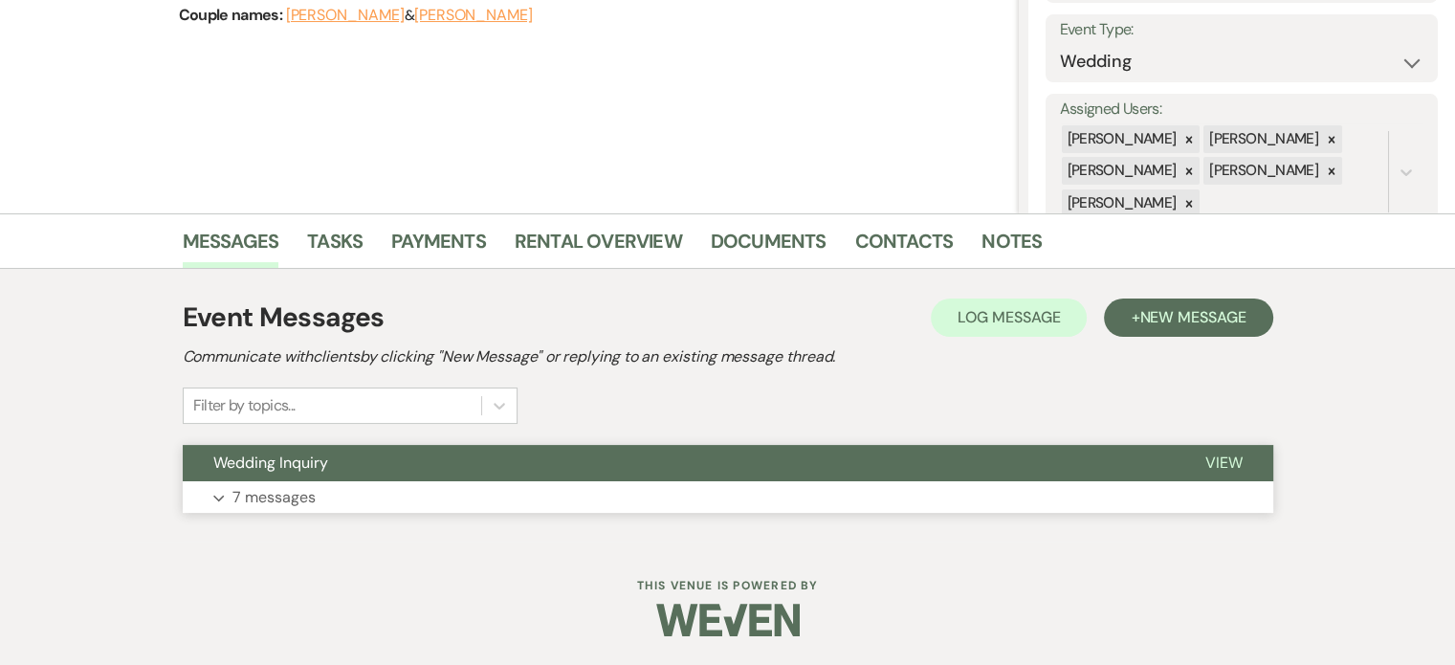
click at [316, 489] on p "7 messages" at bounding box center [273, 497] width 83 height 25
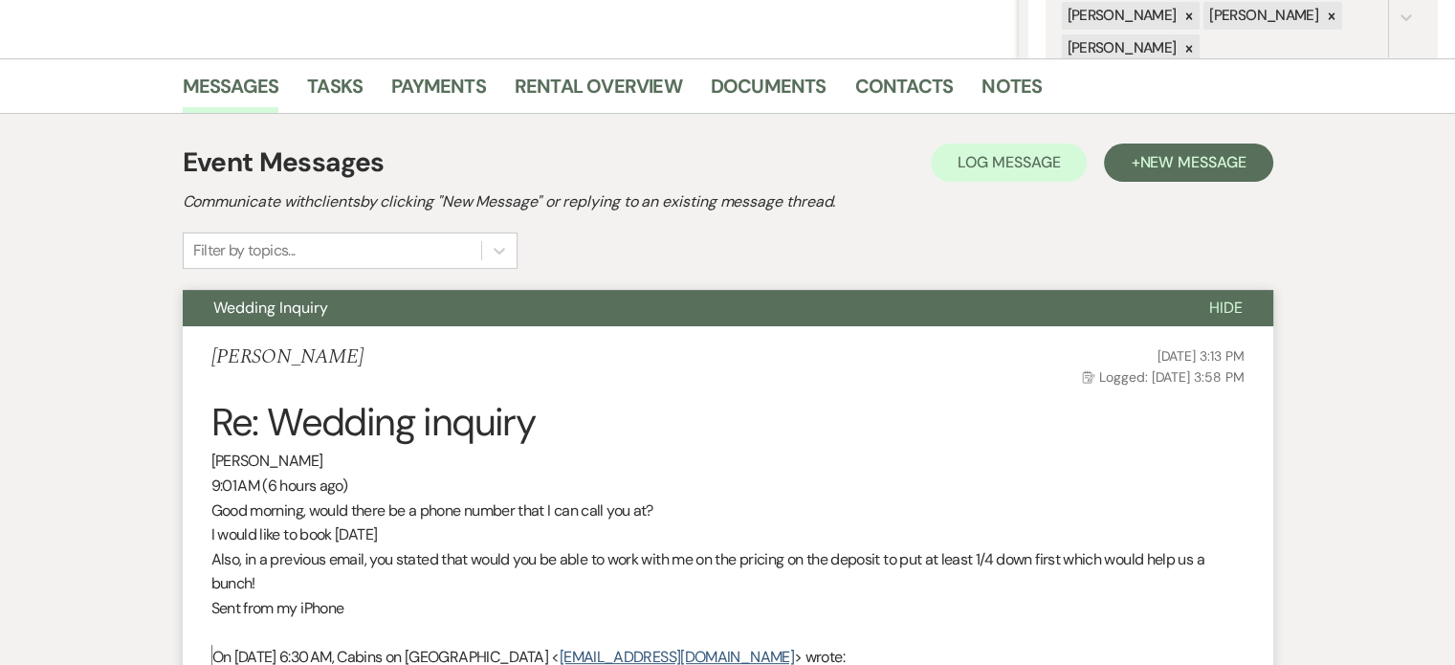
scroll to position [407, 0]
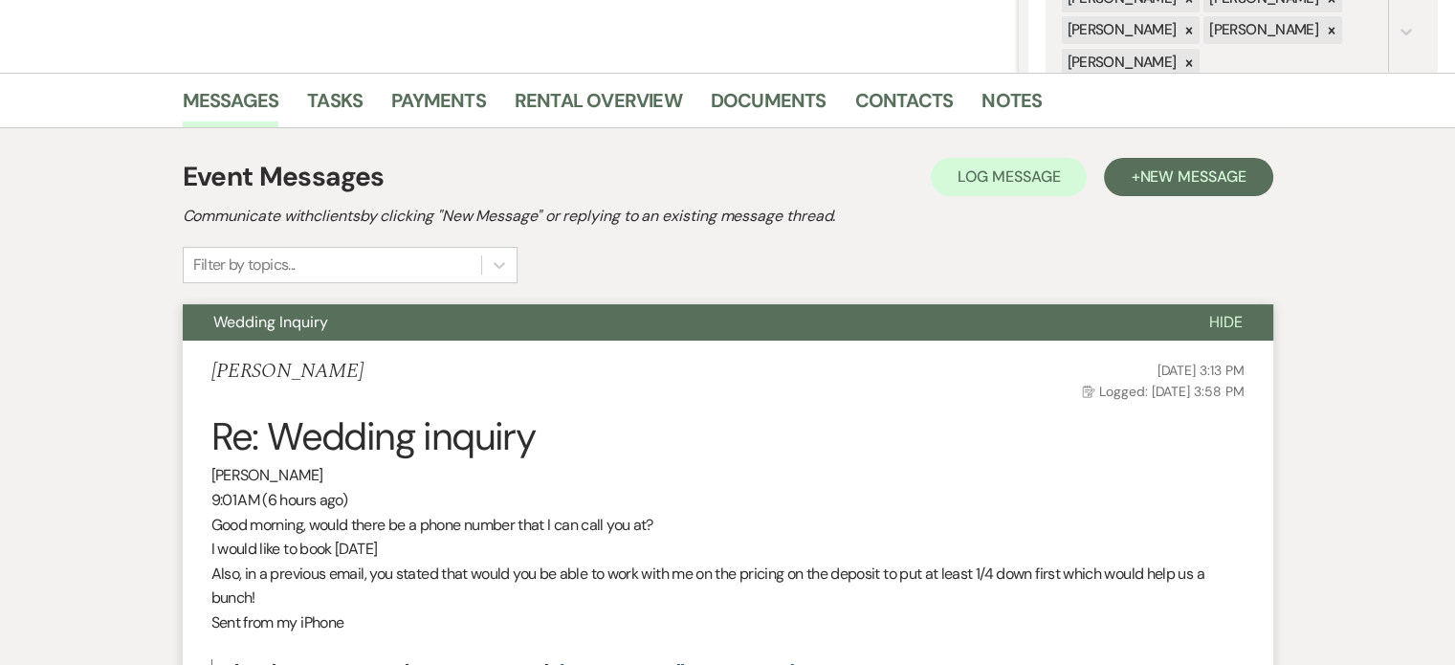
click at [1209, 332] on span "Hide" at bounding box center [1225, 322] width 33 height 20
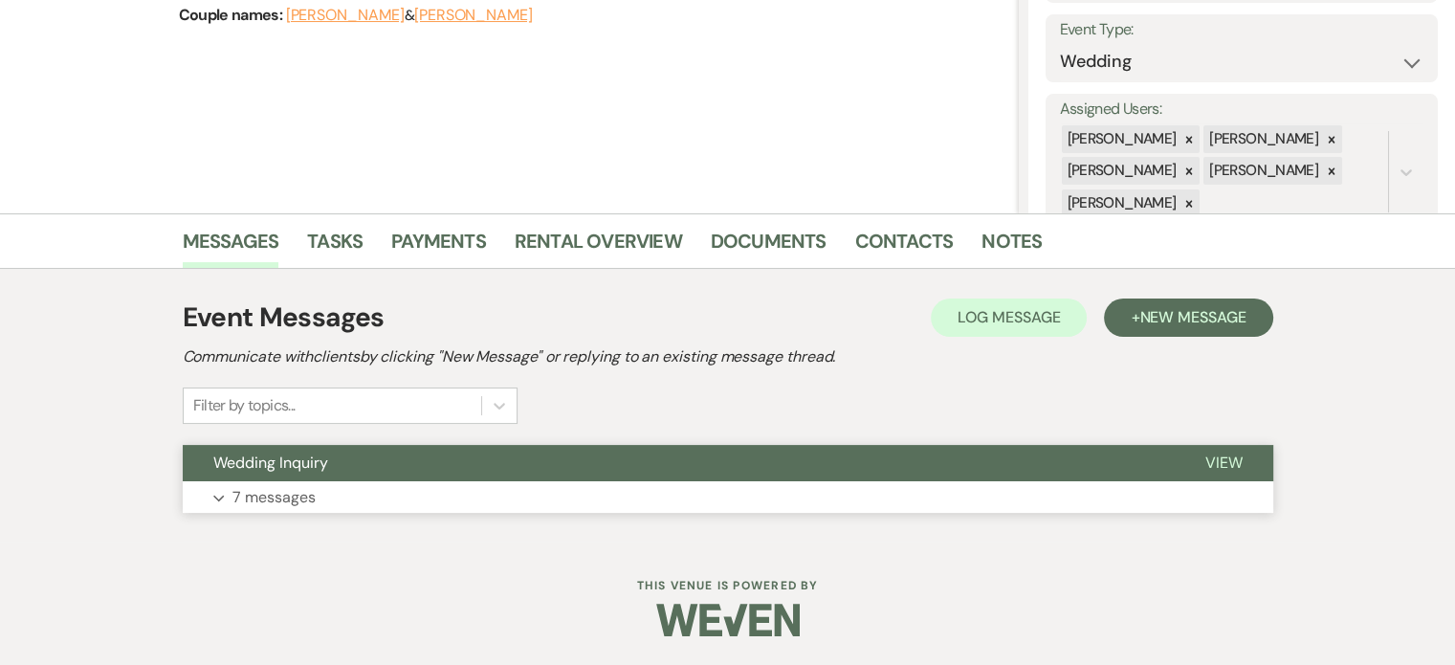
click at [225, 494] on icon "Expand" at bounding box center [218, 498] width 11 height 8
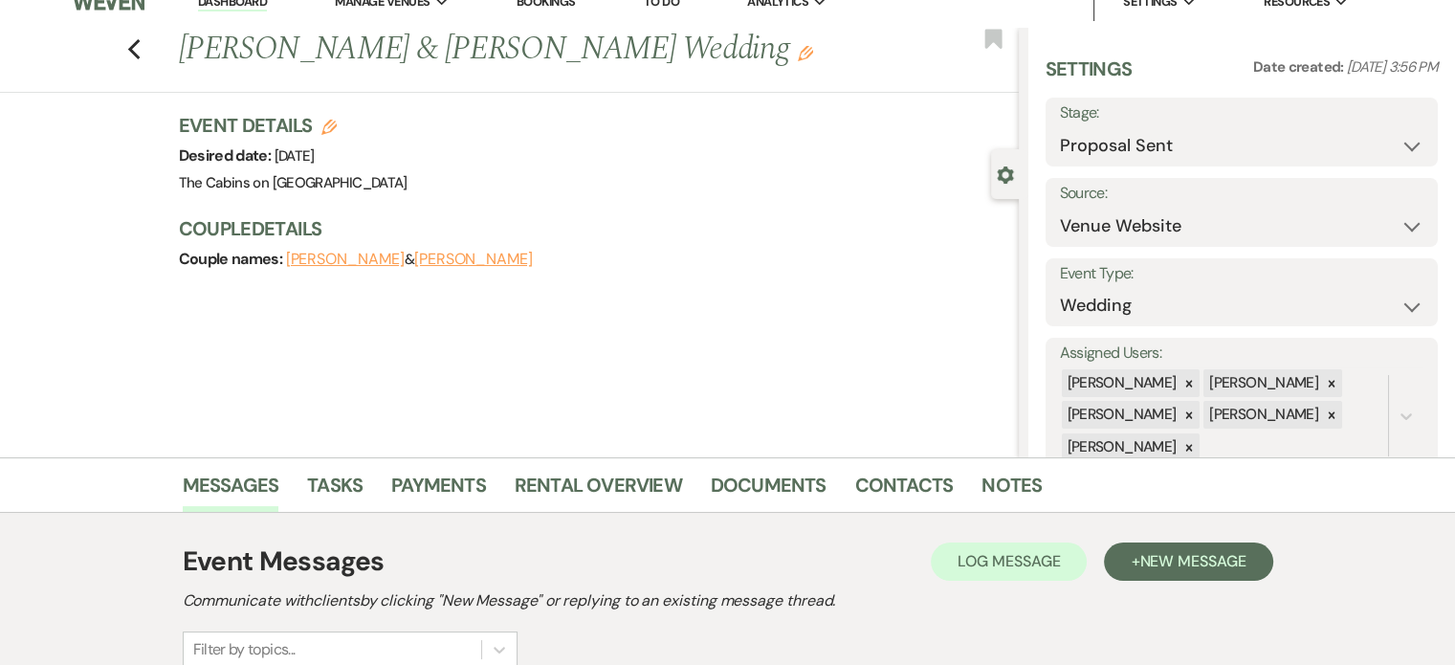
scroll to position [0, 0]
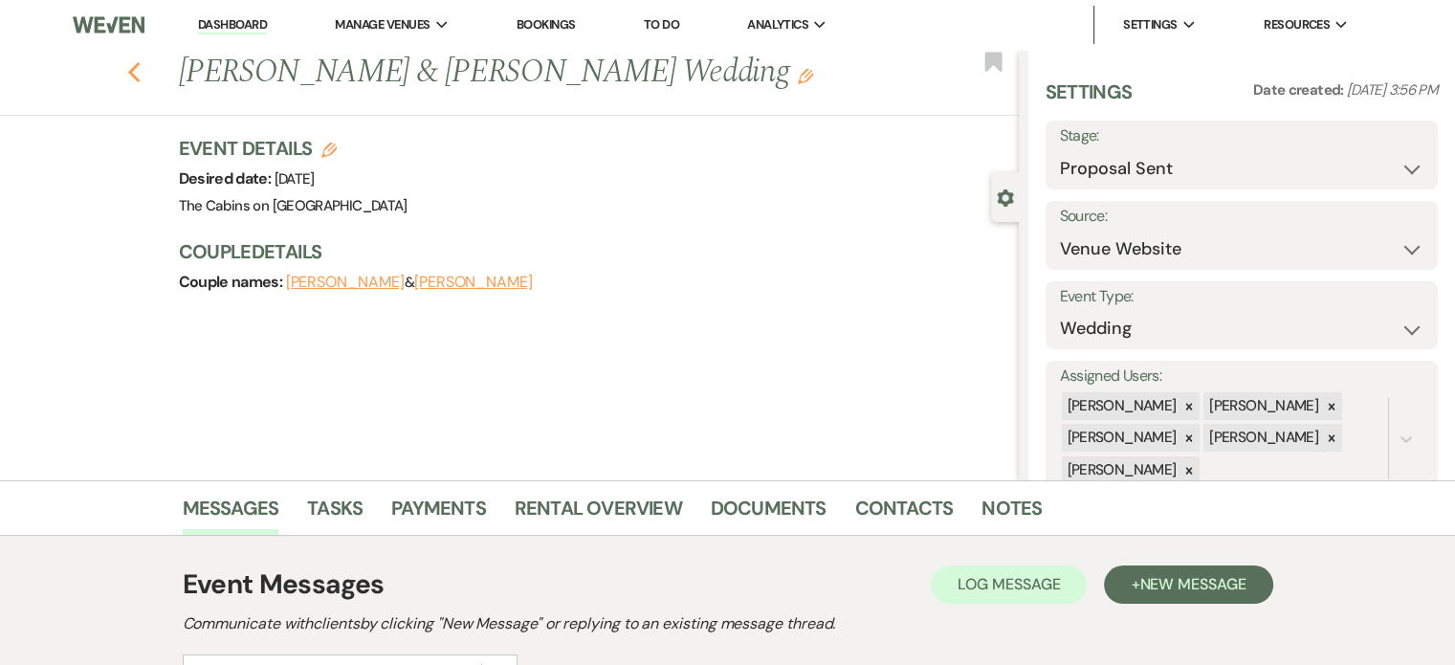
click at [140, 83] on use "button" at bounding box center [133, 72] width 12 height 21
select select "6"
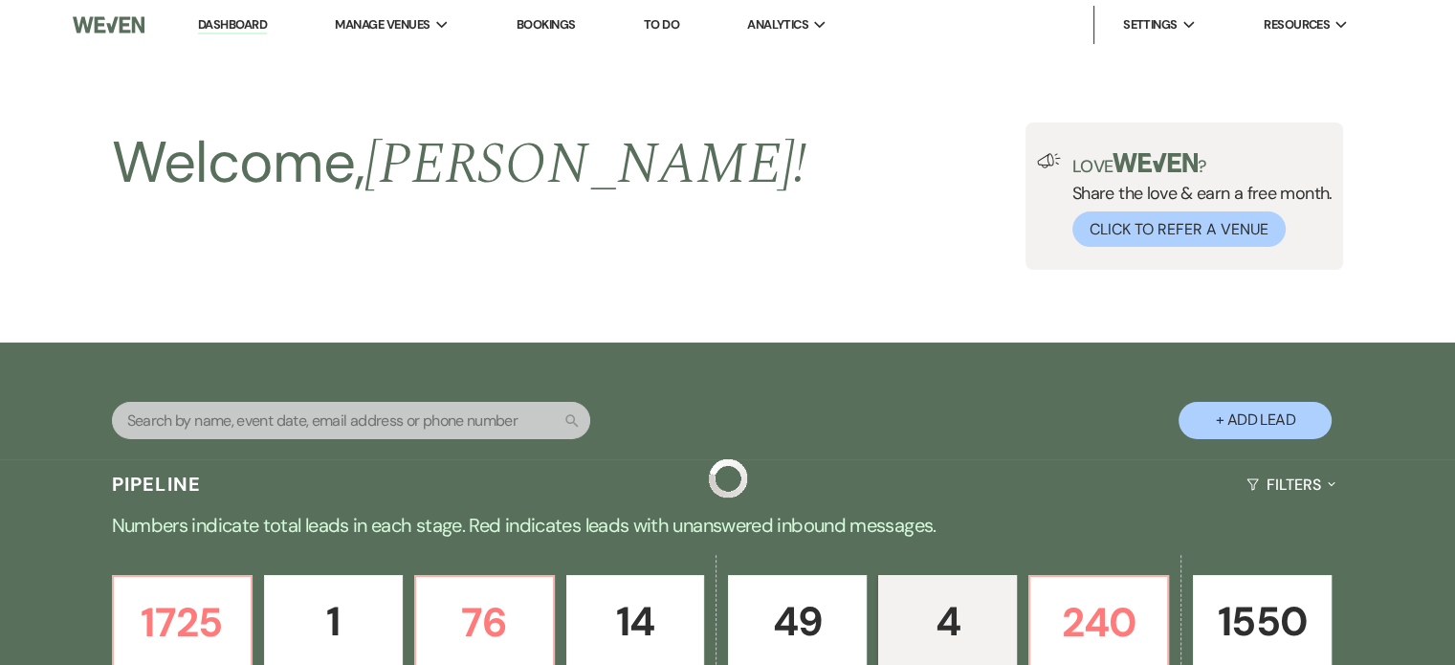
scroll to position [986, 0]
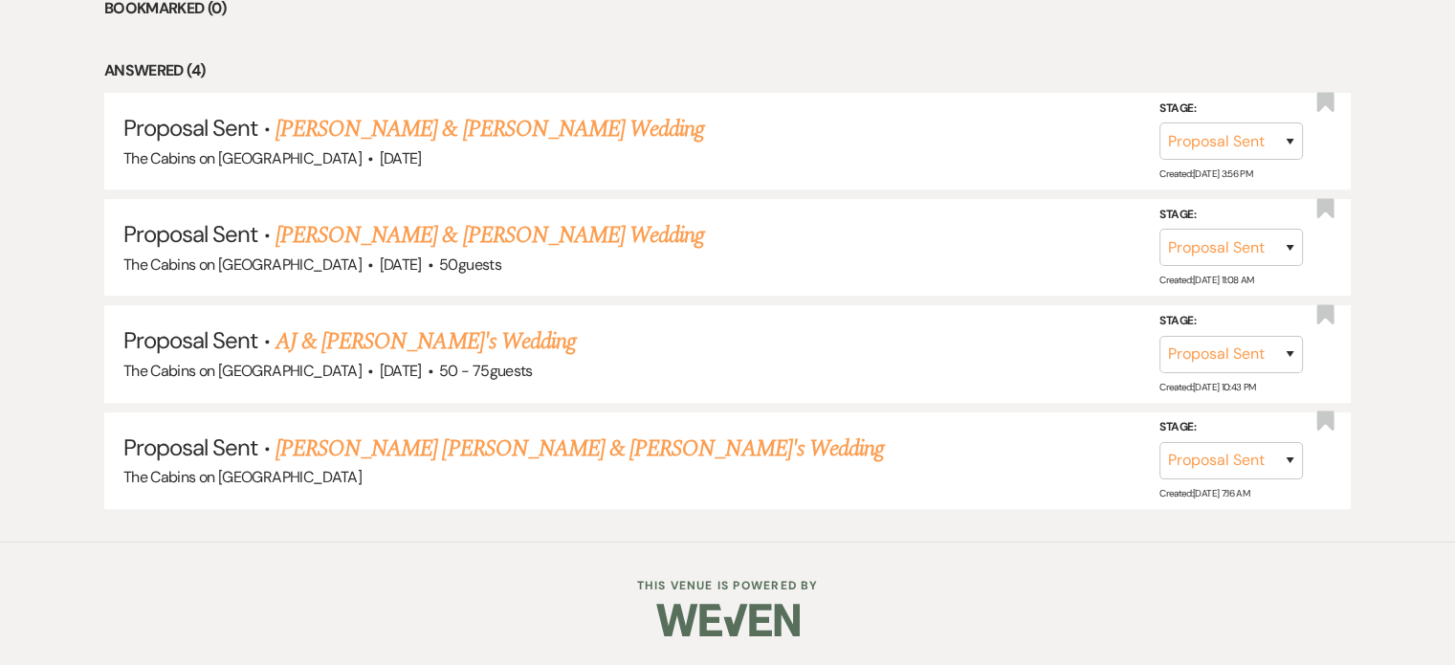
select select "6"
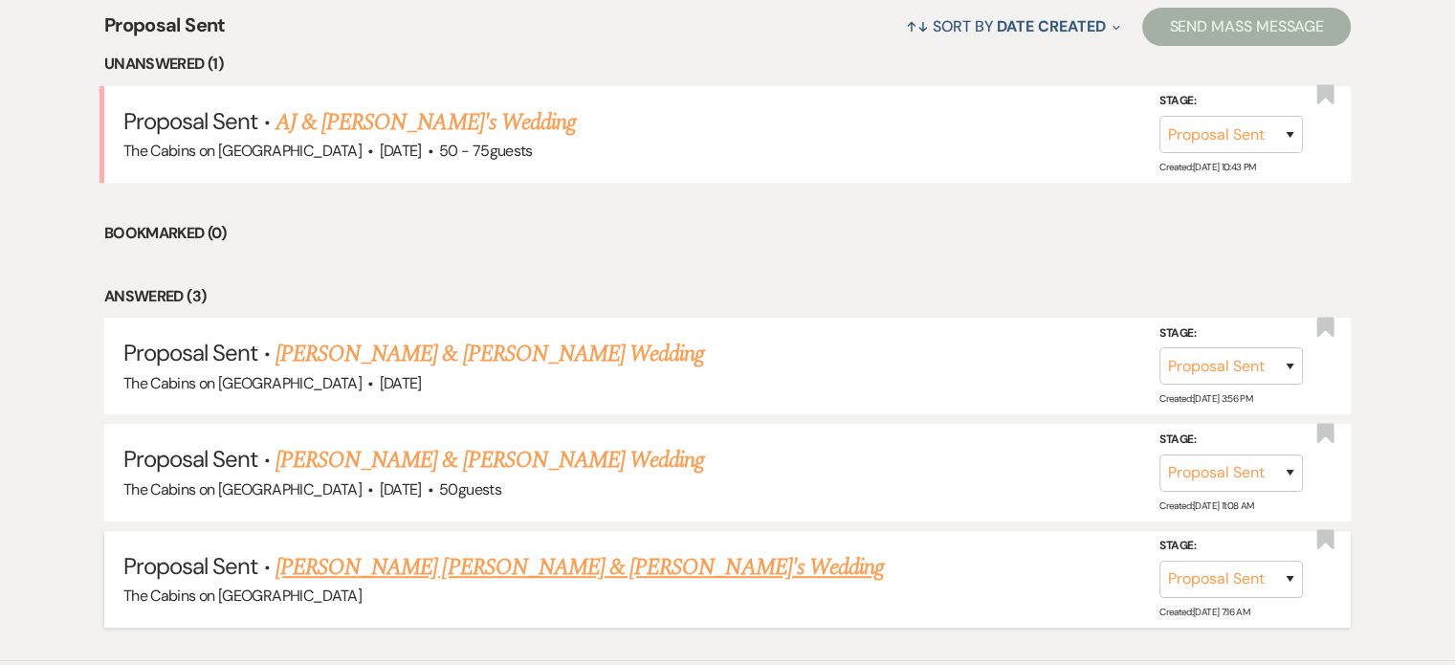
scroll to position [603, 0]
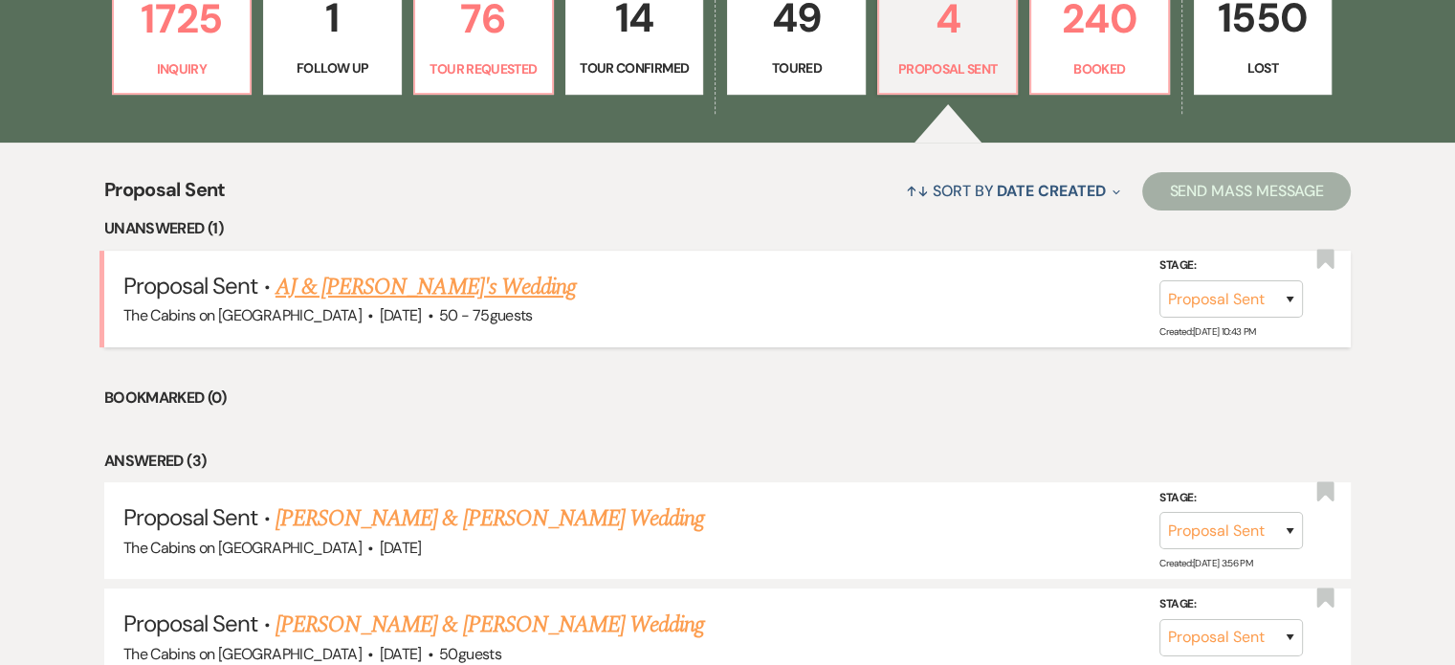
click at [448, 304] on link "AJ & [PERSON_NAME]'s Wedding" at bounding box center [425, 287] width 300 height 34
select select "6"
select select "5"
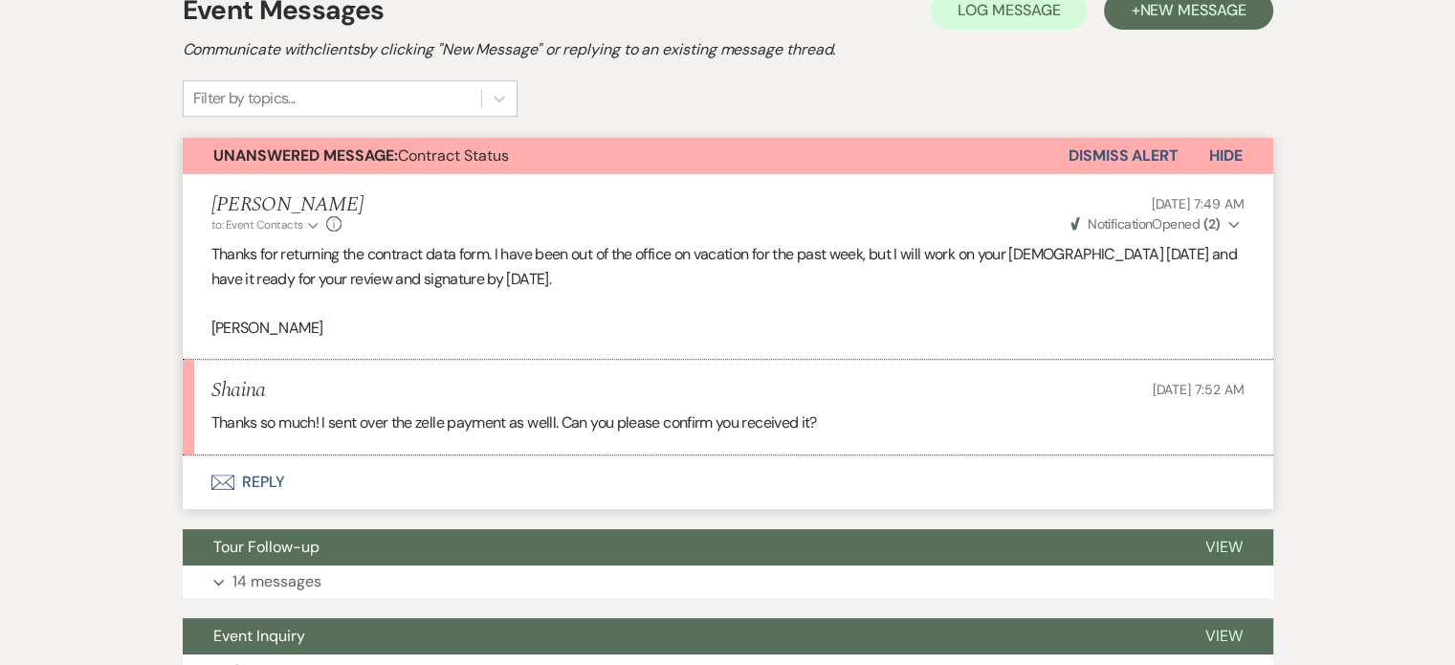
scroll to position [669, 0]
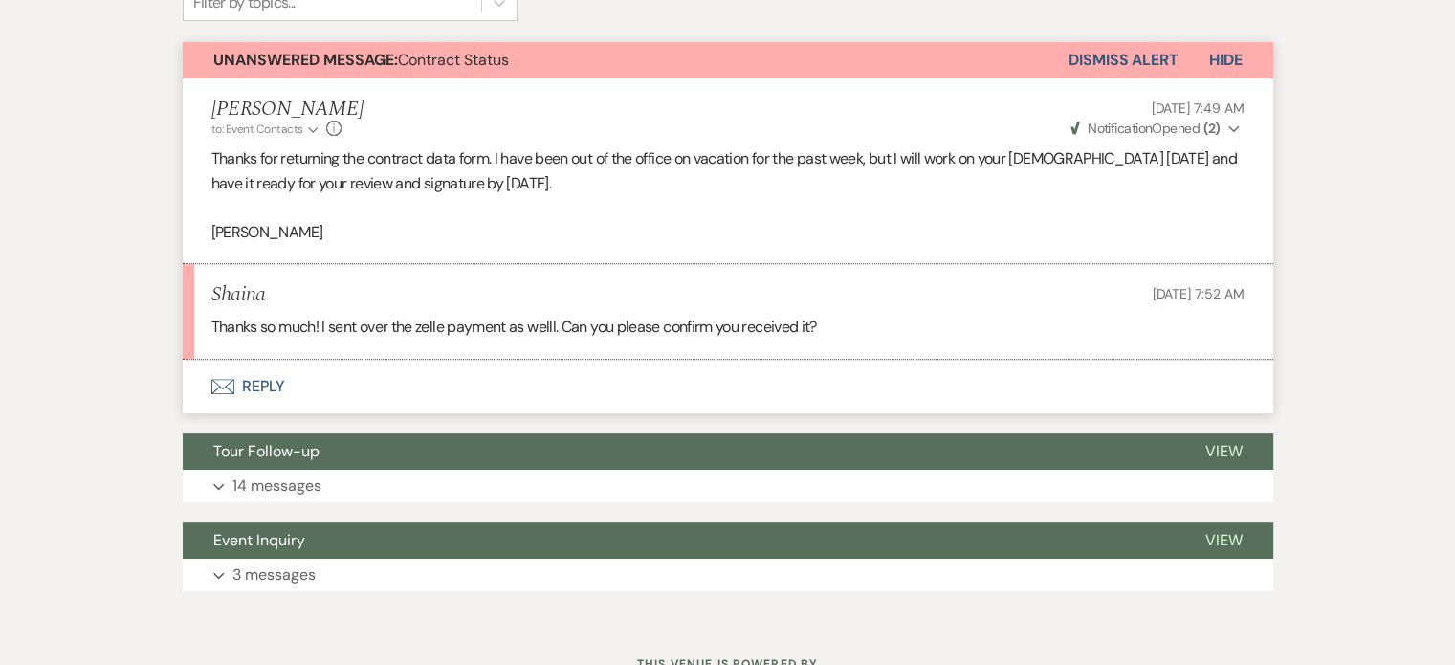
click at [337, 413] on button "Envelope Reply" at bounding box center [728, 387] width 1090 height 54
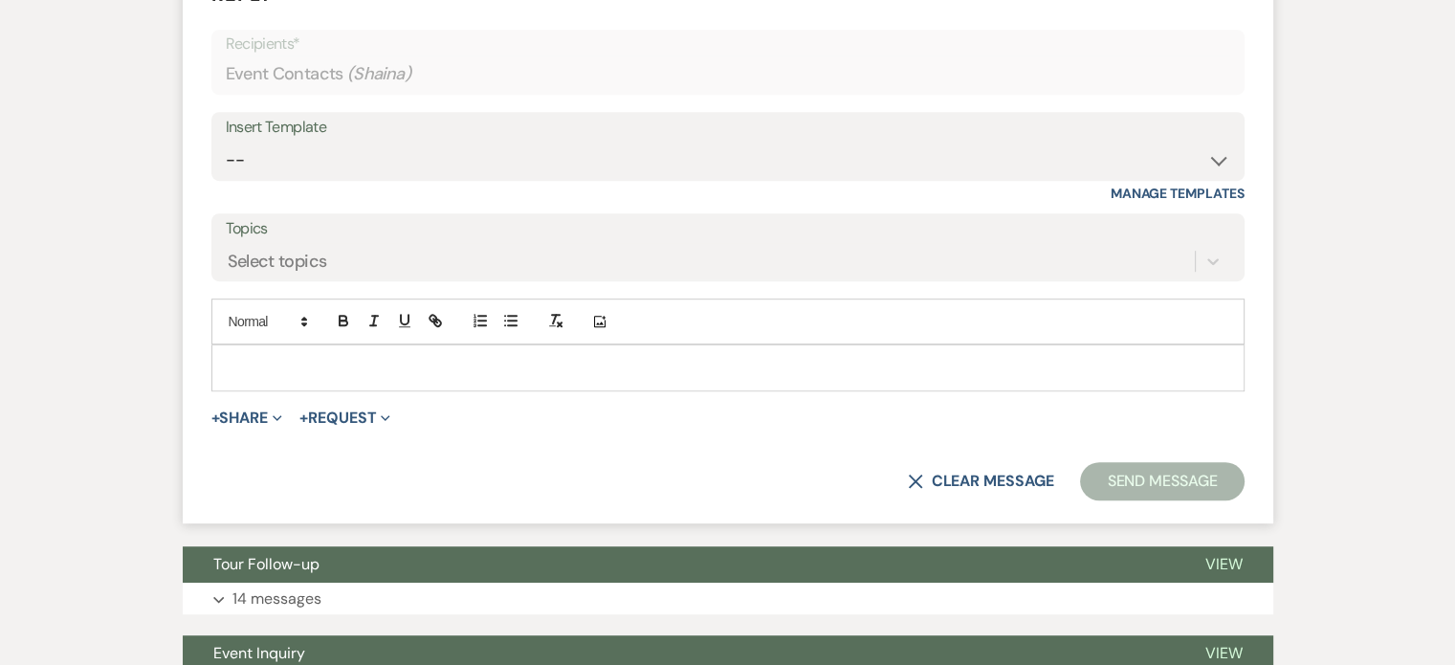
scroll to position [1073, 0]
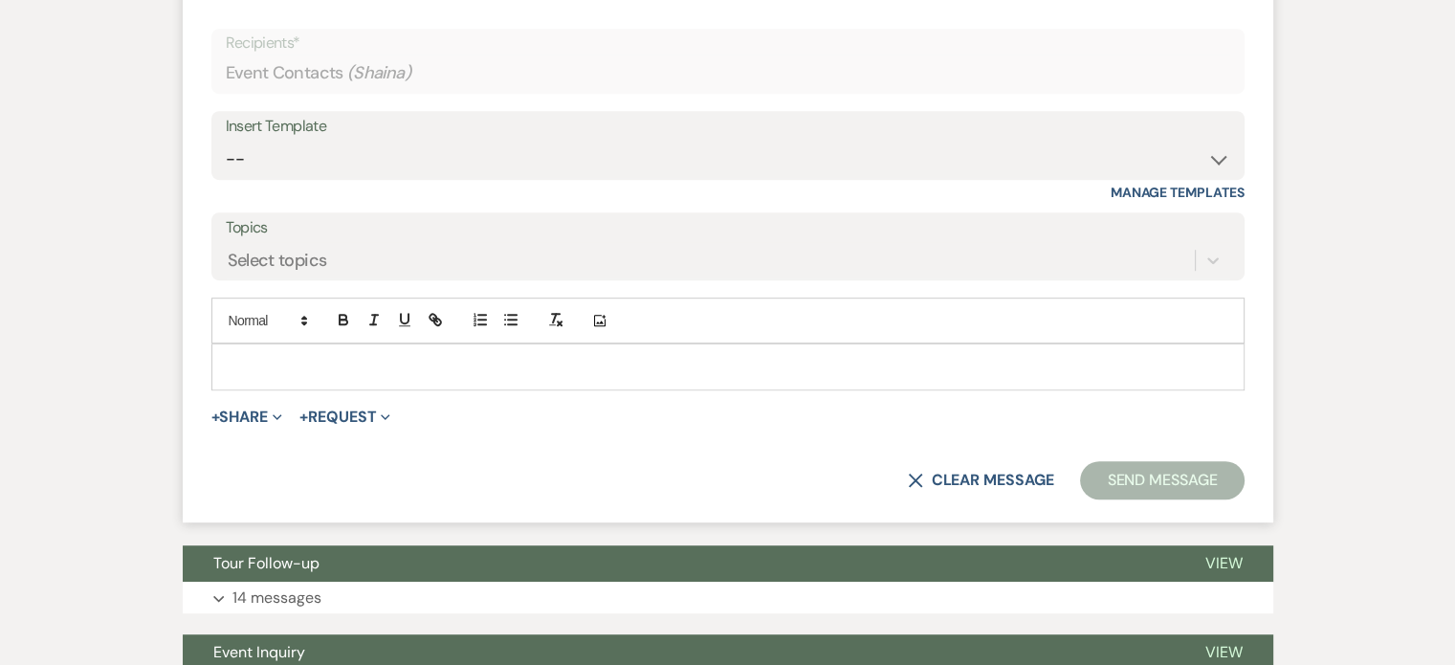
click at [347, 388] on div at bounding box center [727, 366] width 1031 height 44
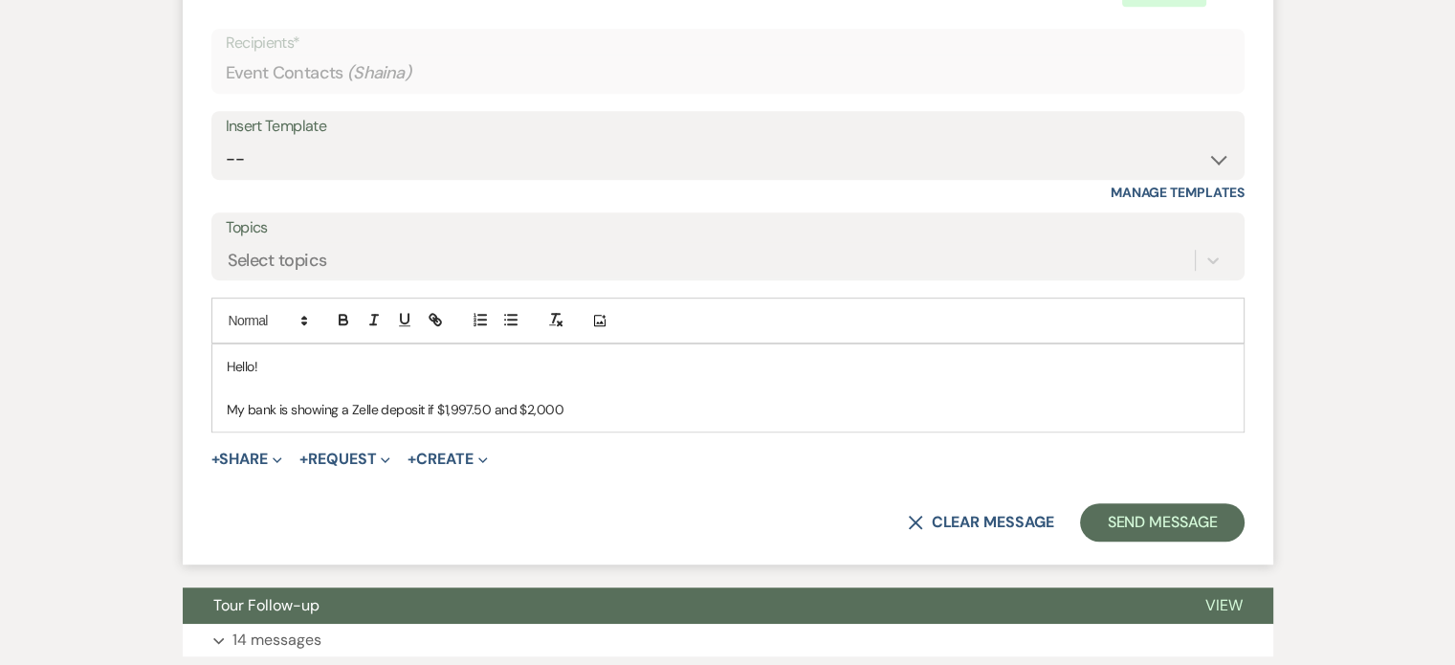
click at [488, 420] on p "My bank is showing a Zelle deposit if $1,997.50 and $2,000" at bounding box center [728, 409] width 1002 height 21
click at [668, 399] on p at bounding box center [728, 388] width 1002 height 21
click at [653, 420] on p "My bank is showing a Zelle deposit of $1,997.50 and $2,000" at bounding box center [728, 409] width 1002 height 21
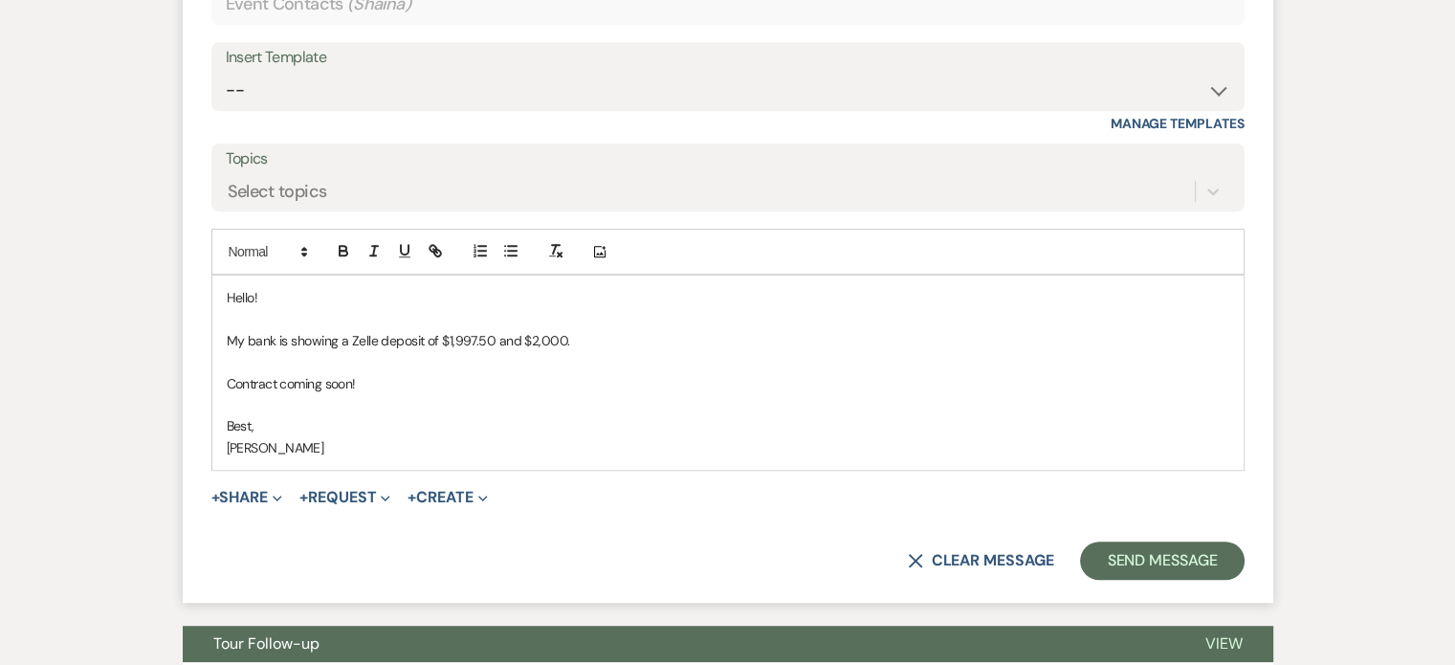
scroll to position [1169, 0]
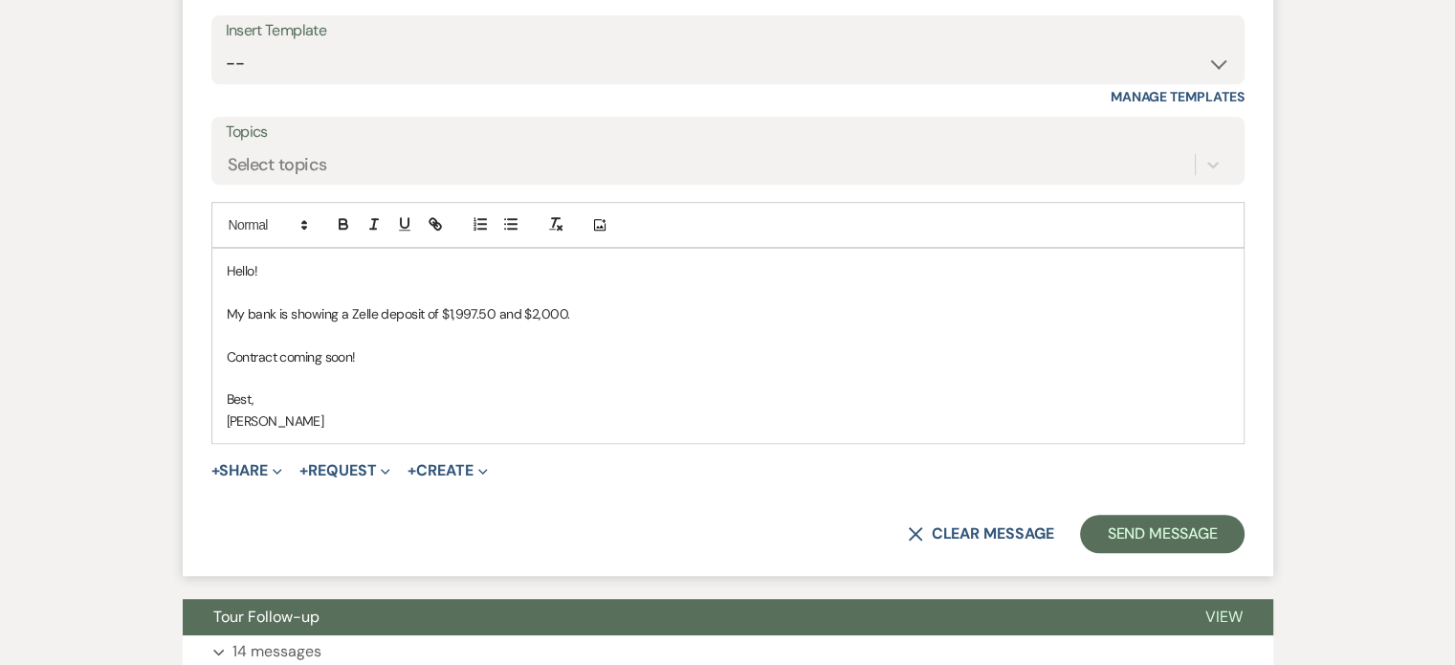
click at [285, 428] on div "Hello! My bank is showing a Zelle deposit of $1,997.50 and $2,000. Contract com…" at bounding box center [727, 346] width 1031 height 194
click at [366, 324] on p "Thank you for letting me know, my bank is showing a Zelle deposit of $1,997.50 …" at bounding box center [728, 313] width 1002 height 21
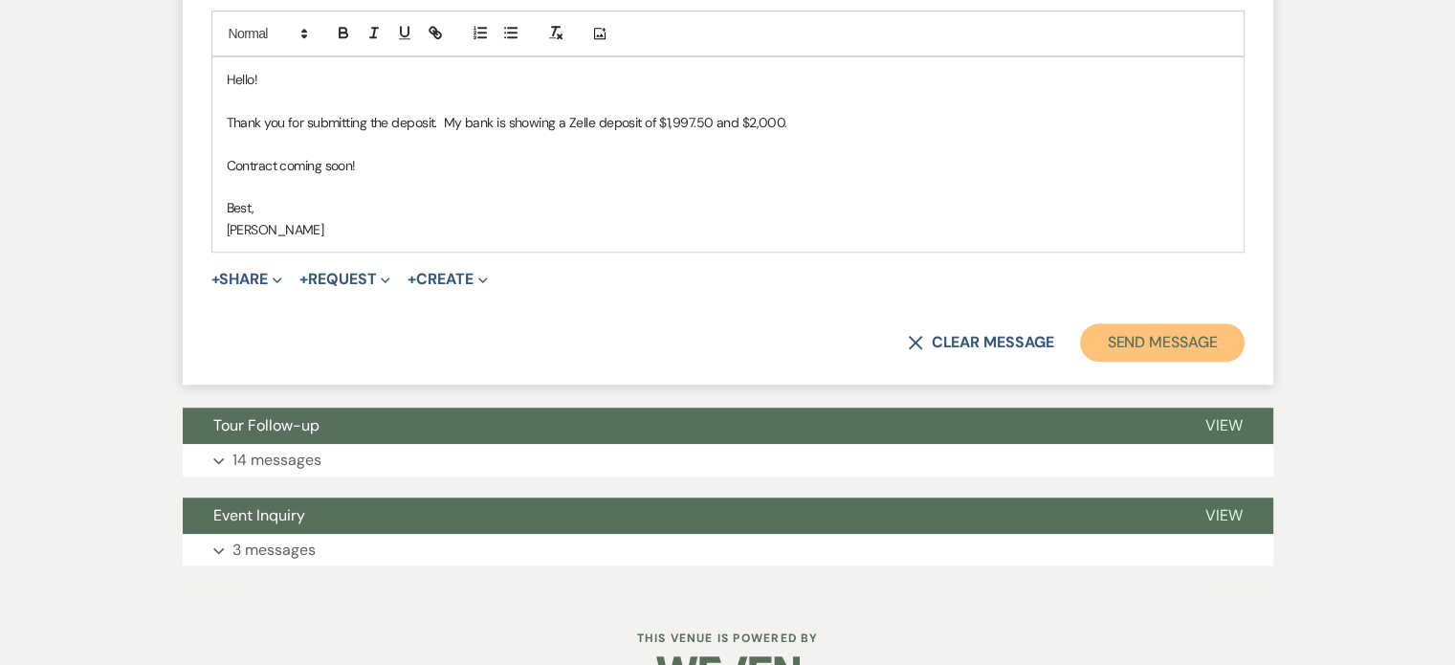
click at [1107, 361] on button "Send Message" at bounding box center [1162, 342] width 164 height 38
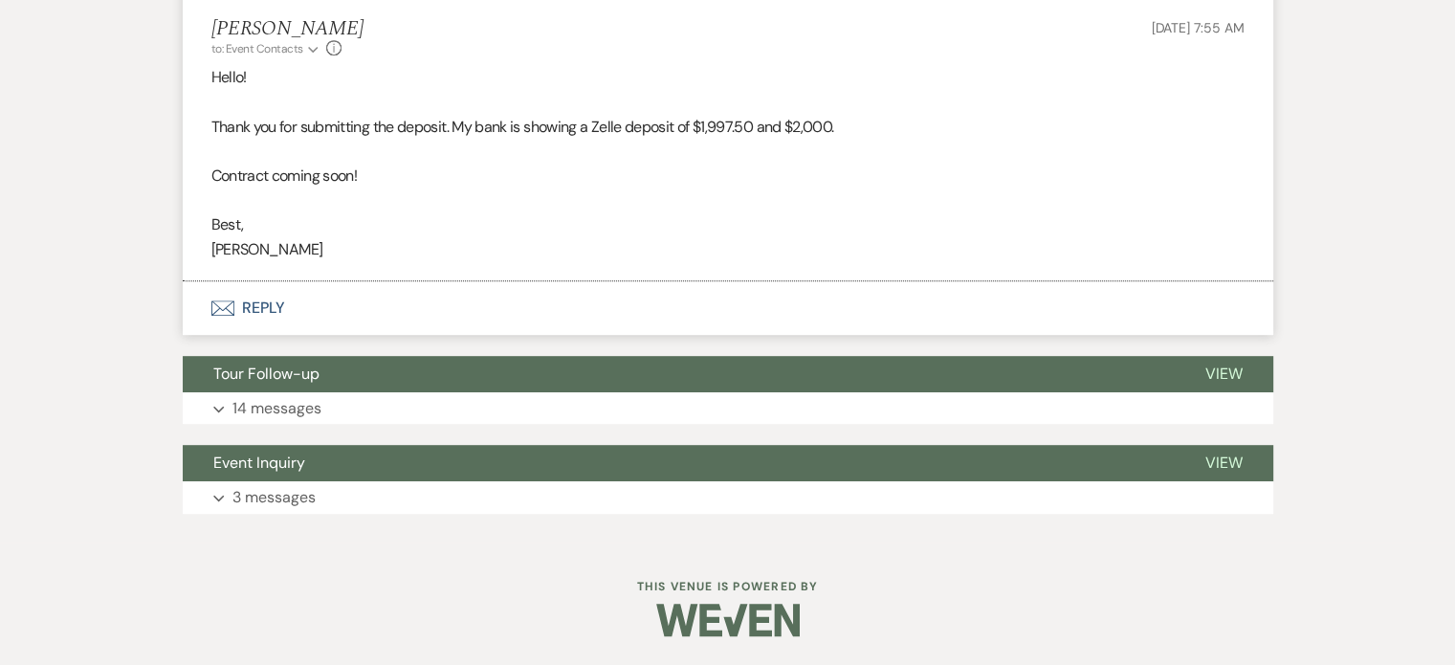
scroll to position [1142, 0]
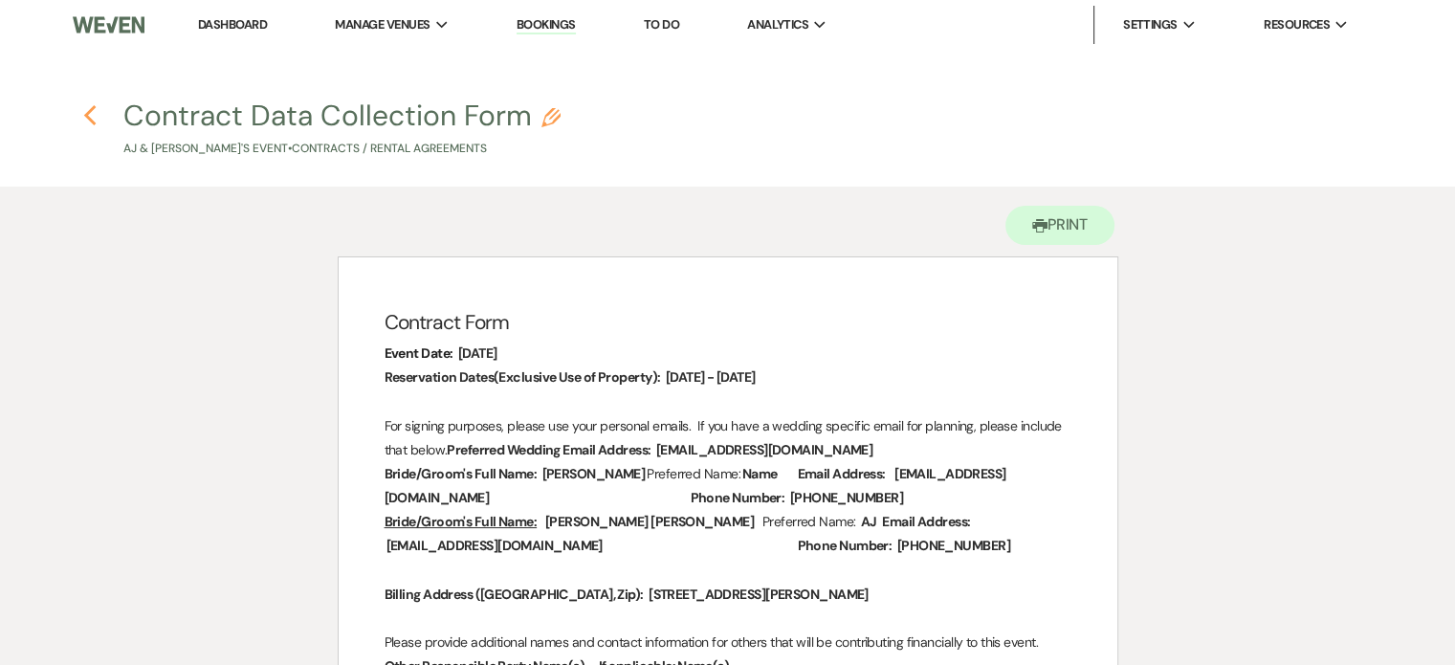
click at [86, 117] on use "button" at bounding box center [89, 115] width 12 height 21
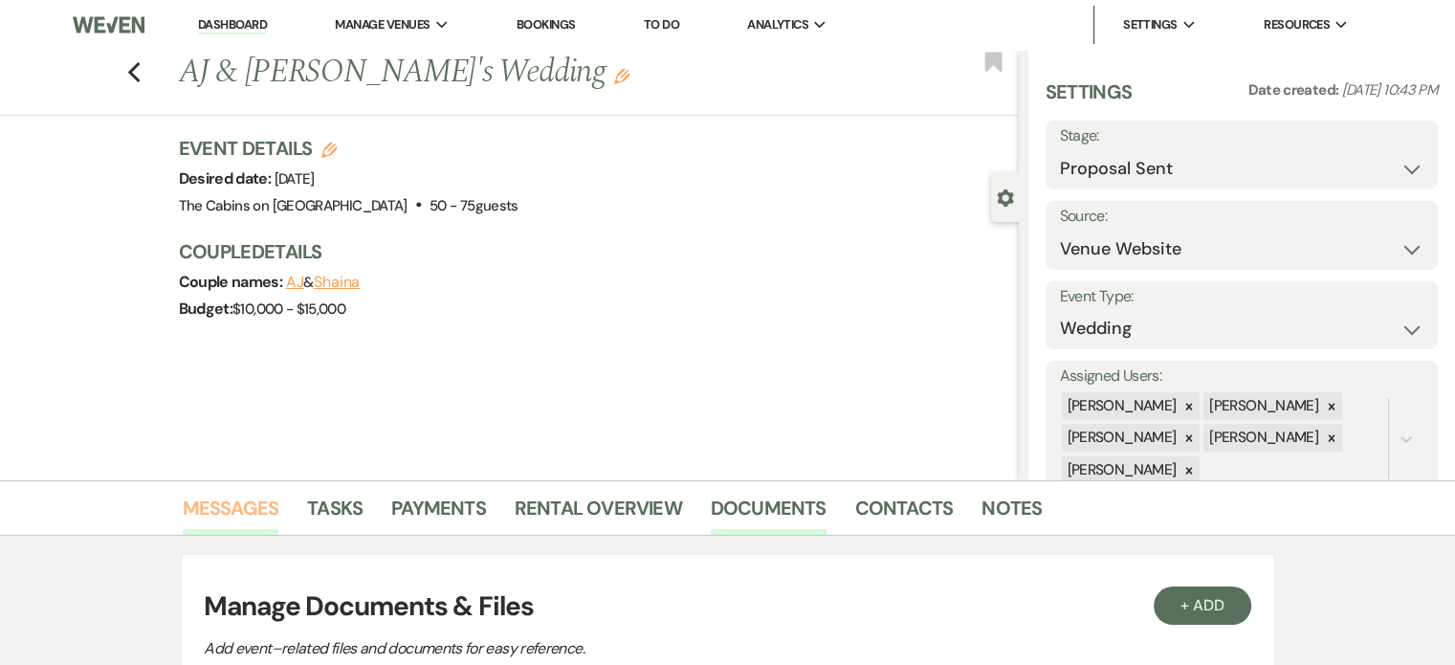
click at [279, 500] on link "Messages" at bounding box center [231, 513] width 97 height 42
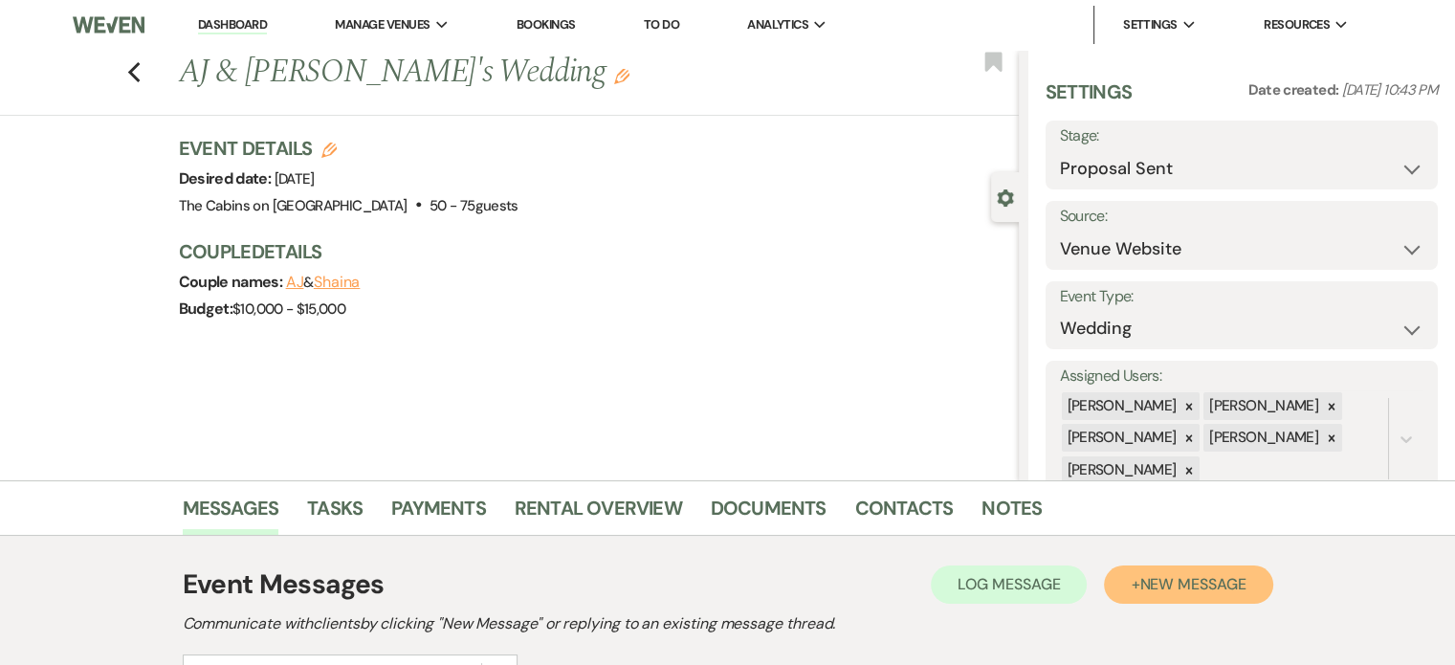
click at [1139, 594] on span "New Message" at bounding box center [1192, 584] width 106 height 20
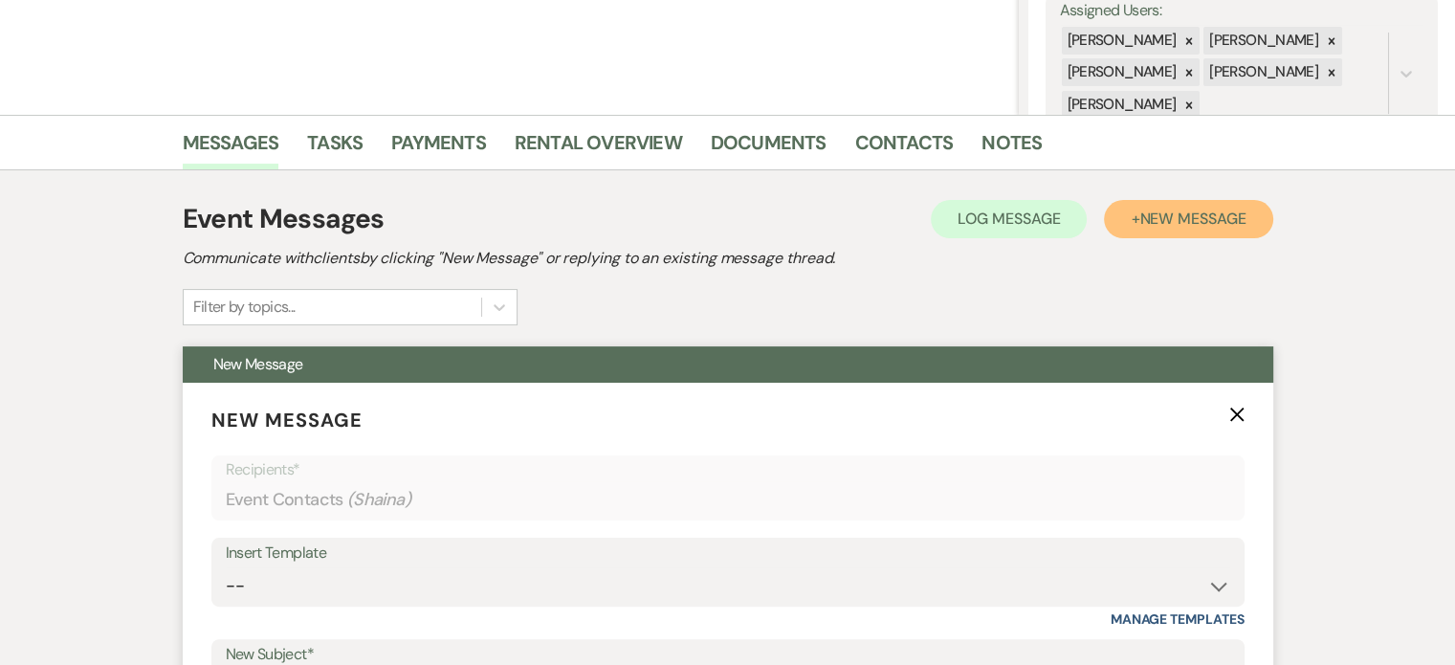
scroll to position [478, 0]
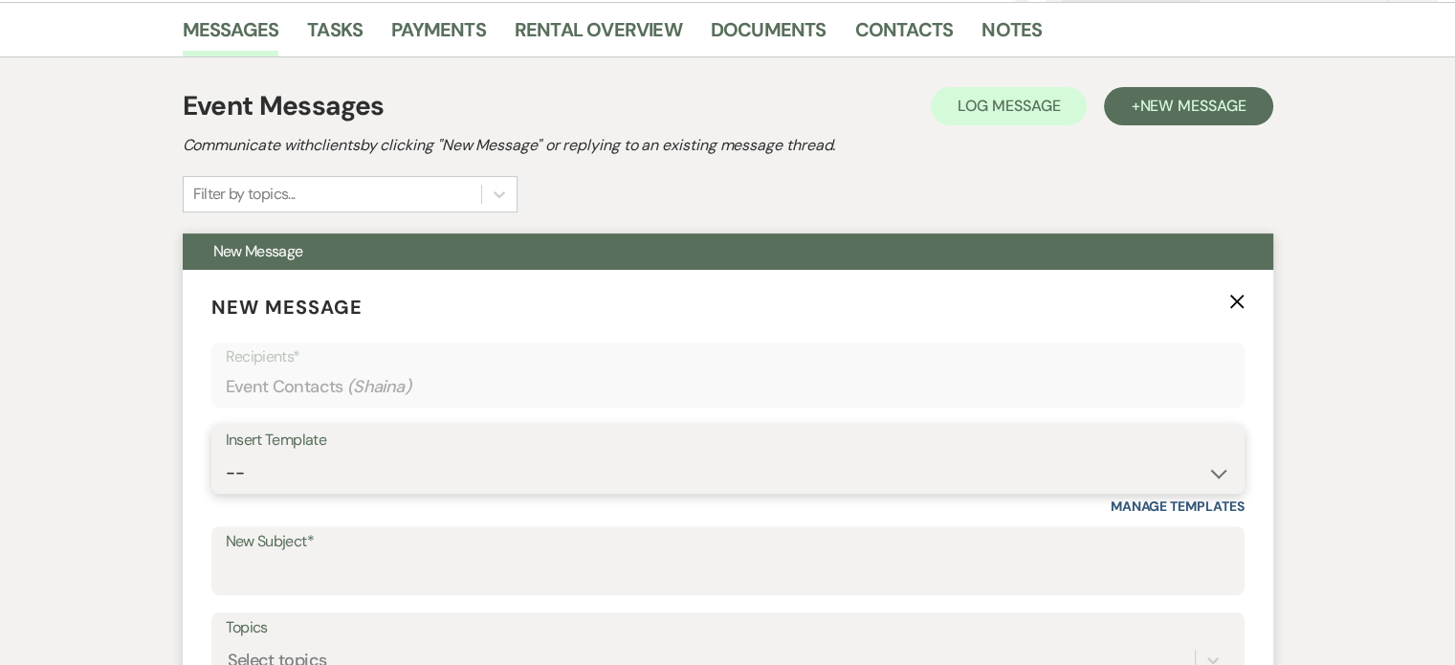
click at [321, 492] on select "-- Initial Inquiry Response Tour Request Response Follow Up Copy of Initial Inq…" at bounding box center [728, 472] width 1004 height 37
select select "1541"
click at [288, 492] on select "-- Initial Inquiry Response Tour Request Response Follow Up Copy of Initial Inq…" at bounding box center [728, 472] width 1004 height 37
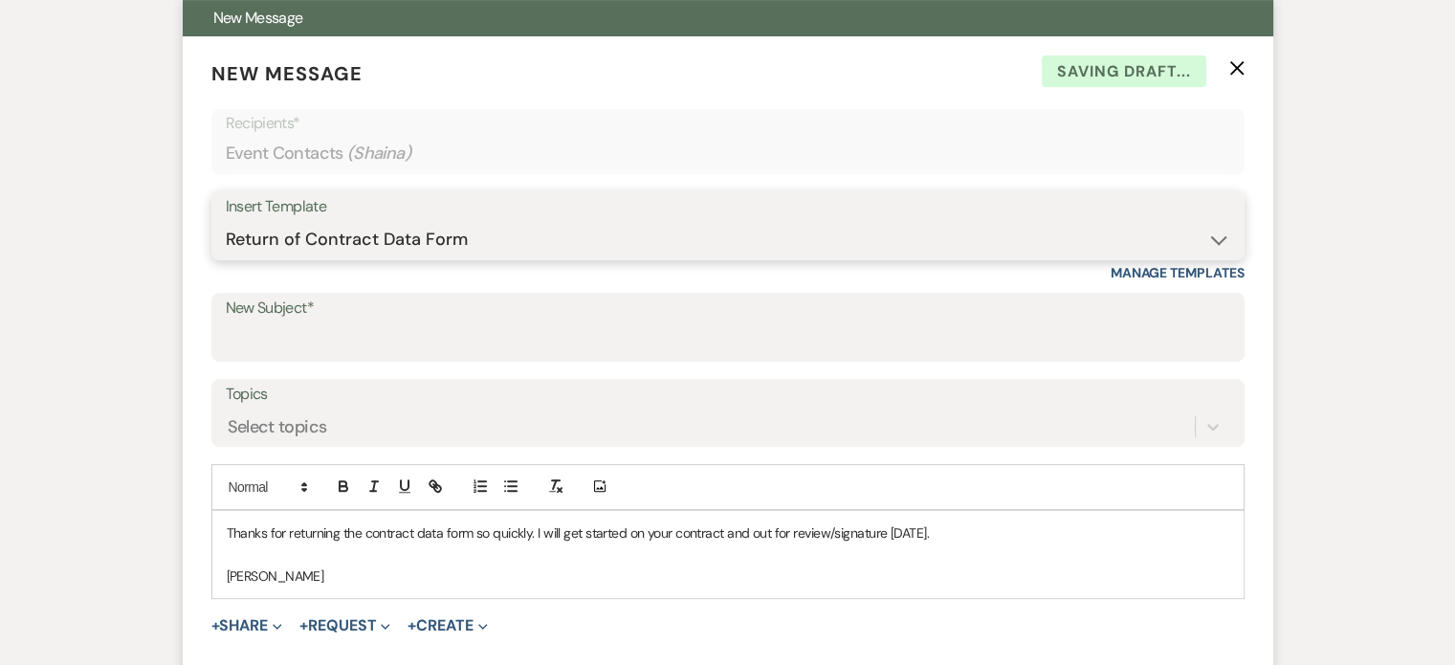
scroll to position [861, 0]
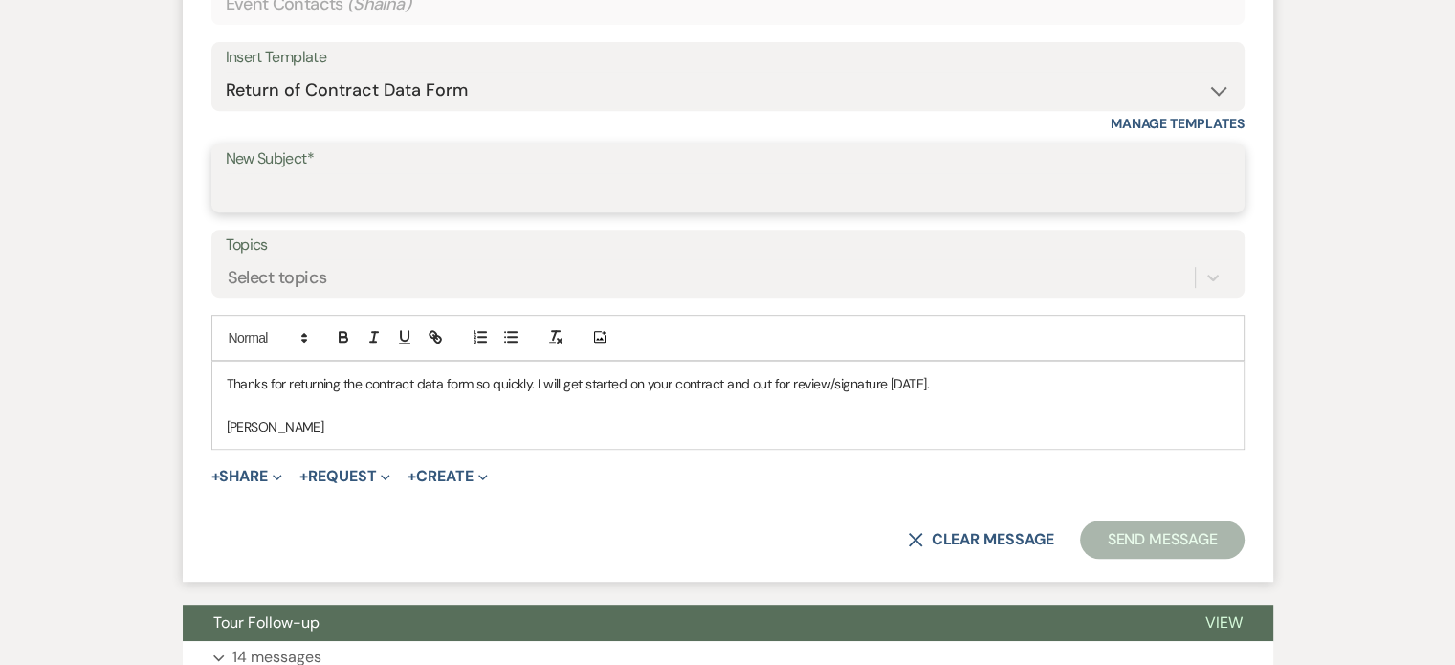
click at [356, 210] on input "New Subject*" at bounding box center [728, 191] width 1004 height 37
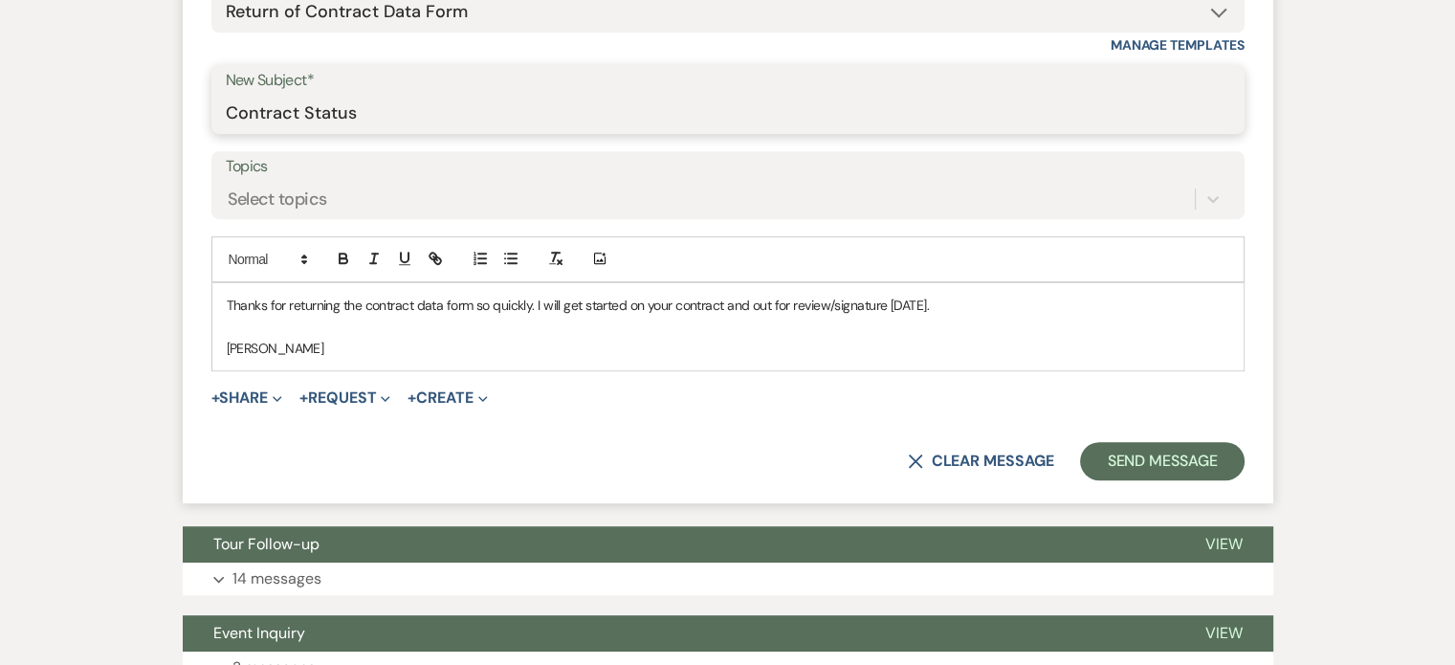
scroll to position [956, 0]
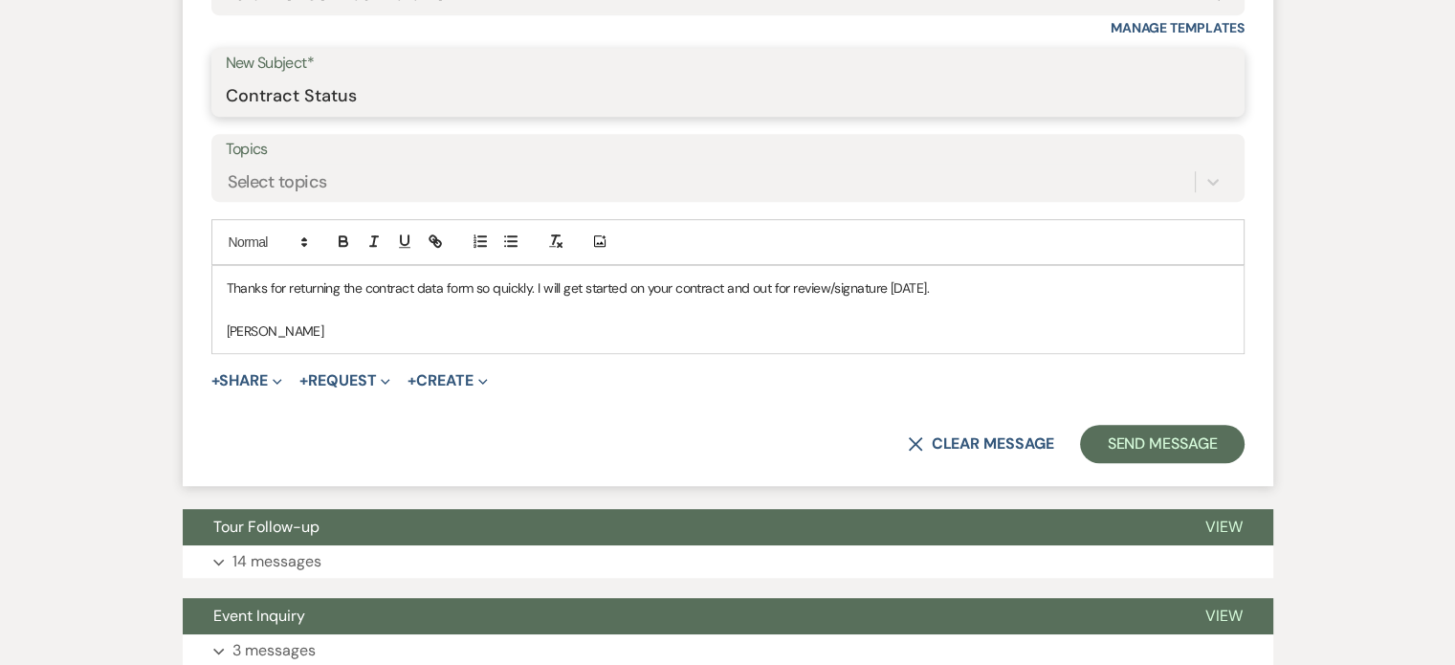
type input "Contract Status"
drag, startPoint x: 539, startPoint y: 407, endPoint x: 592, endPoint y: 406, distance: 52.6
click at [592, 298] on p "Thanks for returning the contract data form so quickly. I will get started on y…" at bounding box center [728, 287] width 1002 height 21
click at [872, 298] on p "Thanks for returning the contract data form. I have been out of the office on v…" at bounding box center [728, 287] width 1002 height 21
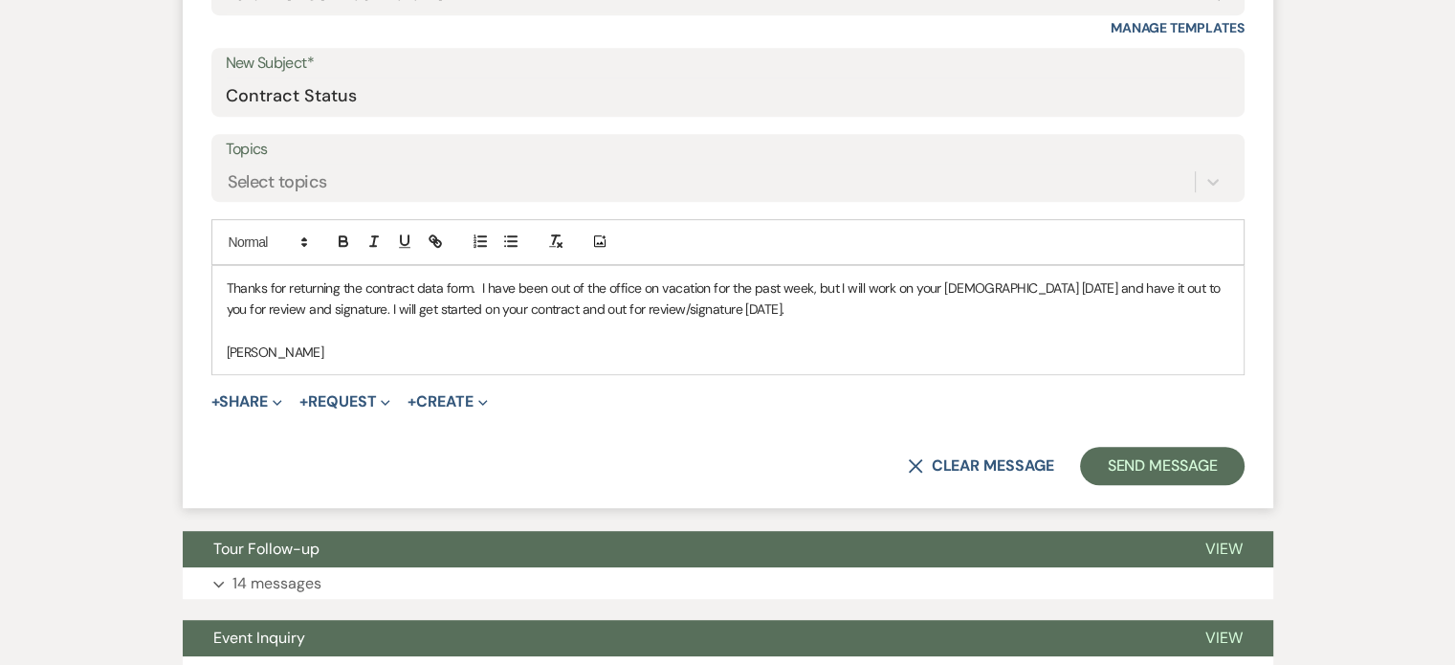
click at [486, 320] on p "Thanks for returning the contract data form. I have been out of the office on v…" at bounding box center [728, 298] width 1002 height 43
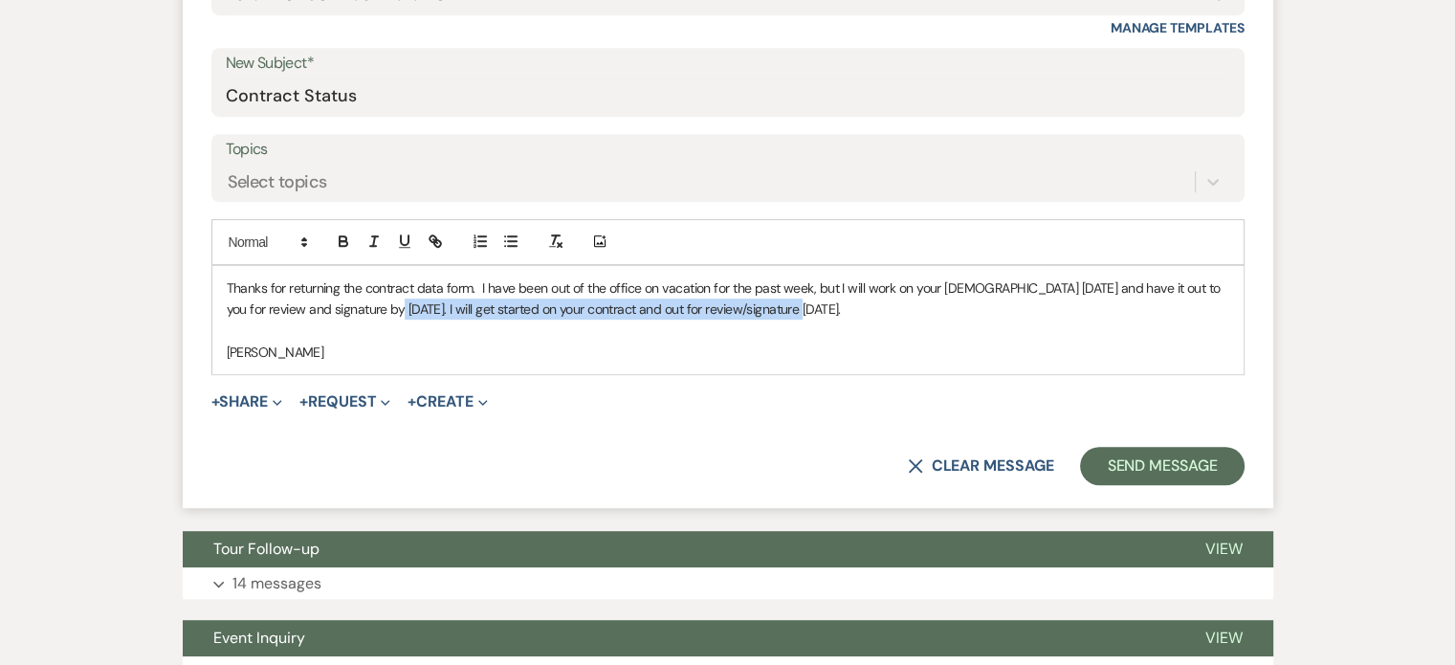
drag, startPoint x: 566, startPoint y: 427, endPoint x: 1018, endPoint y: 436, distance: 451.5
click at [1018, 320] on p "Thanks for returning the contract data form. I have been out of the office on v…" at bounding box center [728, 298] width 1002 height 43
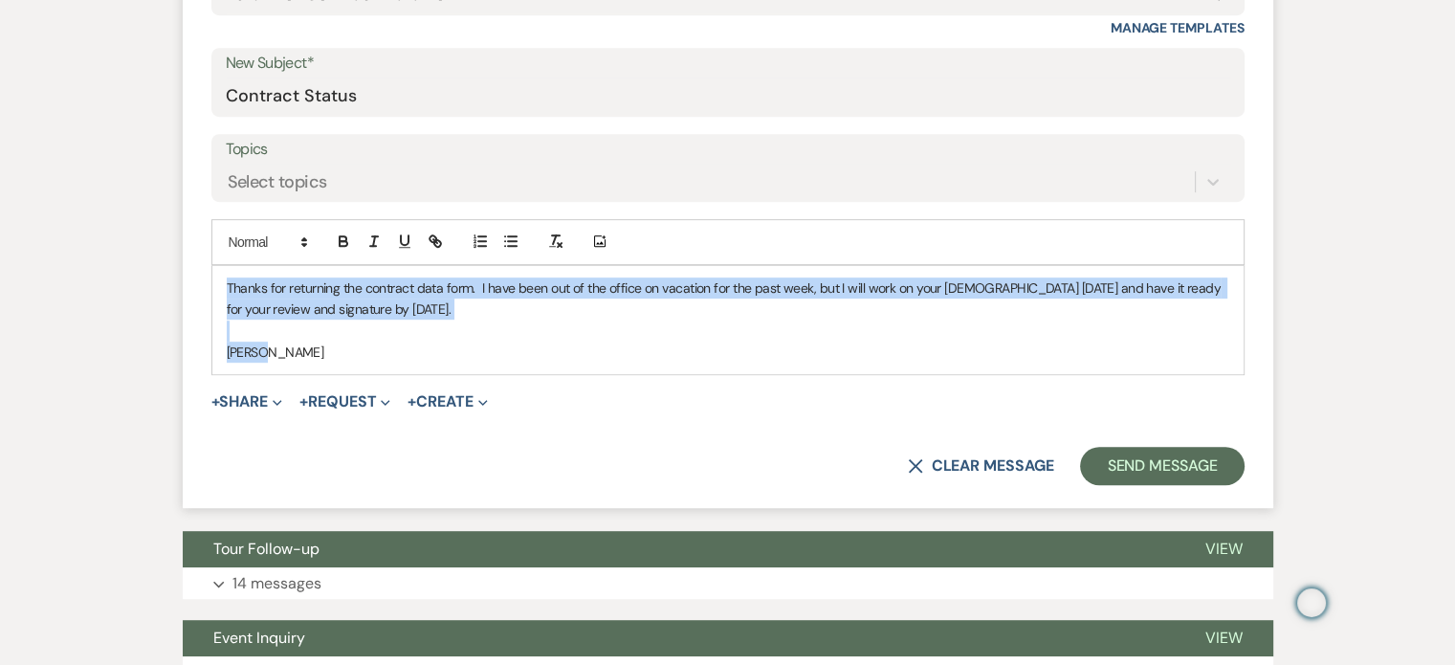
drag, startPoint x: 287, startPoint y: 399, endPoint x: 360, endPoint y: 477, distance: 106.9
click at [360, 375] on div "Thanks for returning the contract data form. I have been out of the office on v…" at bounding box center [727, 320] width 1031 height 109
copy div "Thanks for returning the contract data form. I have been out of the office on v…"
click at [1080, 485] on button "Send Message" at bounding box center [1162, 466] width 164 height 38
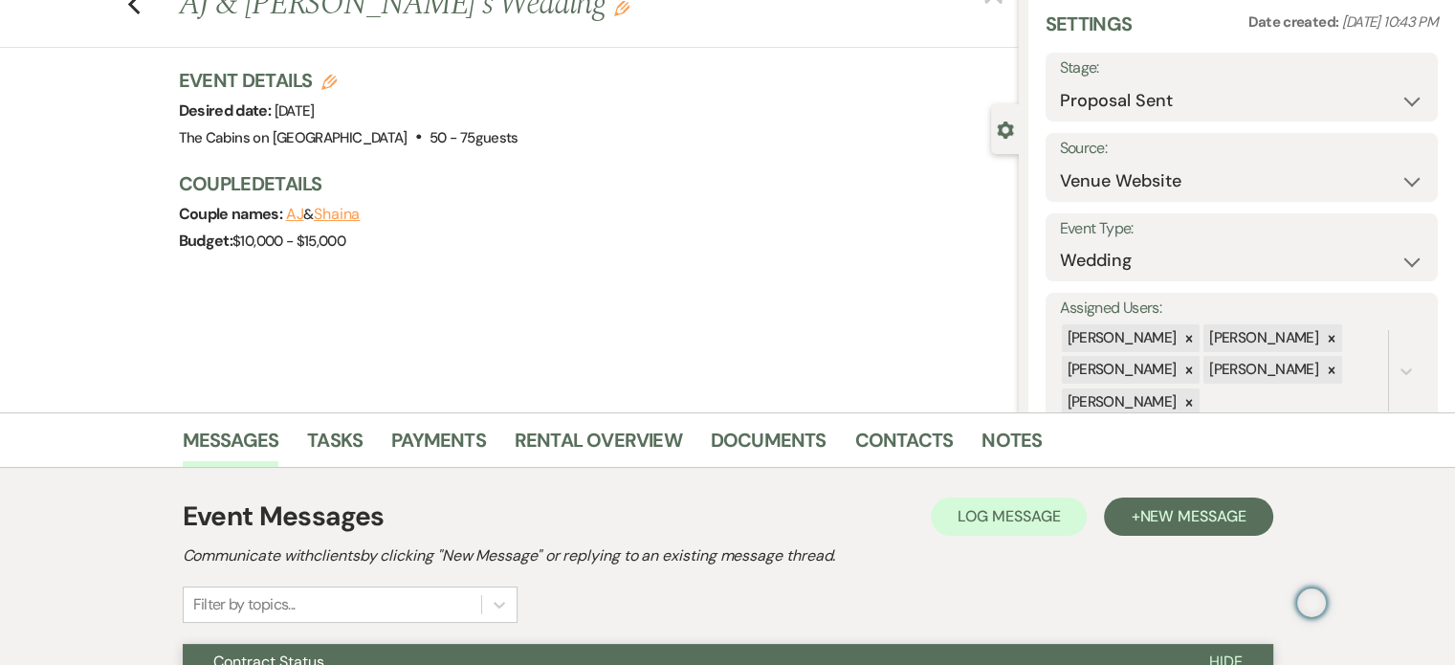
scroll to position [0, 0]
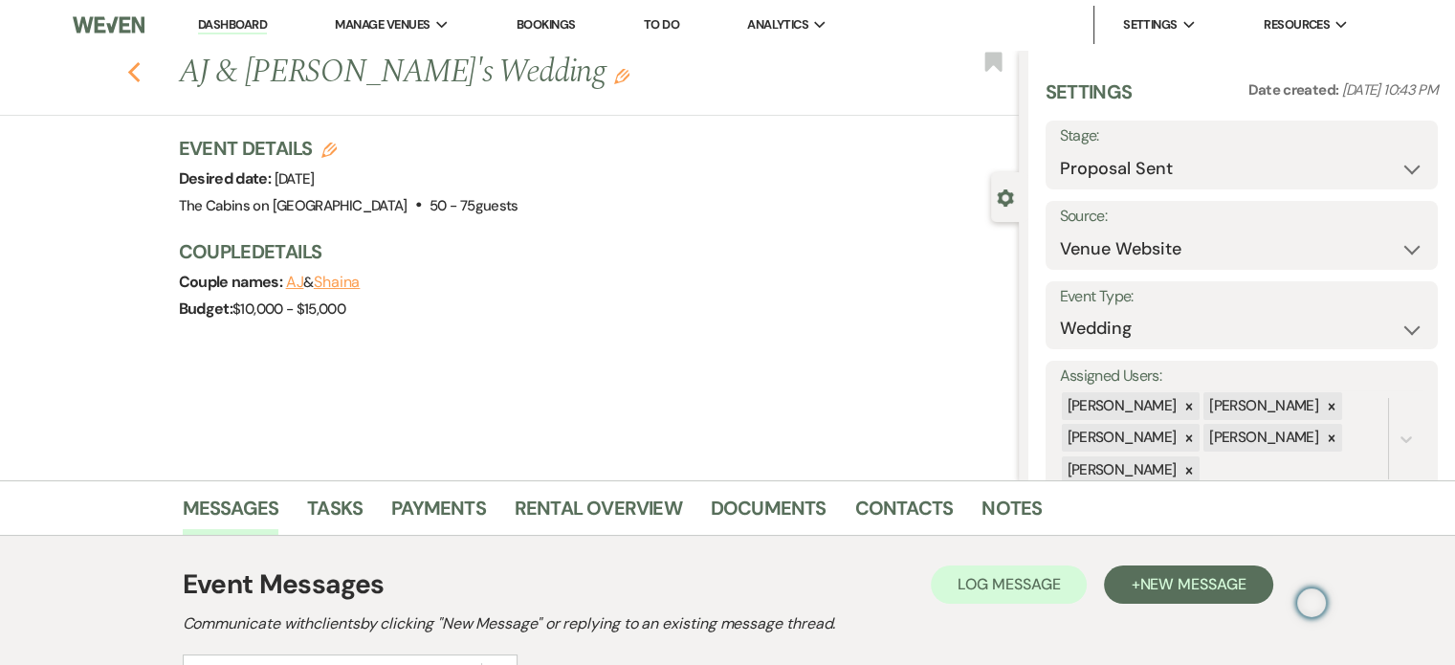
click at [140, 76] on use "button" at bounding box center [133, 72] width 12 height 21
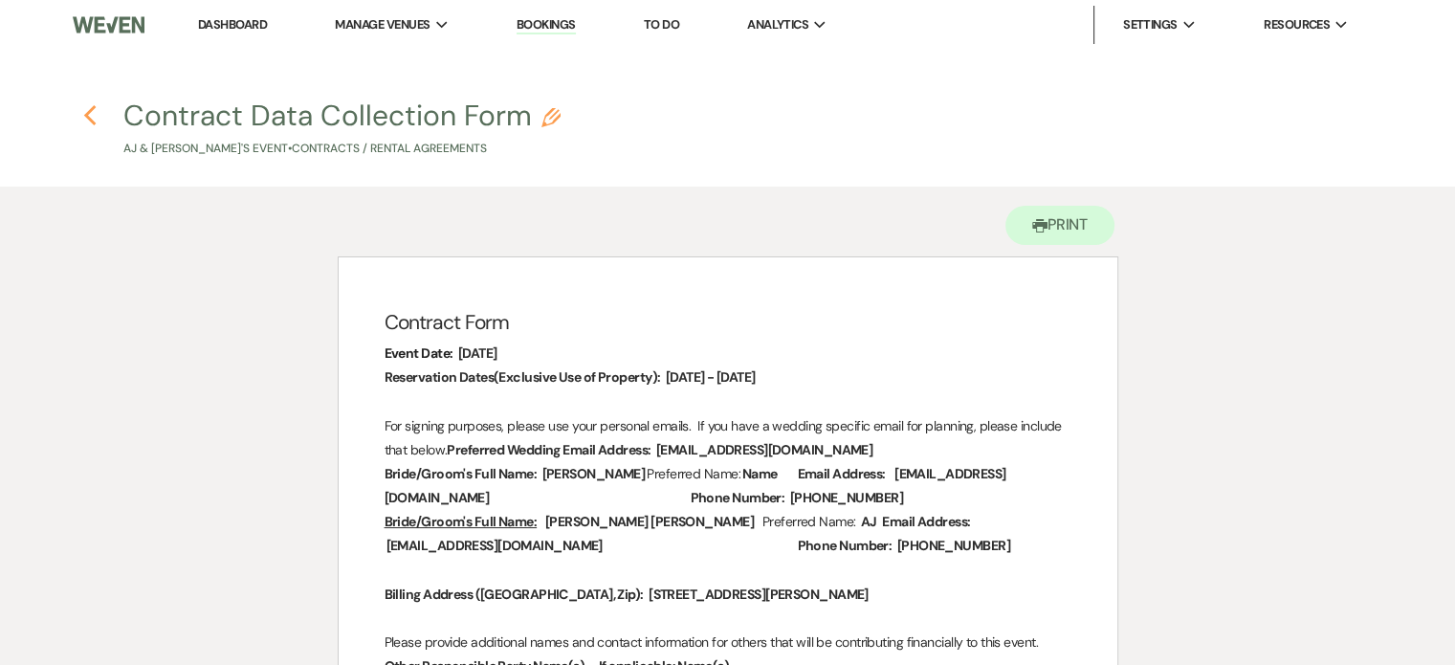
click at [83, 114] on icon "Previous" at bounding box center [90, 115] width 14 height 23
click at [84, 114] on icon "Previous" at bounding box center [90, 115] width 14 height 23
click at [260, 23] on link "Dashboard" at bounding box center [232, 24] width 69 height 16
